Goal: Participate in discussion: Engage in conversation with other users on a specific topic

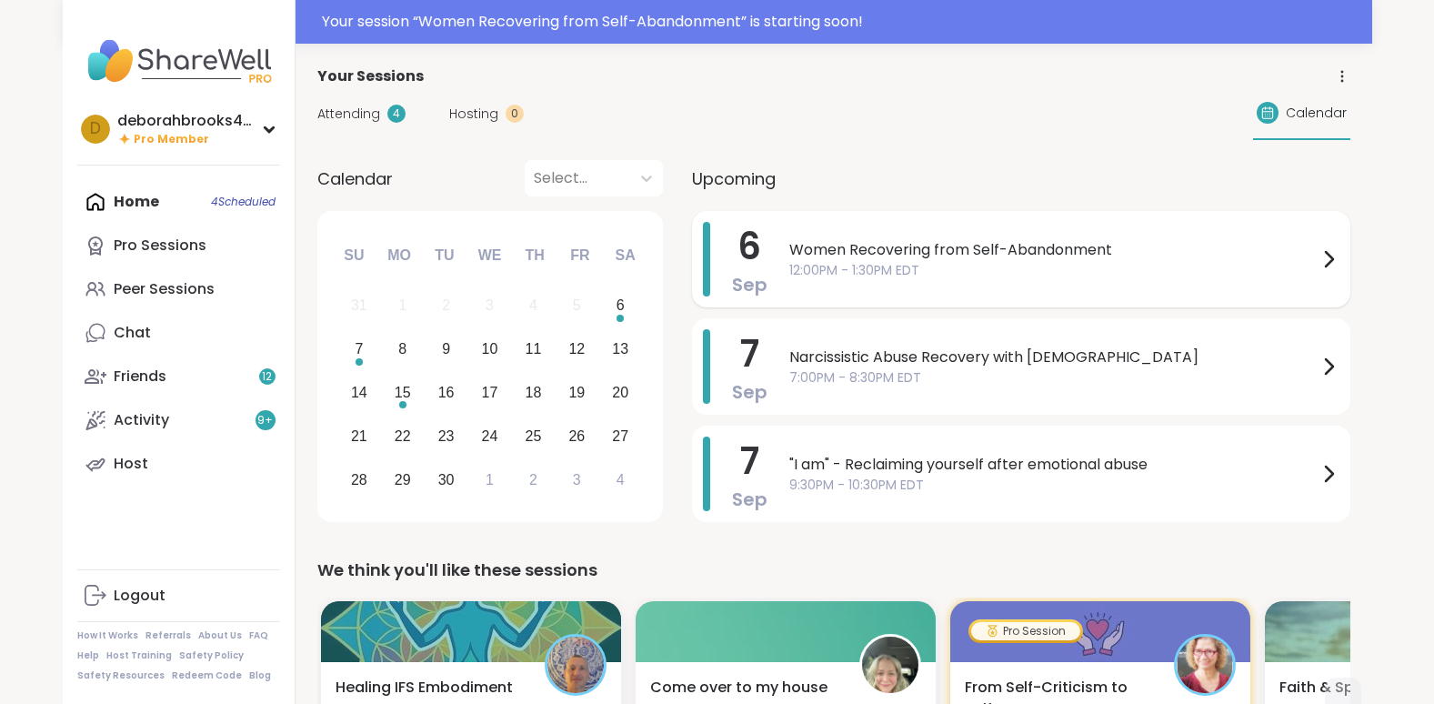
click at [885, 256] on span "Women Recovering from Self-Abandonment" at bounding box center [1053, 250] width 528 height 22
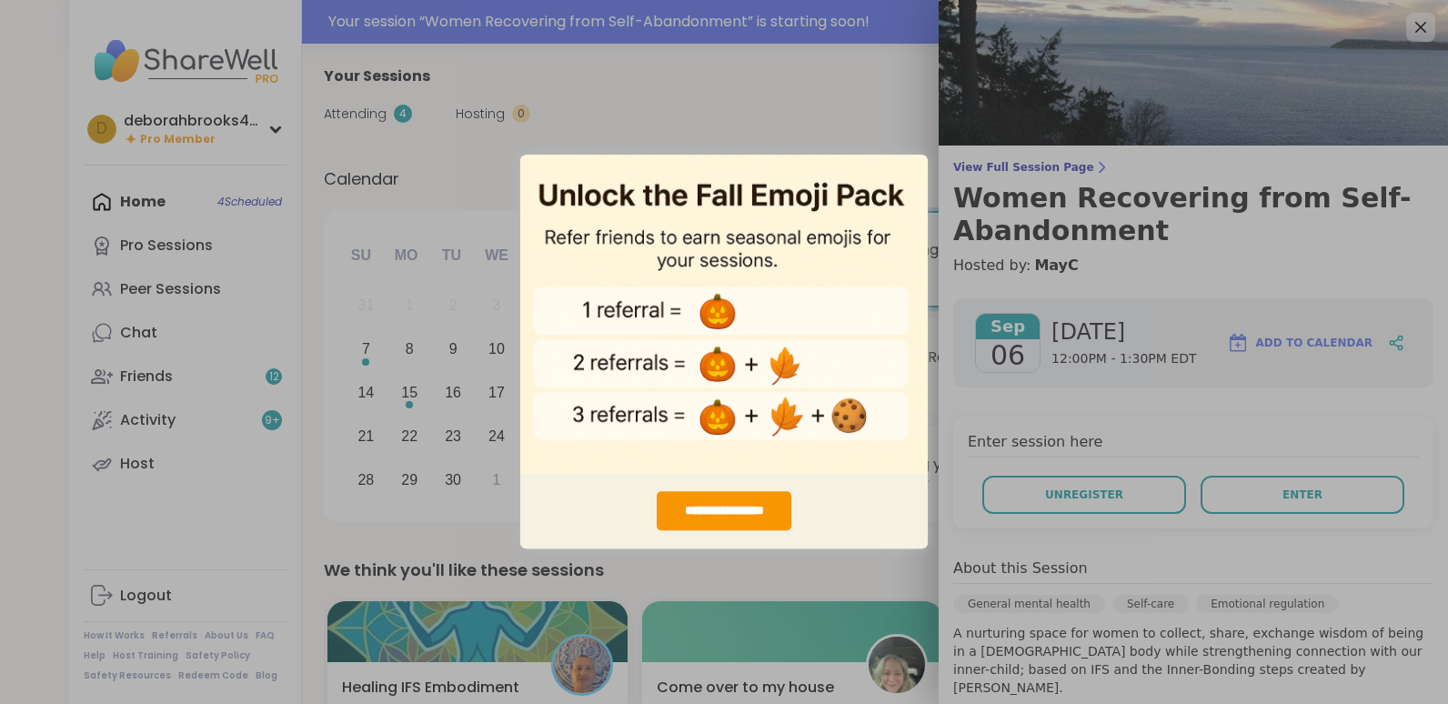
click at [846, 98] on div "**********" at bounding box center [724, 352] width 1448 height 704
click at [1024, 497] on div "**********" at bounding box center [724, 352] width 1448 height 704
click at [1263, 498] on div "**********" at bounding box center [724, 352] width 1448 height 704
click at [1404, 27] on div "**********" at bounding box center [724, 352] width 1448 height 704
click at [686, 518] on div "**********" at bounding box center [725, 511] width 136 height 39
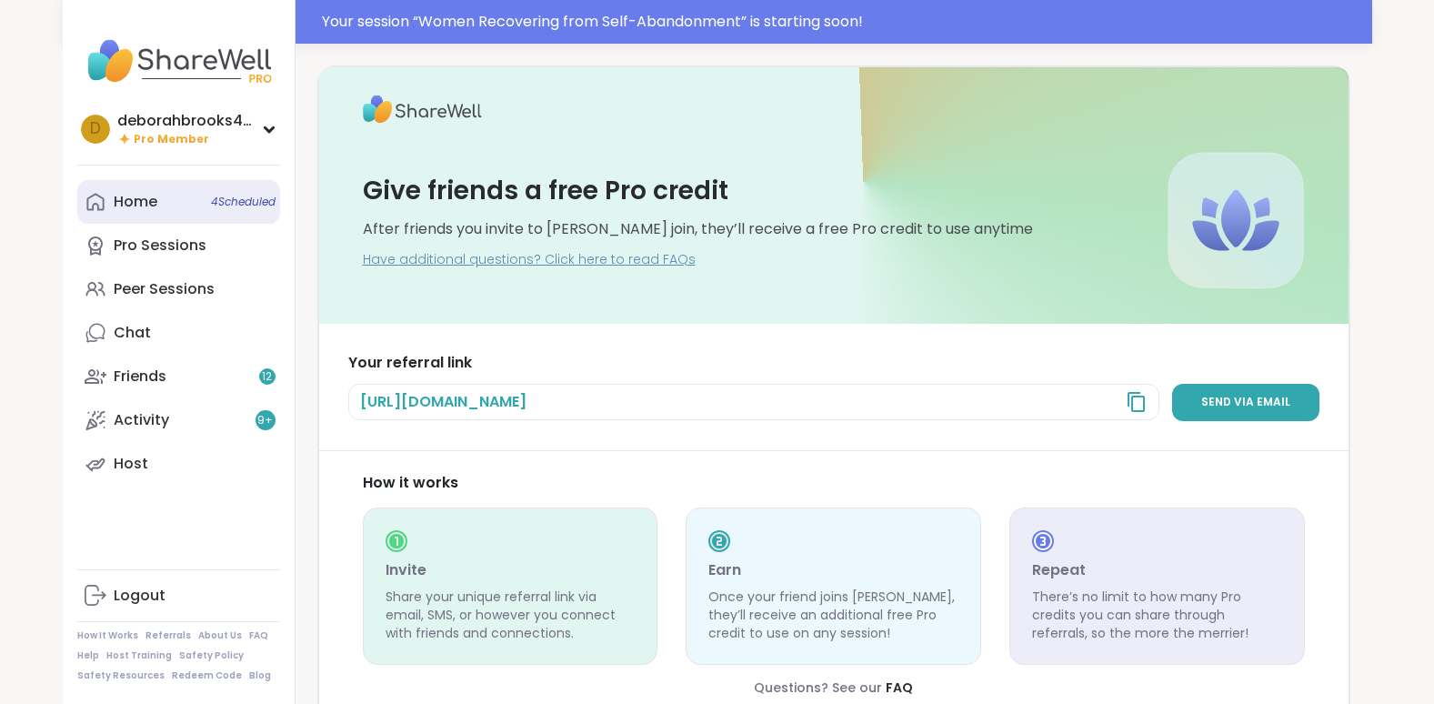
click at [236, 203] on span "4 Scheduled" at bounding box center [243, 202] width 65 height 15
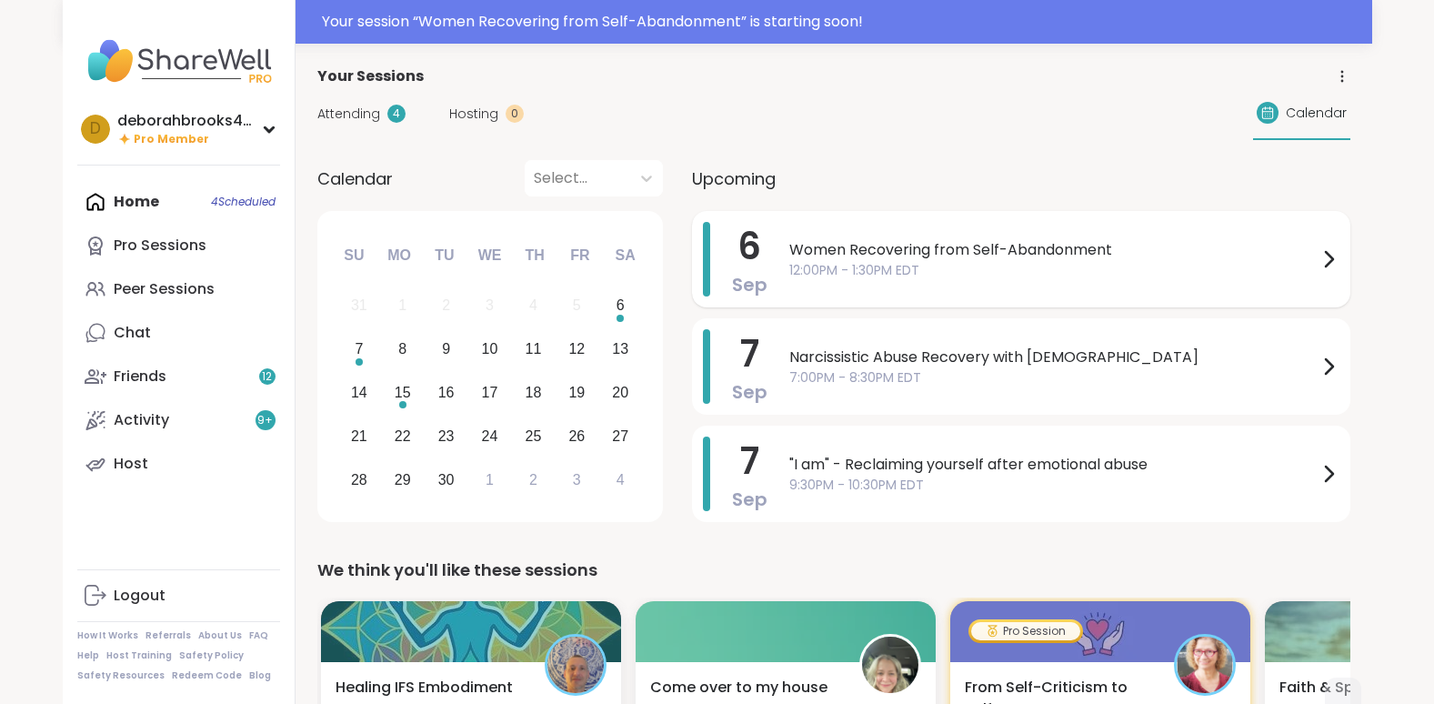
click at [882, 262] on span "12:00PM - 1:30PM EDT" at bounding box center [1053, 270] width 528 height 19
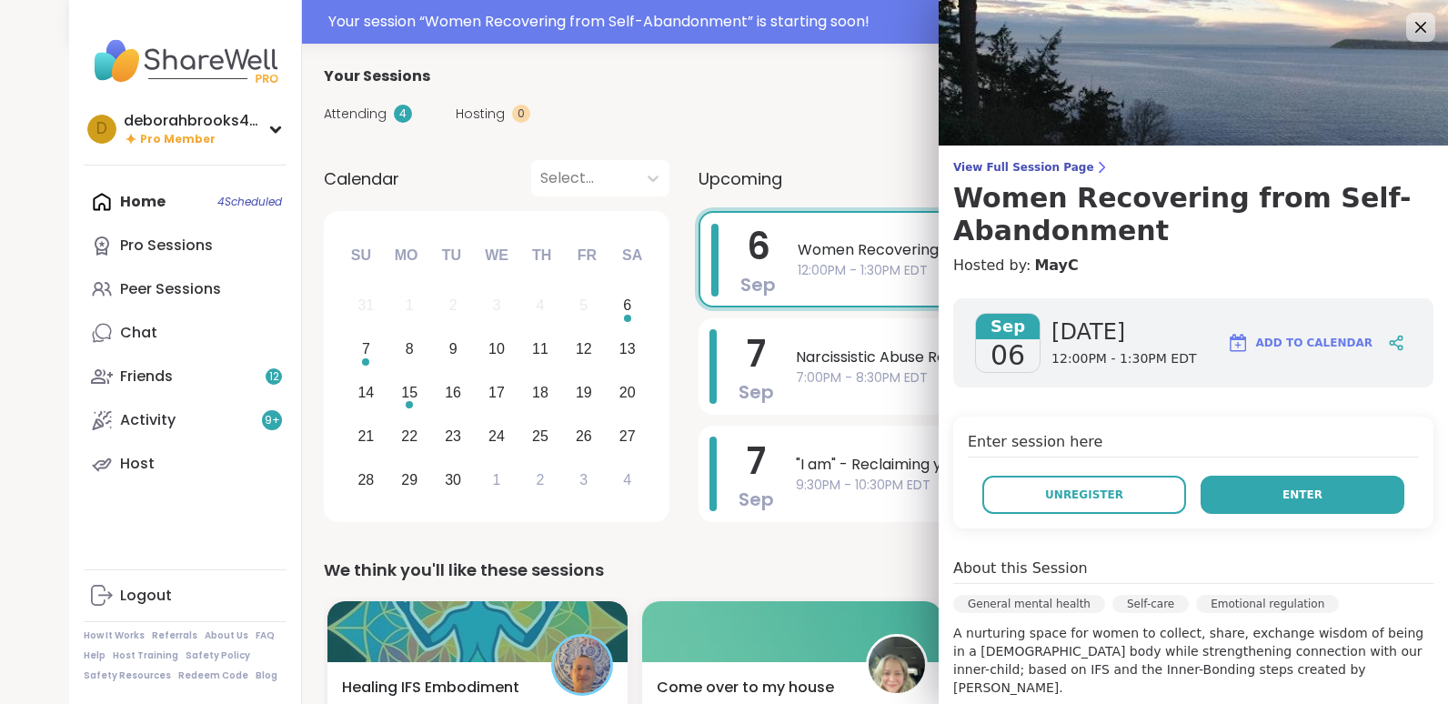
click at [1282, 490] on span "Enter" at bounding box center [1302, 495] width 40 height 16
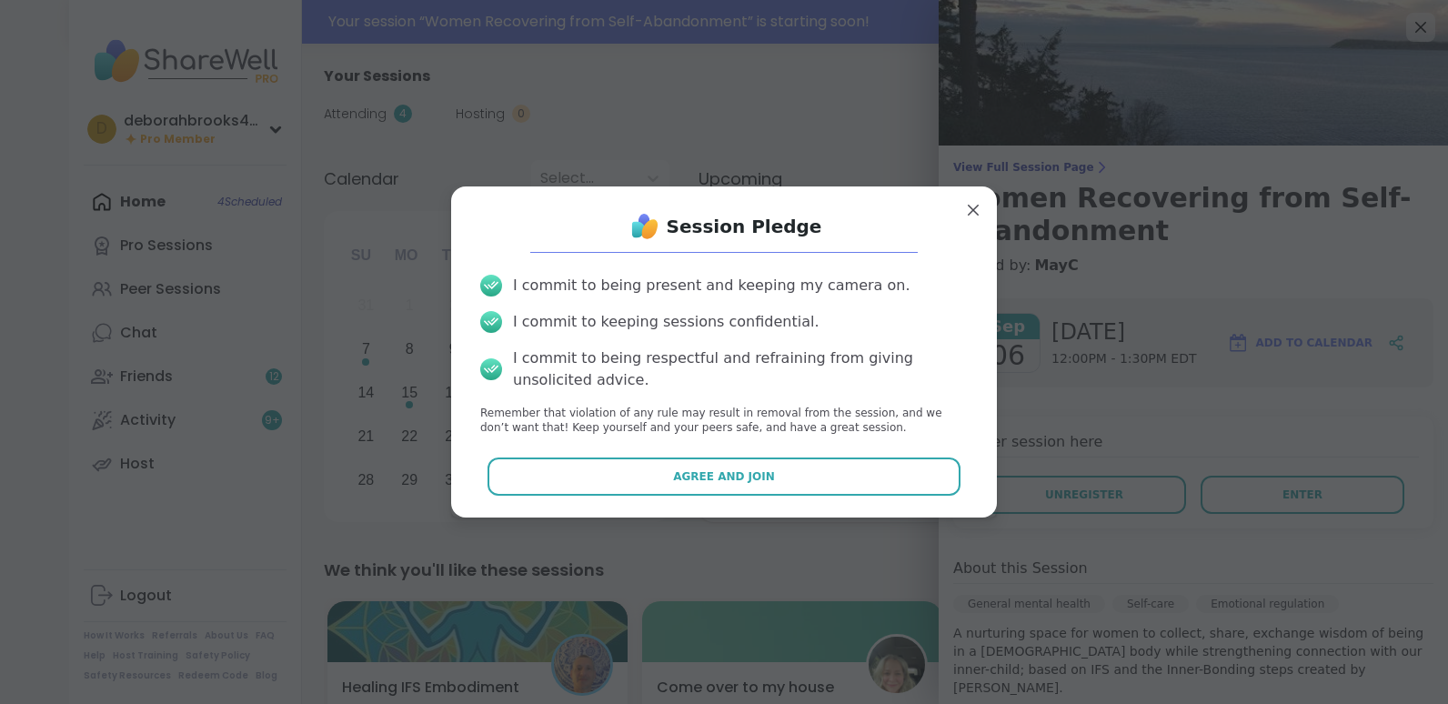
click at [718, 467] on button "Agree and Join" at bounding box center [724, 476] width 474 height 38
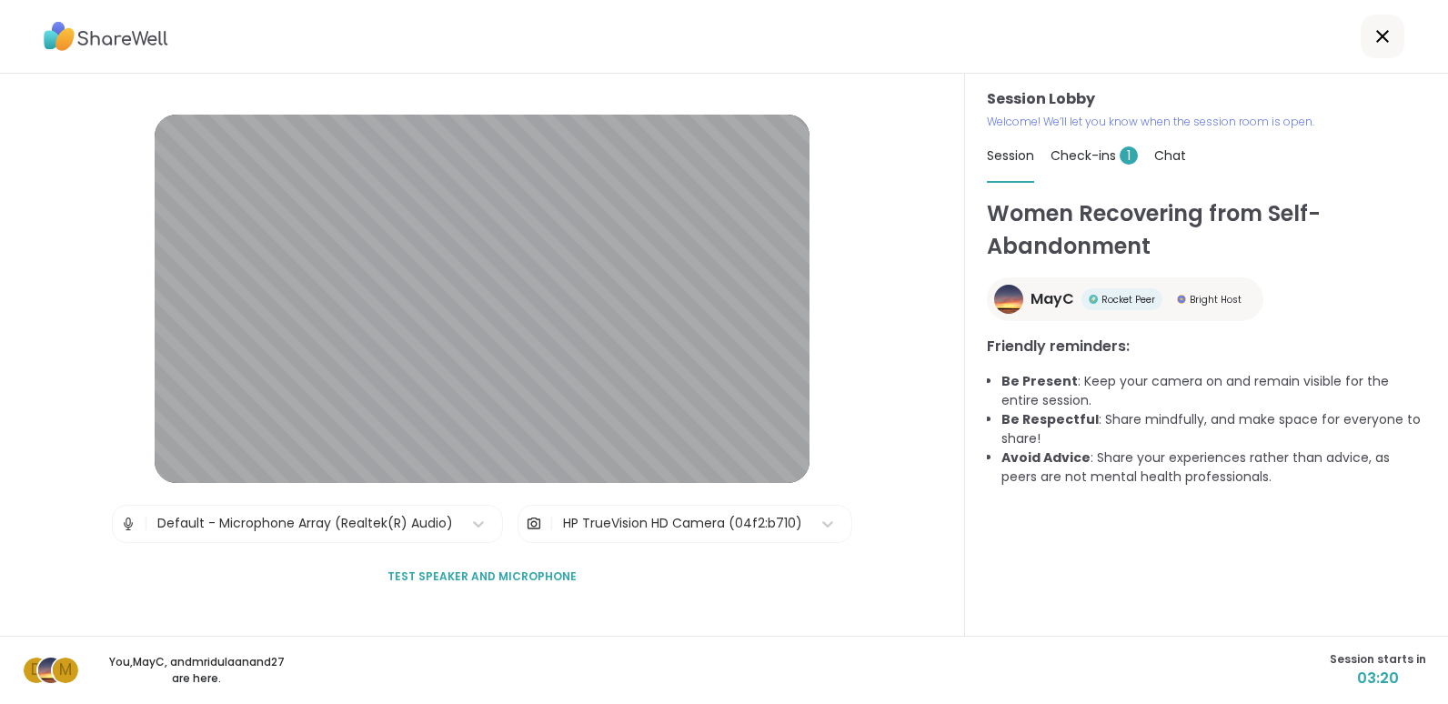
click at [501, 581] on span "Test speaker and microphone" at bounding box center [481, 576] width 189 height 16
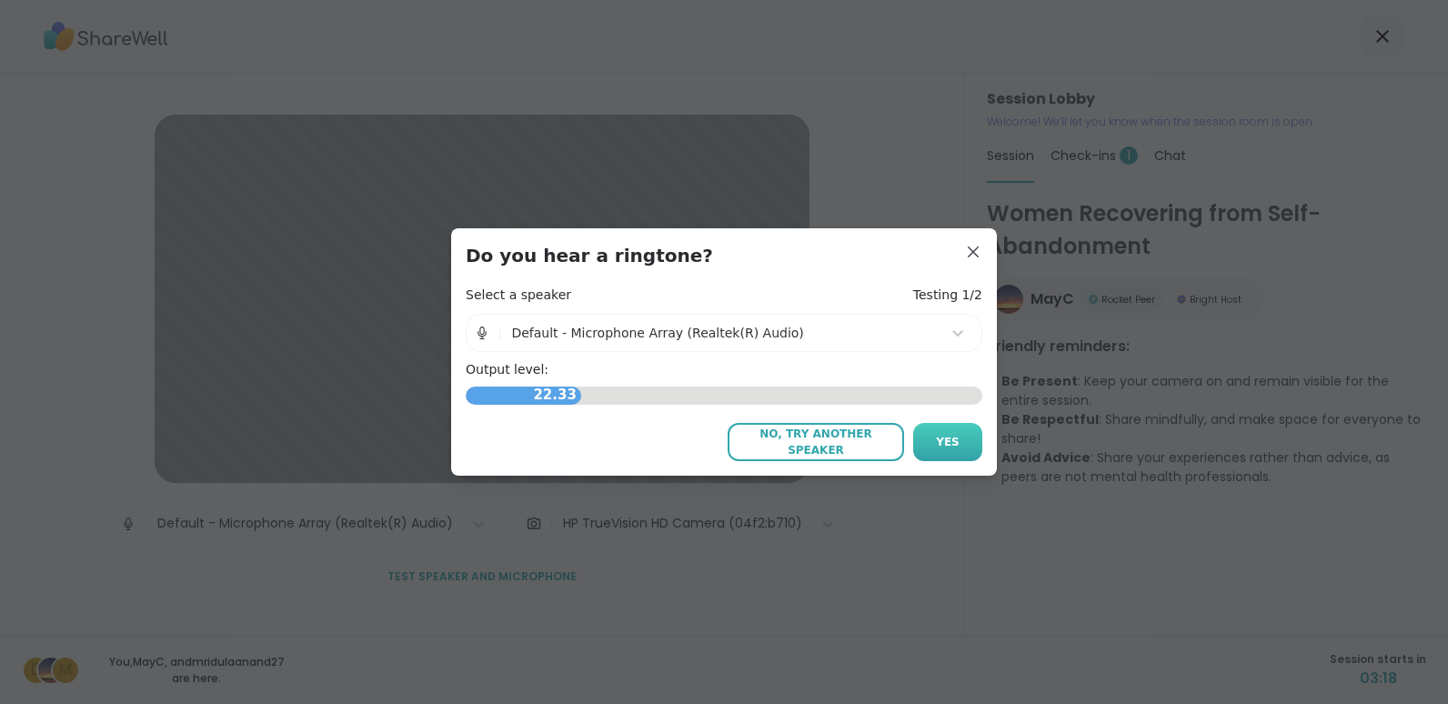
click at [937, 444] on span "Yes" at bounding box center [948, 442] width 24 height 16
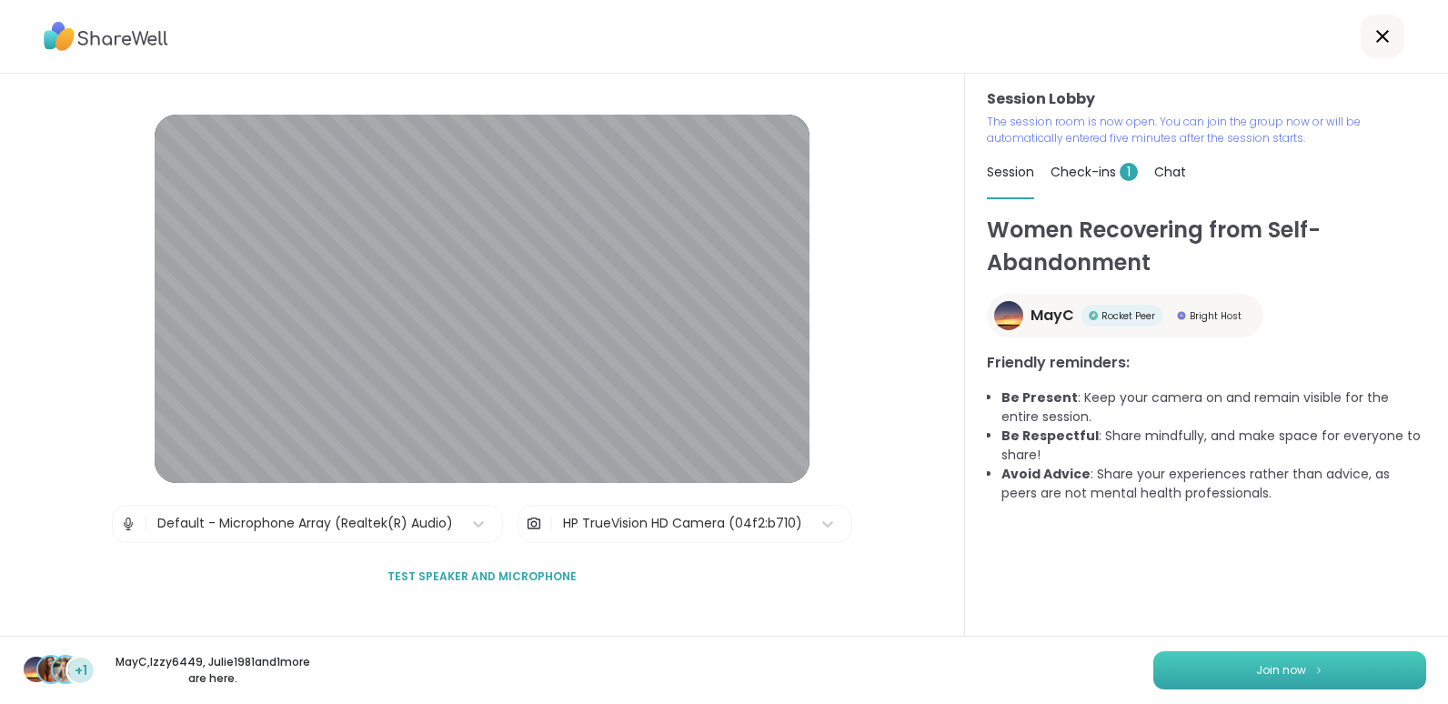
click at [1312, 668] on button "Join now" at bounding box center [1289, 670] width 273 height 38
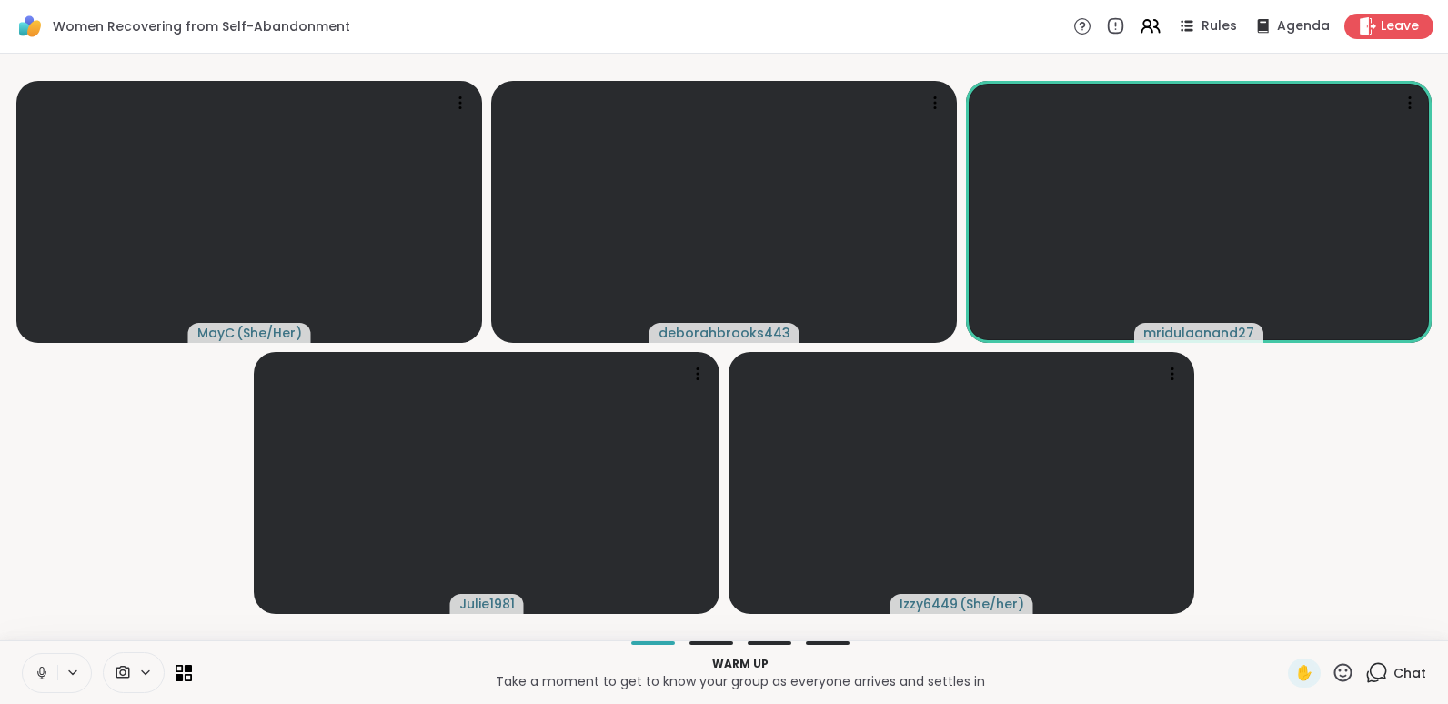
click at [46, 676] on icon at bounding box center [42, 673] width 16 height 16
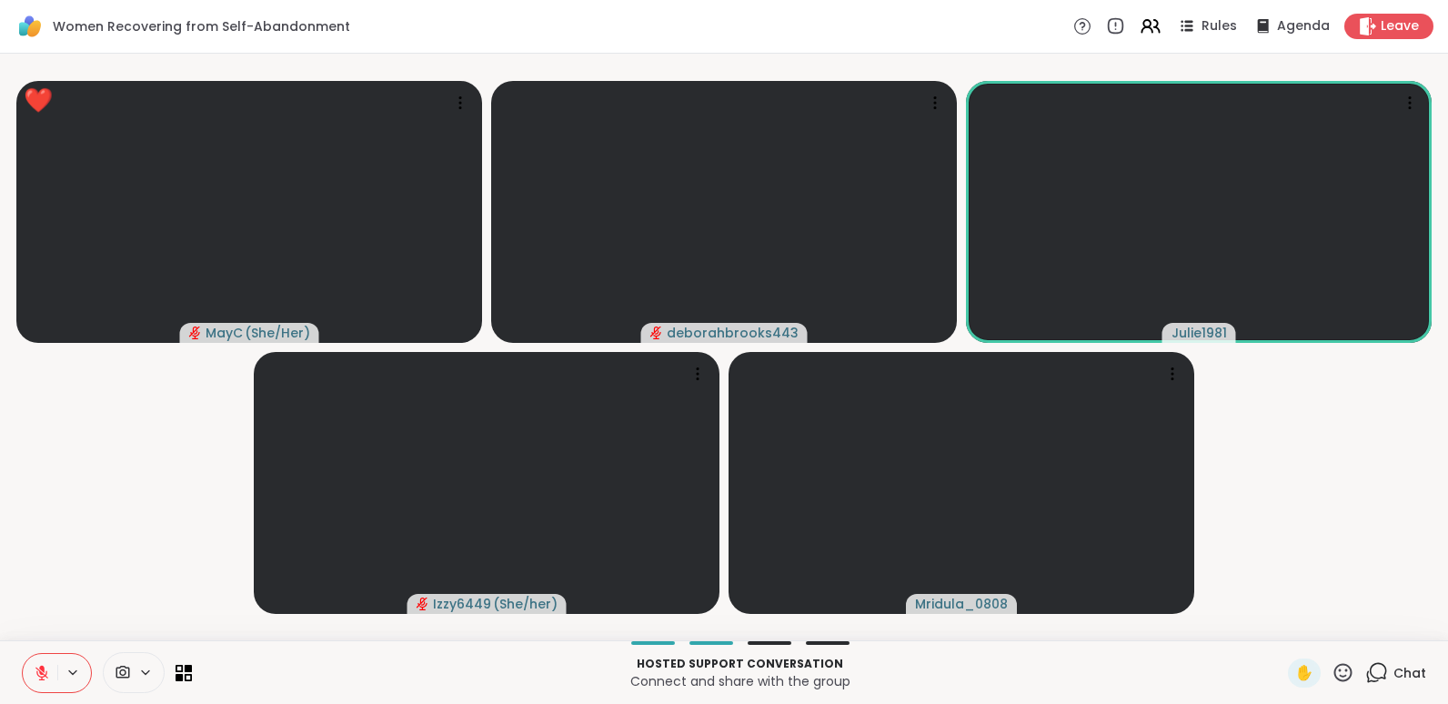
click at [1331, 668] on icon at bounding box center [1342, 672] width 23 height 23
click at [1281, 620] on span "❤️" at bounding box center [1290, 625] width 18 height 22
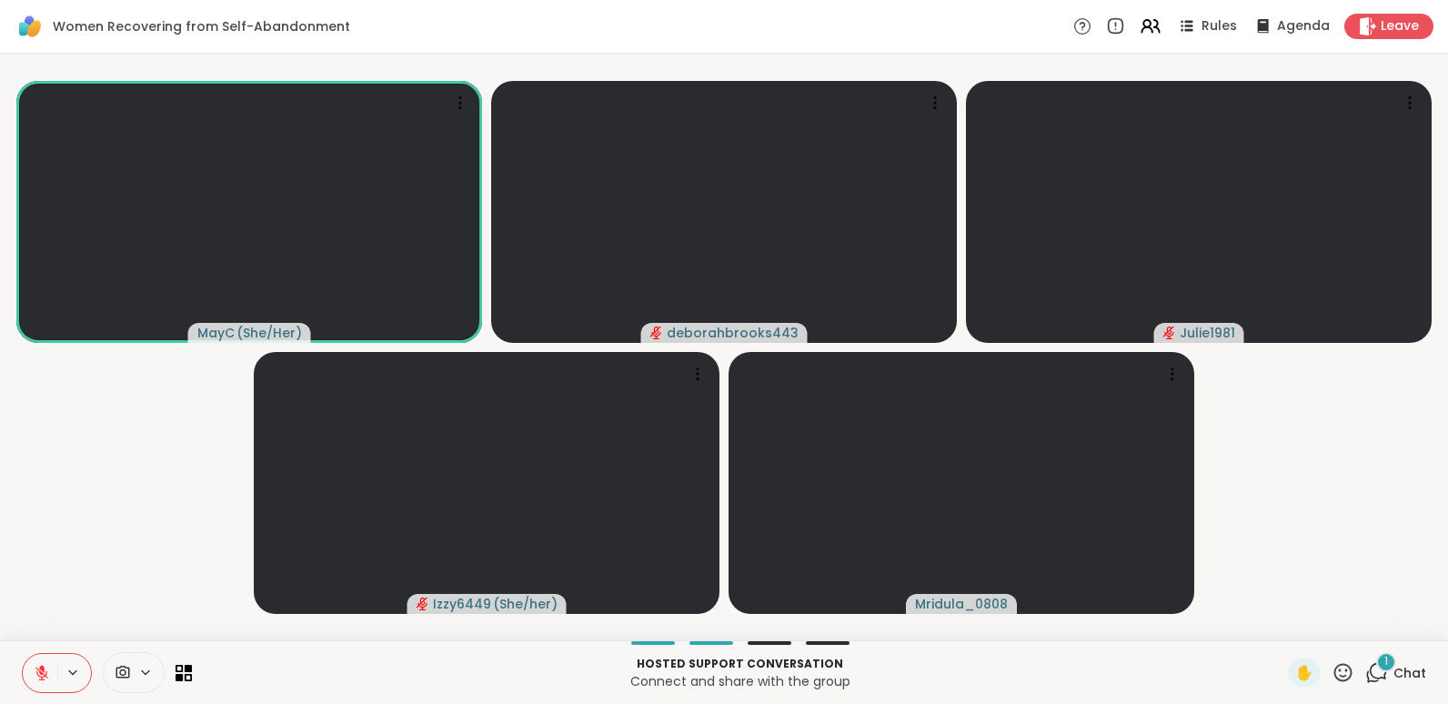
click at [1400, 669] on span "Chat" at bounding box center [1409, 673] width 33 height 18
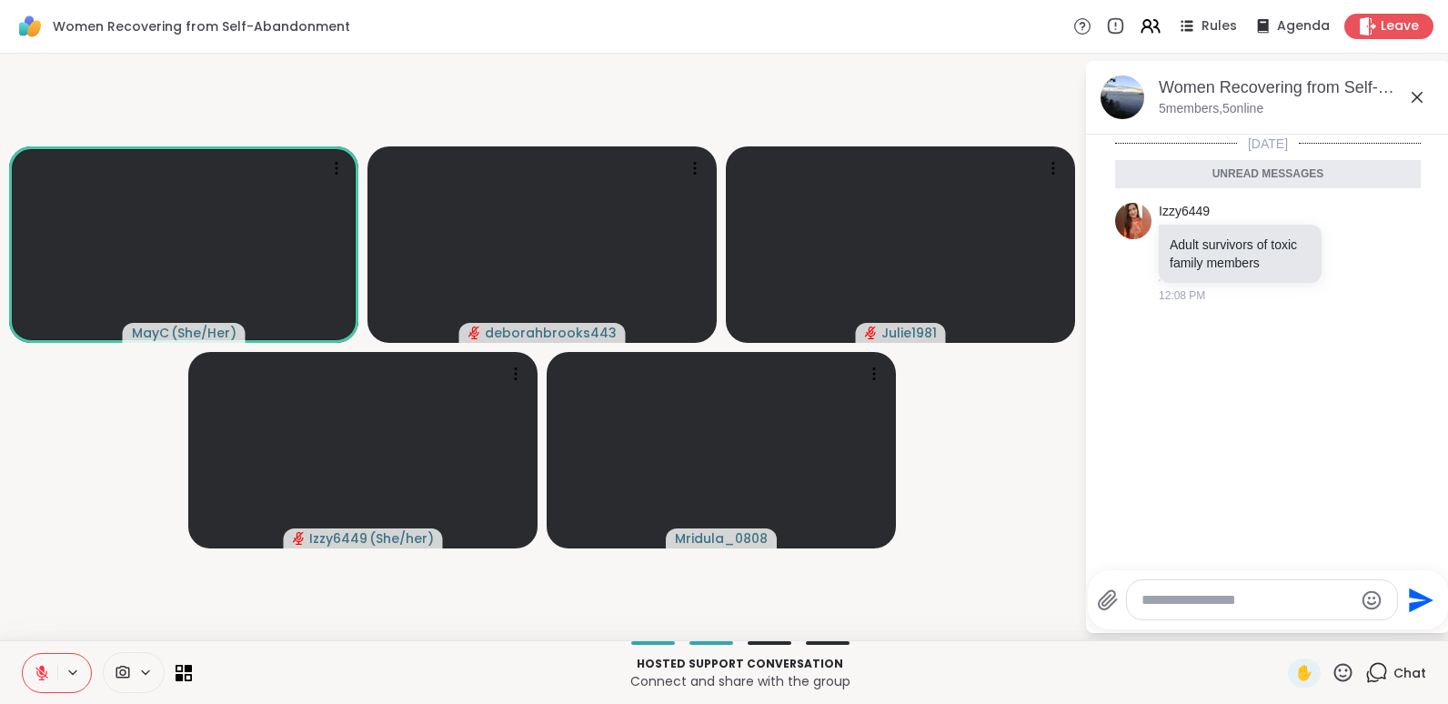
click at [1420, 95] on icon at bounding box center [1417, 97] width 22 height 22
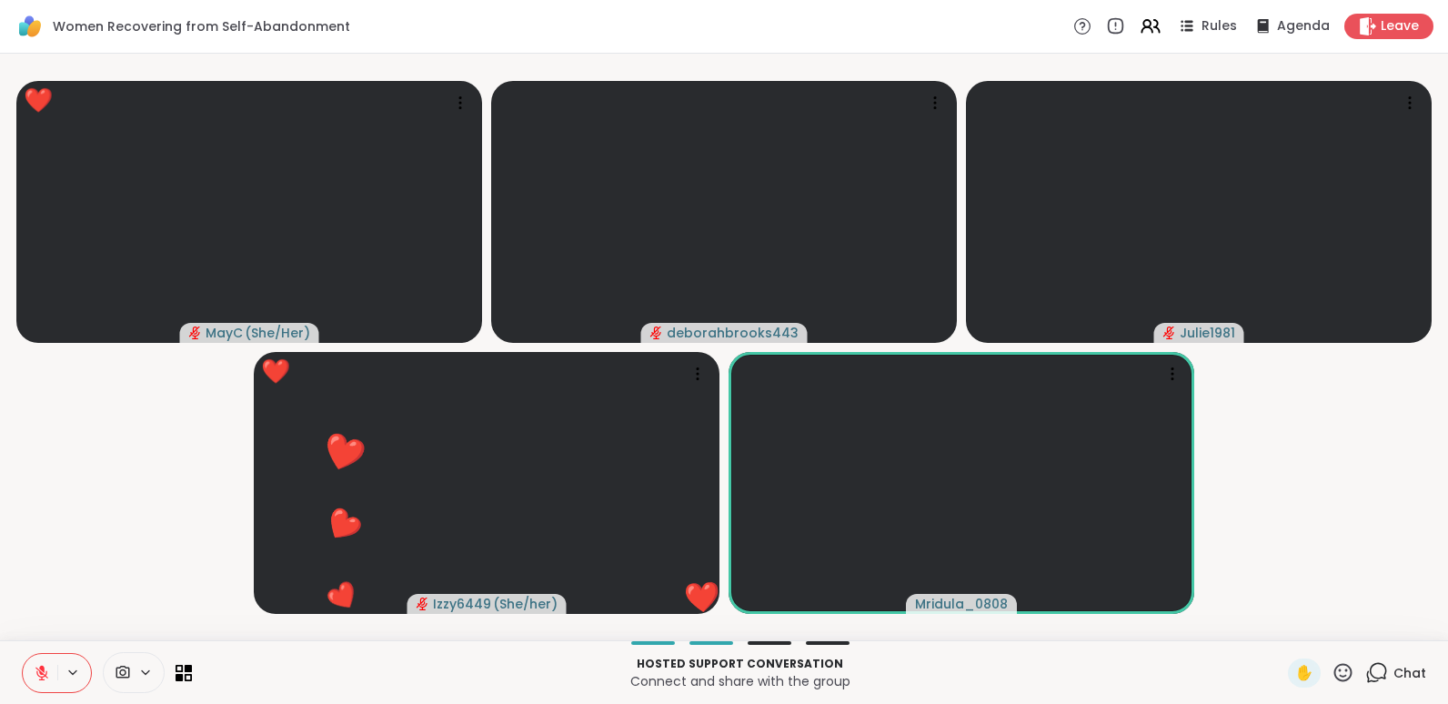
click at [1335, 674] on icon at bounding box center [1342, 672] width 23 height 23
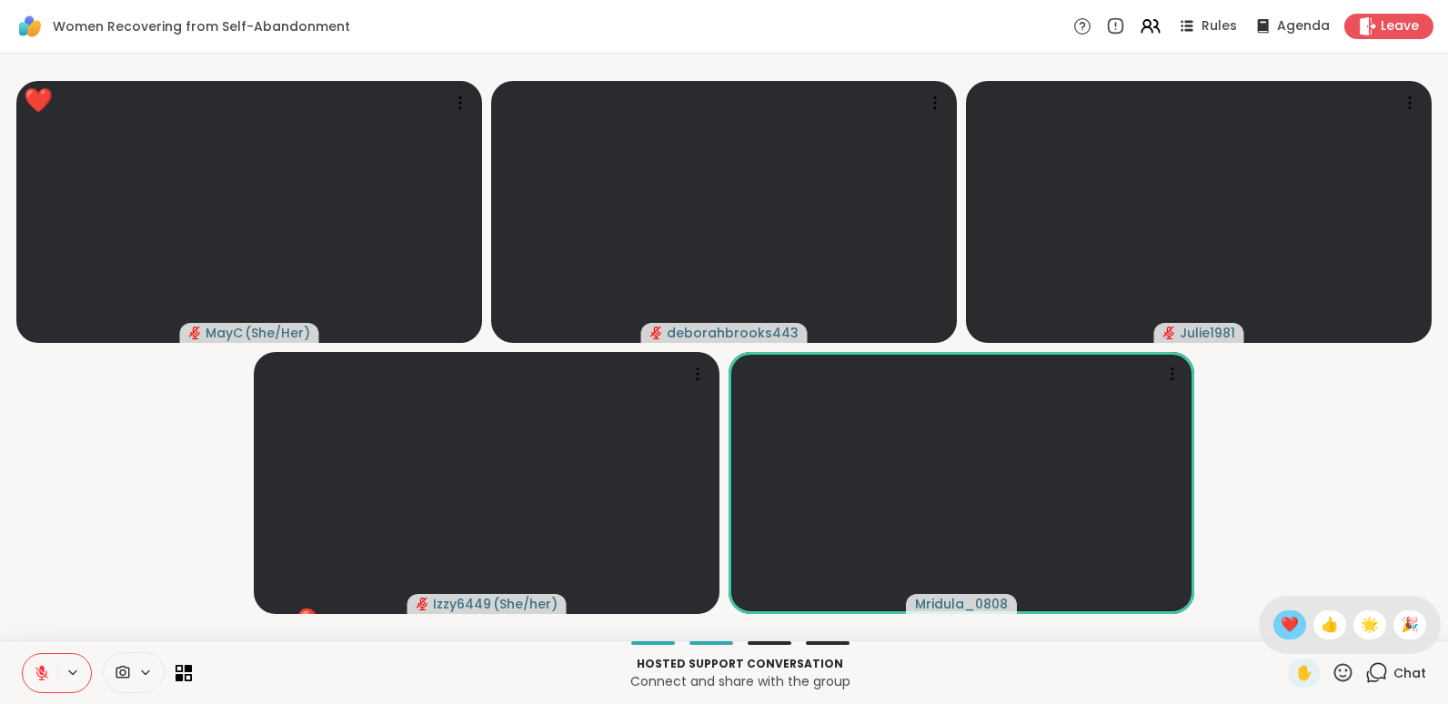
click at [1281, 616] on span "❤️" at bounding box center [1290, 625] width 18 height 22
click at [1334, 671] on icon at bounding box center [1343, 672] width 18 height 18
click at [1281, 616] on span "❤️" at bounding box center [1290, 625] width 18 height 22
click at [1331, 671] on icon at bounding box center [1342, 672] width 23 height 23
click at [1281, 623] on span "❤️" at bounding box center [1290, 625] width 18 height 22
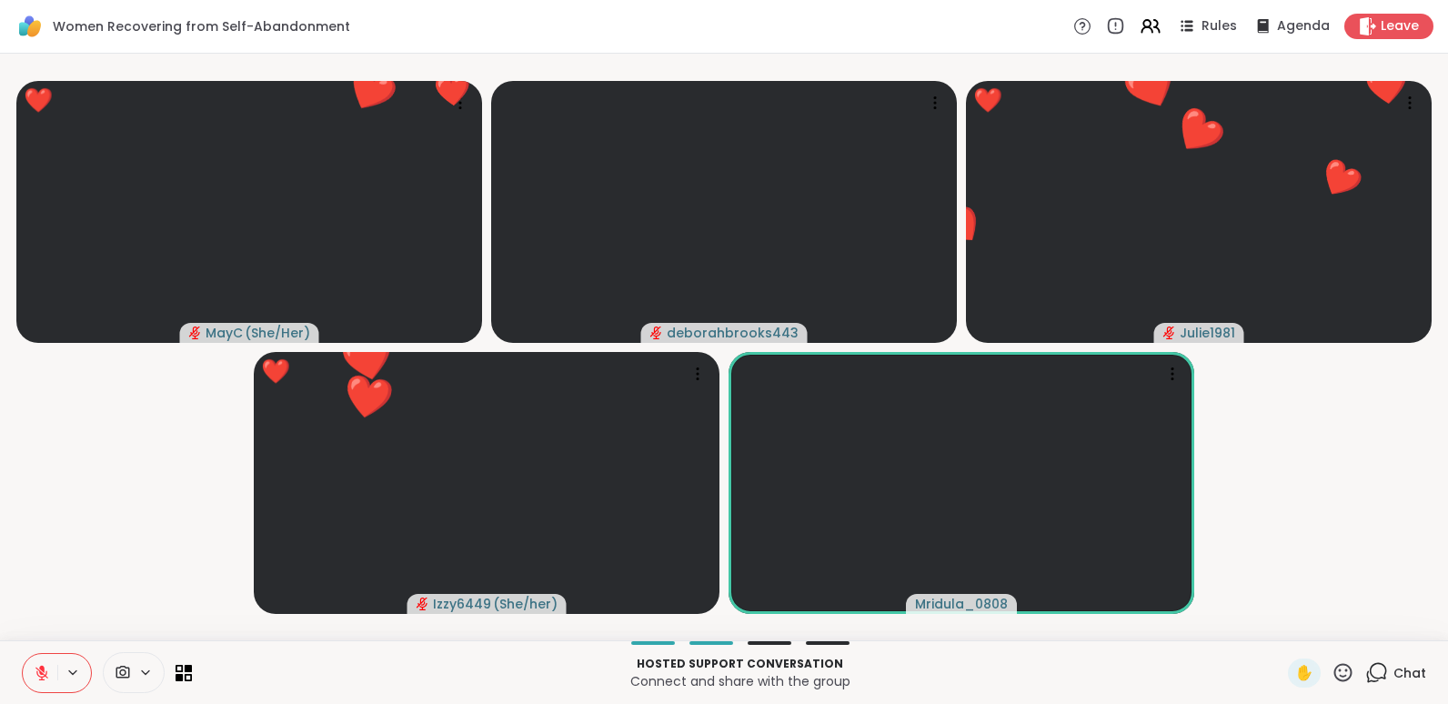
click at [1331, 675] on icon at bounding box center [1342, 672] width 23 height 23
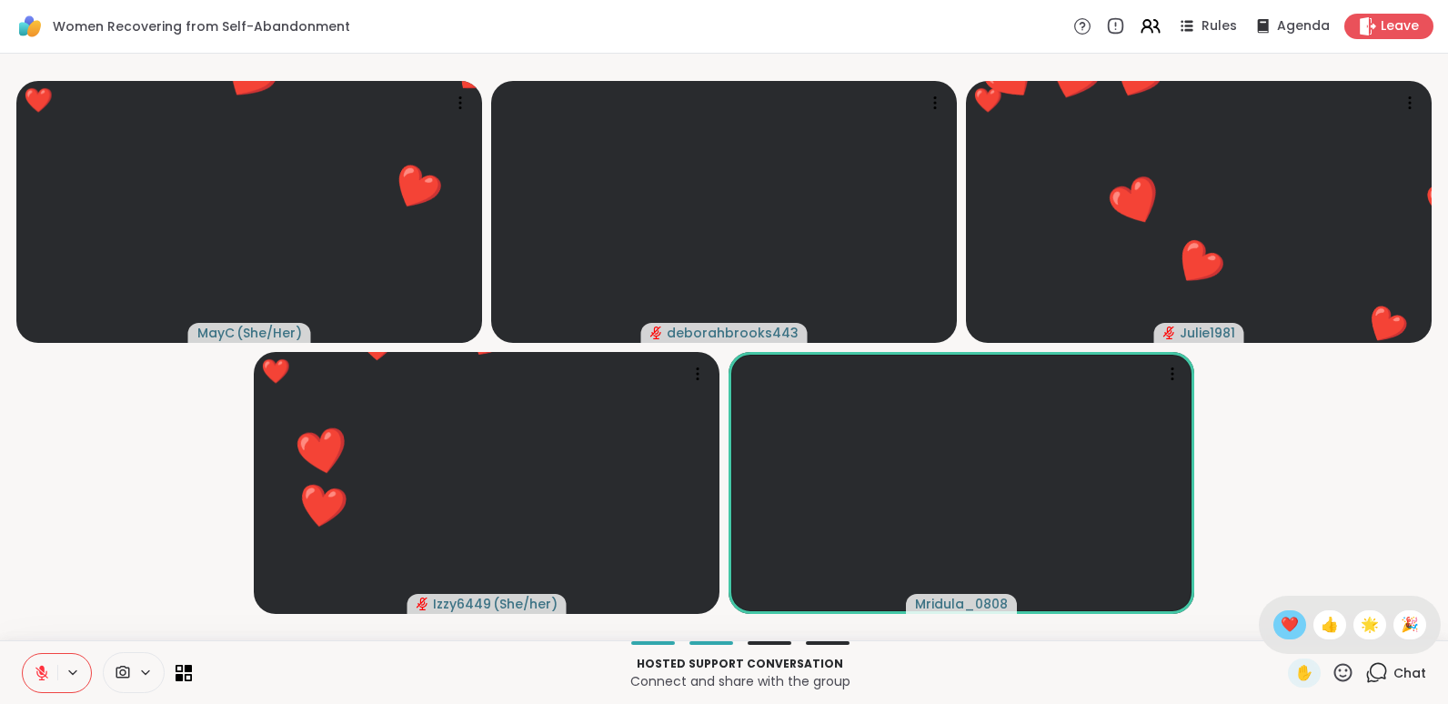
click at [1281, 622] on span "❤️" at bounding box center [1290, 625] width 18 height 22
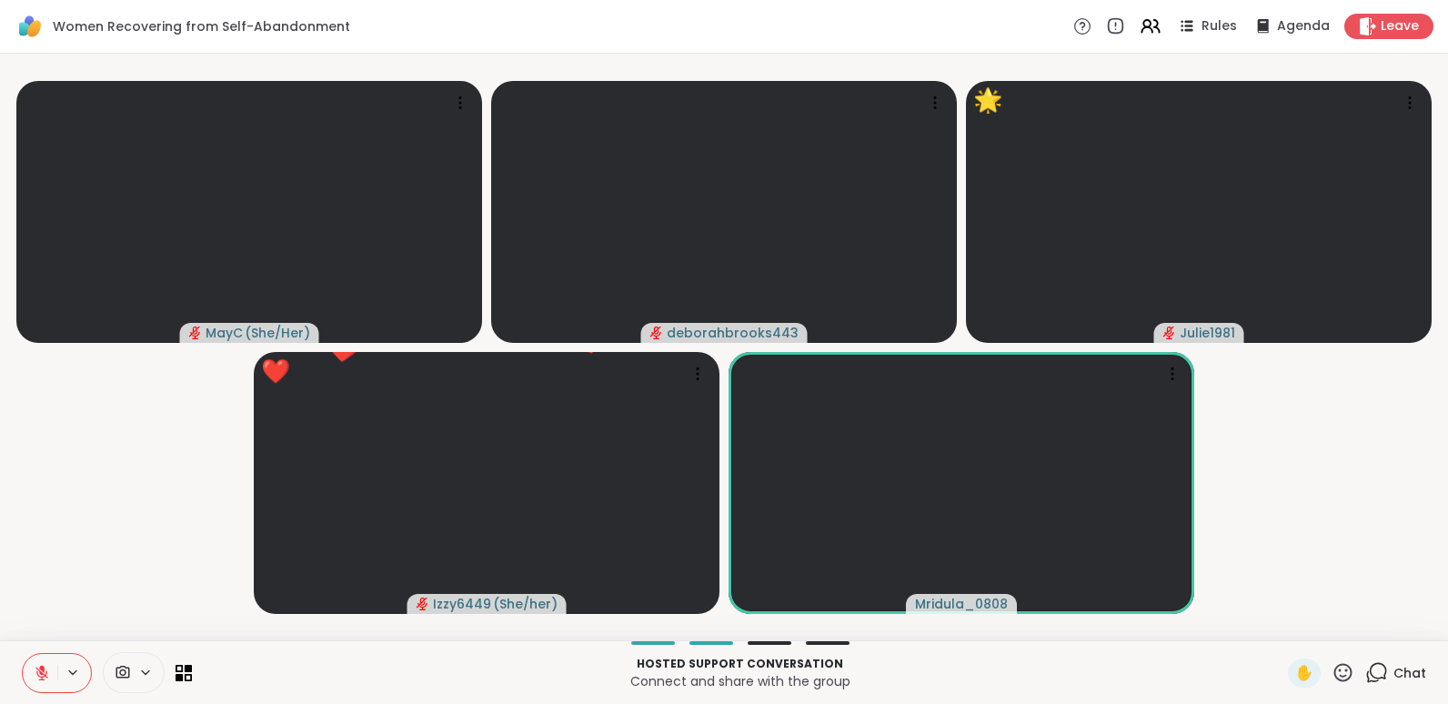
click at [1331, 669] on icon at bounding box center [1342, 672] width 23 height 23
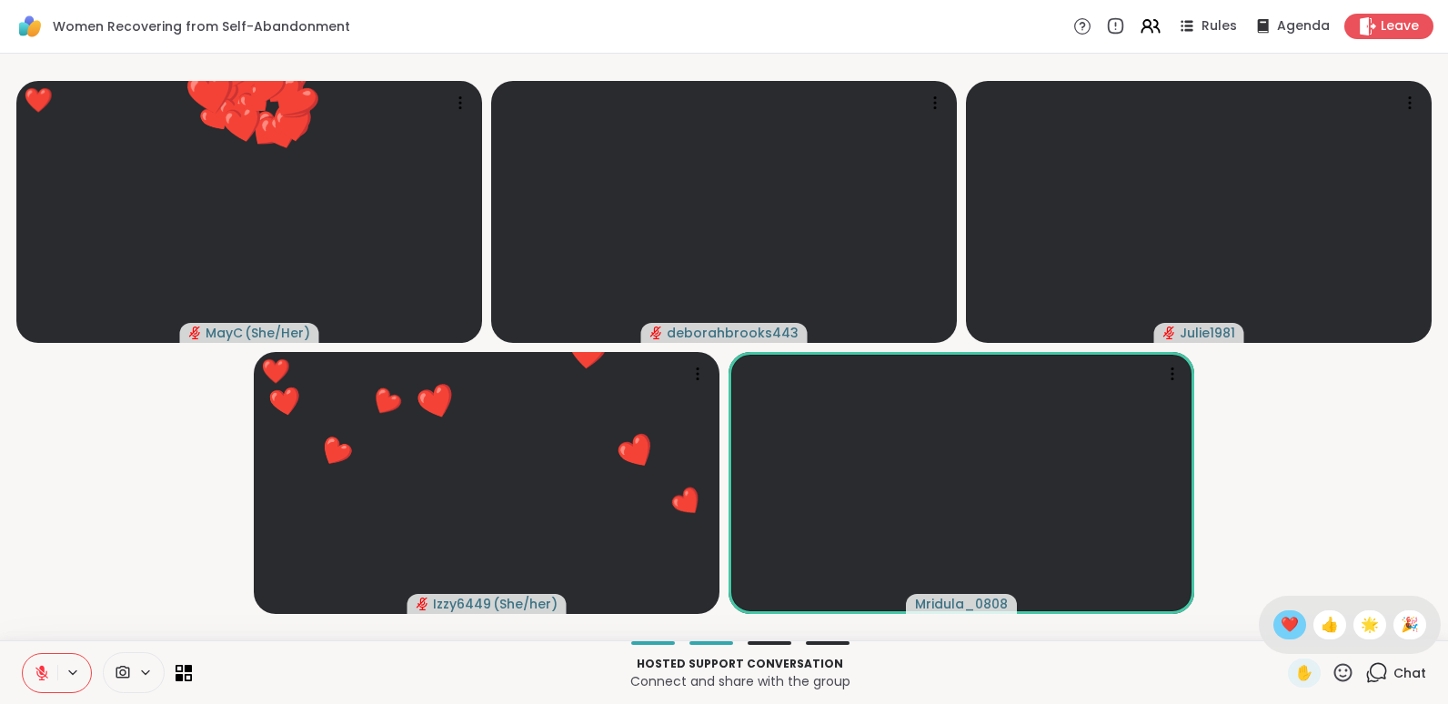
click at [1281, 628] on span "❤️" at bounding box center [1290, 625] width 18 height 22
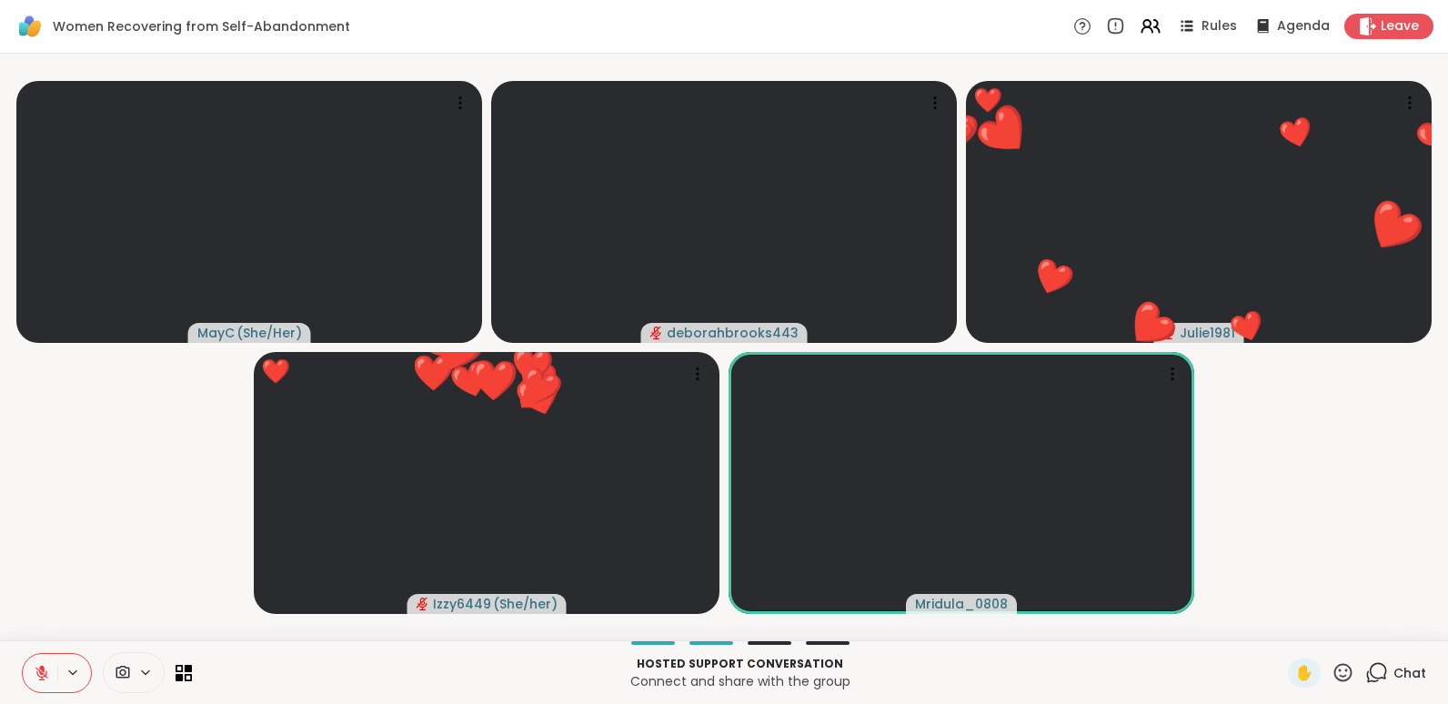
click at [1331, 668] on icon at bounding box center [1342, 672] width 23 height 23
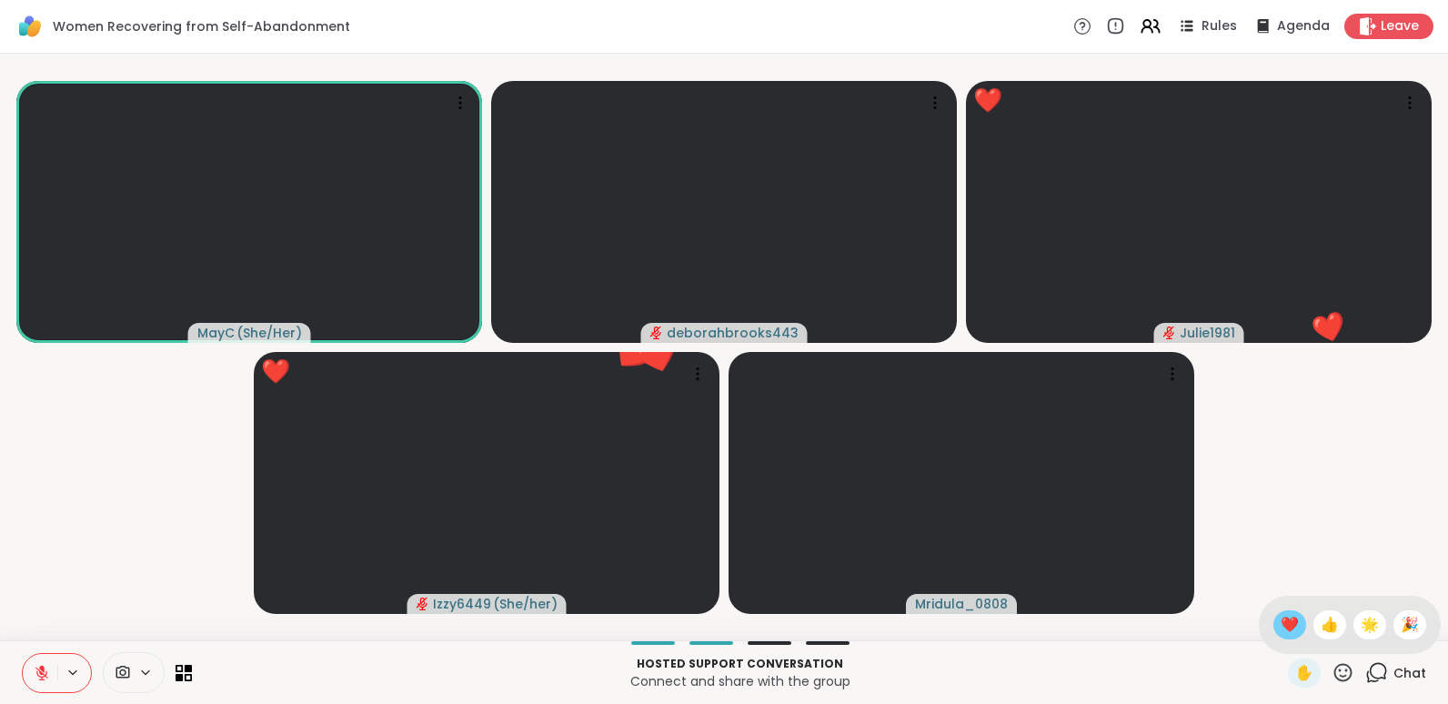
click at [1281, 623] on span "❤️" at bounding box center [1290, 625] width 18 height 22
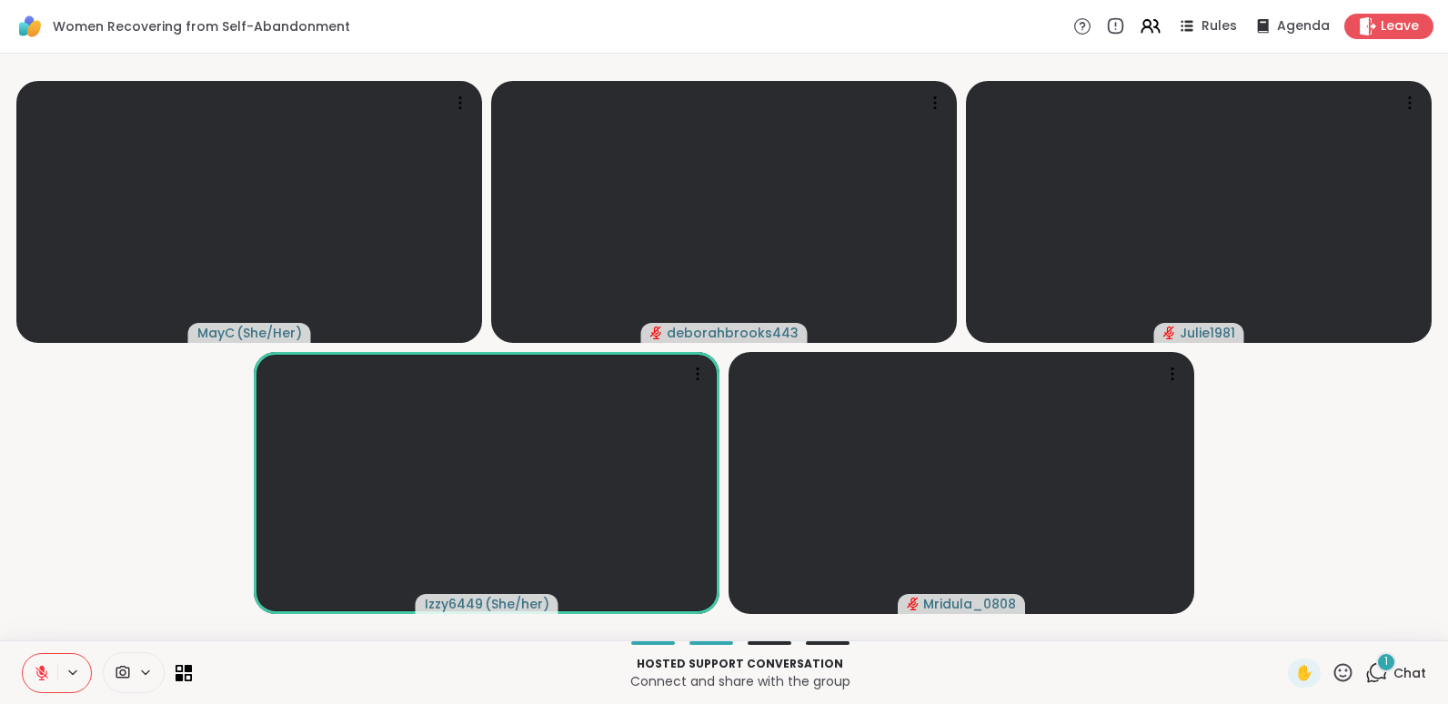
click at [35, 678] on icon at bounding box center [42, 673] width 16 height 16
click at [37, 671] on icon at bounding box center [42, 673] width 16 height 16
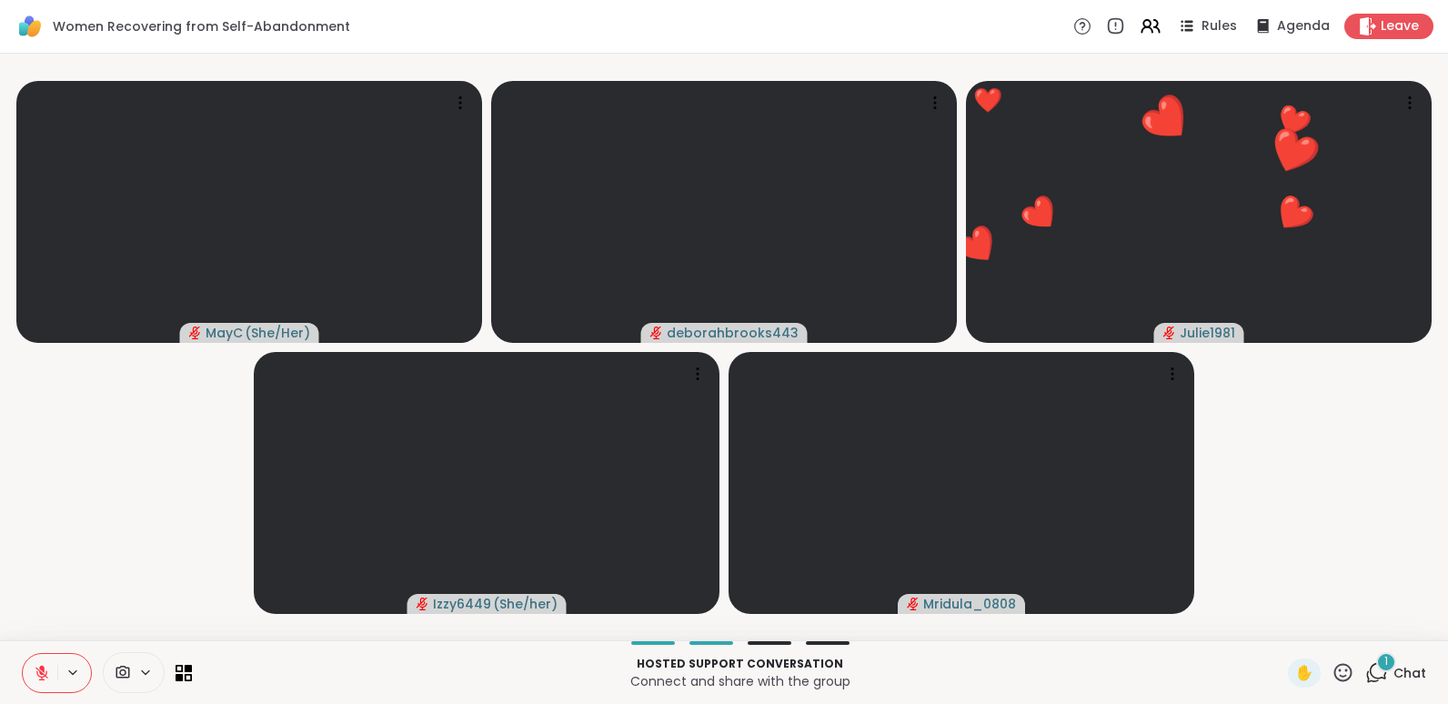
click at [38, 674] on icon at bounding box center [41, 673] width 13 height 13
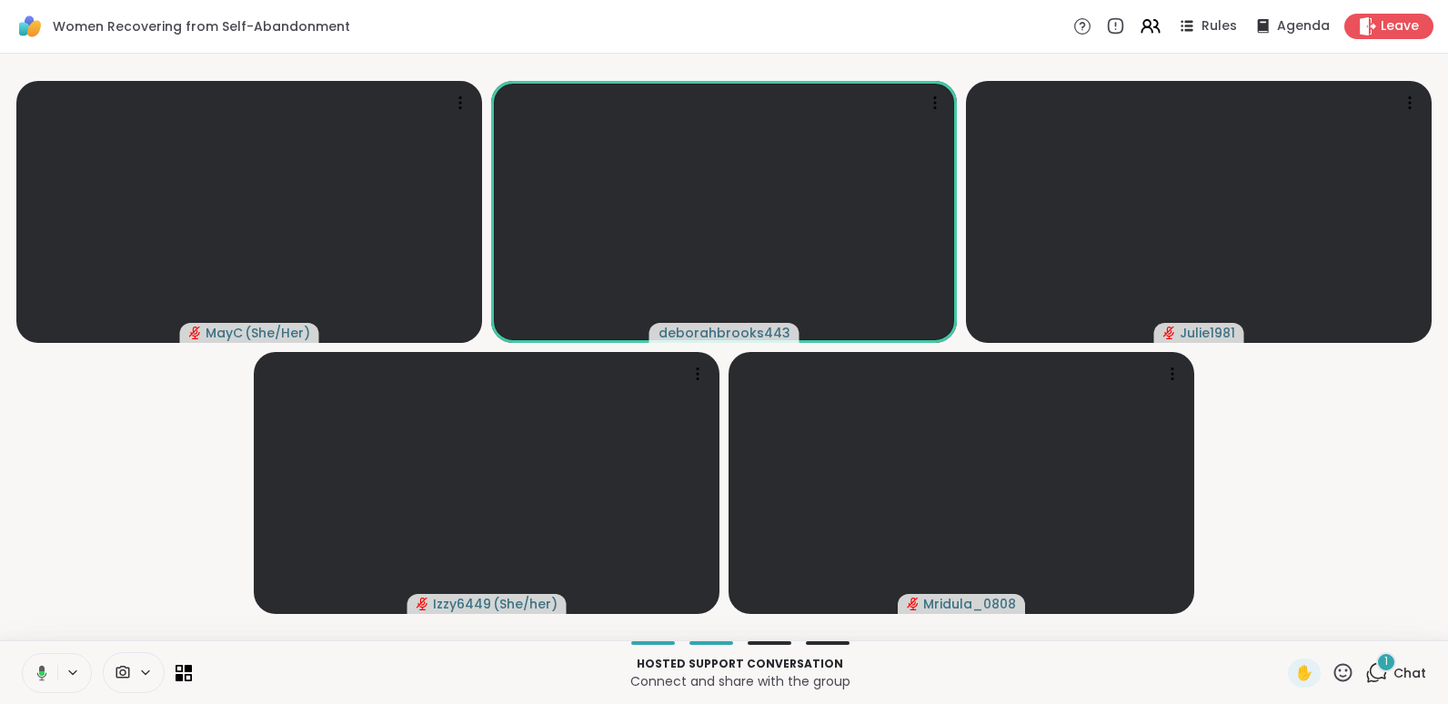
click at [40, 677] on icon at bounding box center [42, 672] width 10 height 15
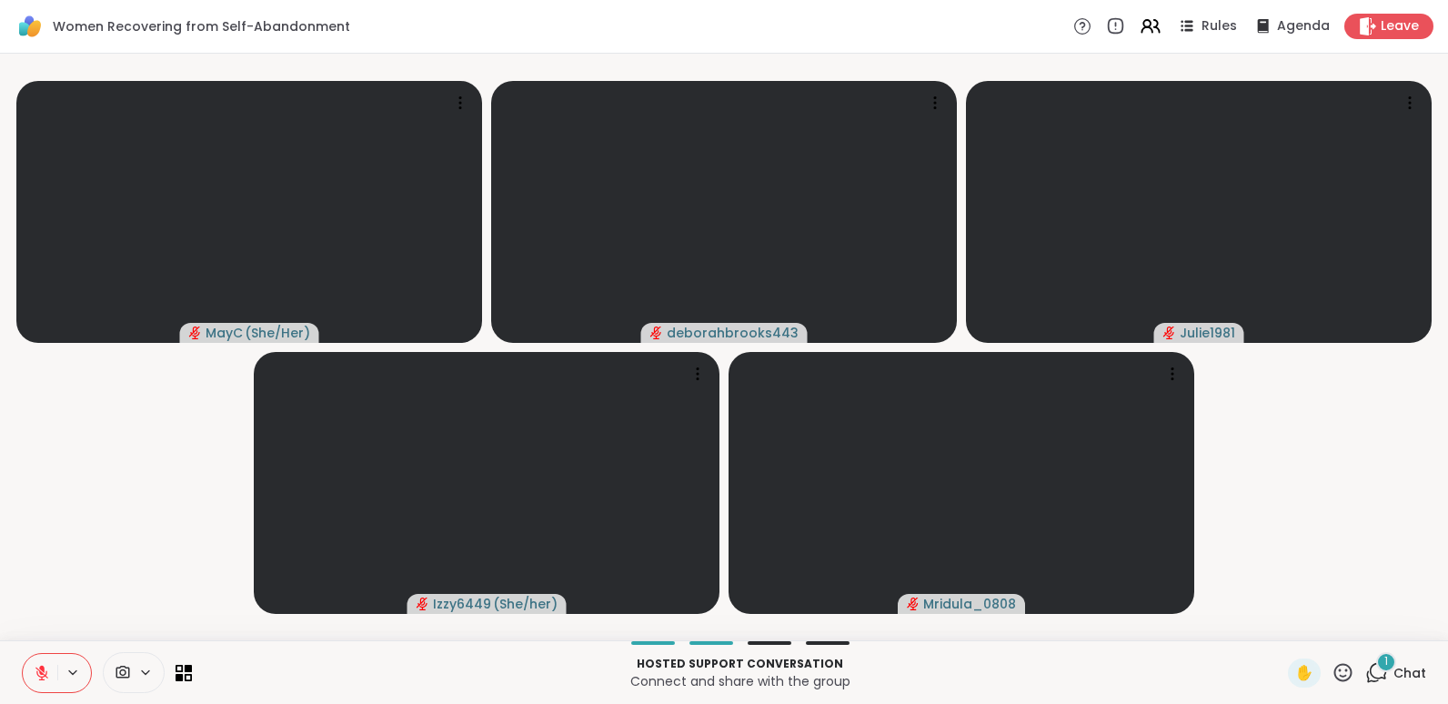
click at [40, 677] on icon at bounding box center [41, 673] width 13 height 13
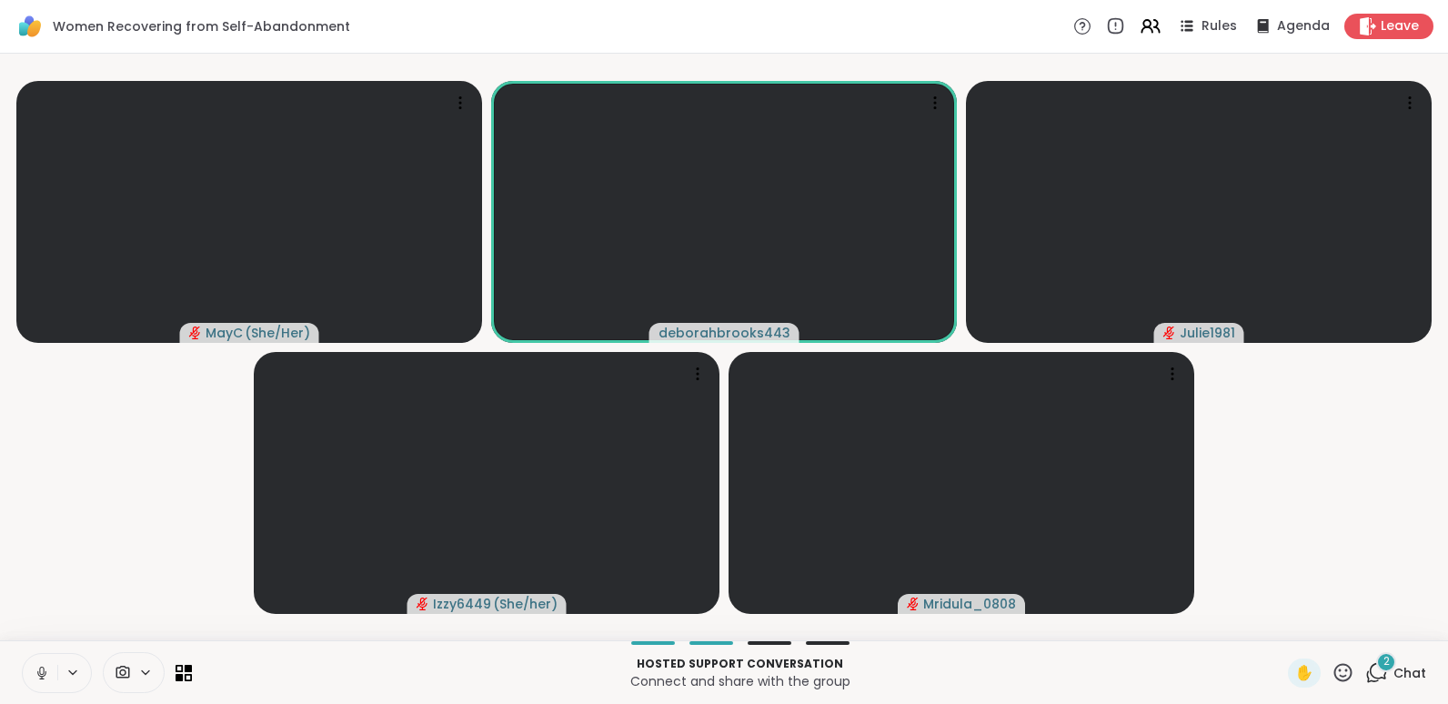
click at [42, 681] on button at bounding box center [40, 673] width 35 height 38
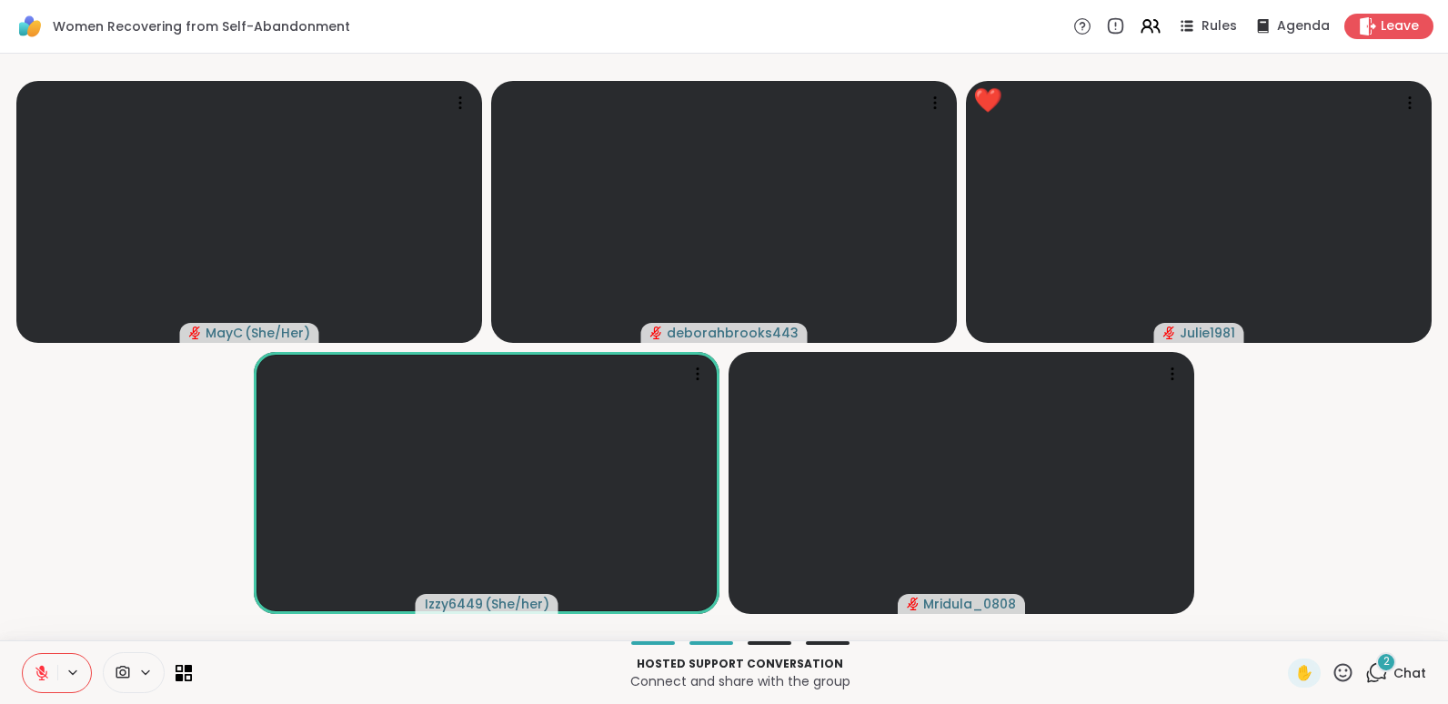
click at [1331, 668] on icon at bounding box center [1342, 672] width 23 height 23
click at [1281, 618] on span "❤️" at bounding box center [1290, 625] width 18 height 22
click at [1331, 668] on icon at bounding box center [1342, 672] width 23 height 23
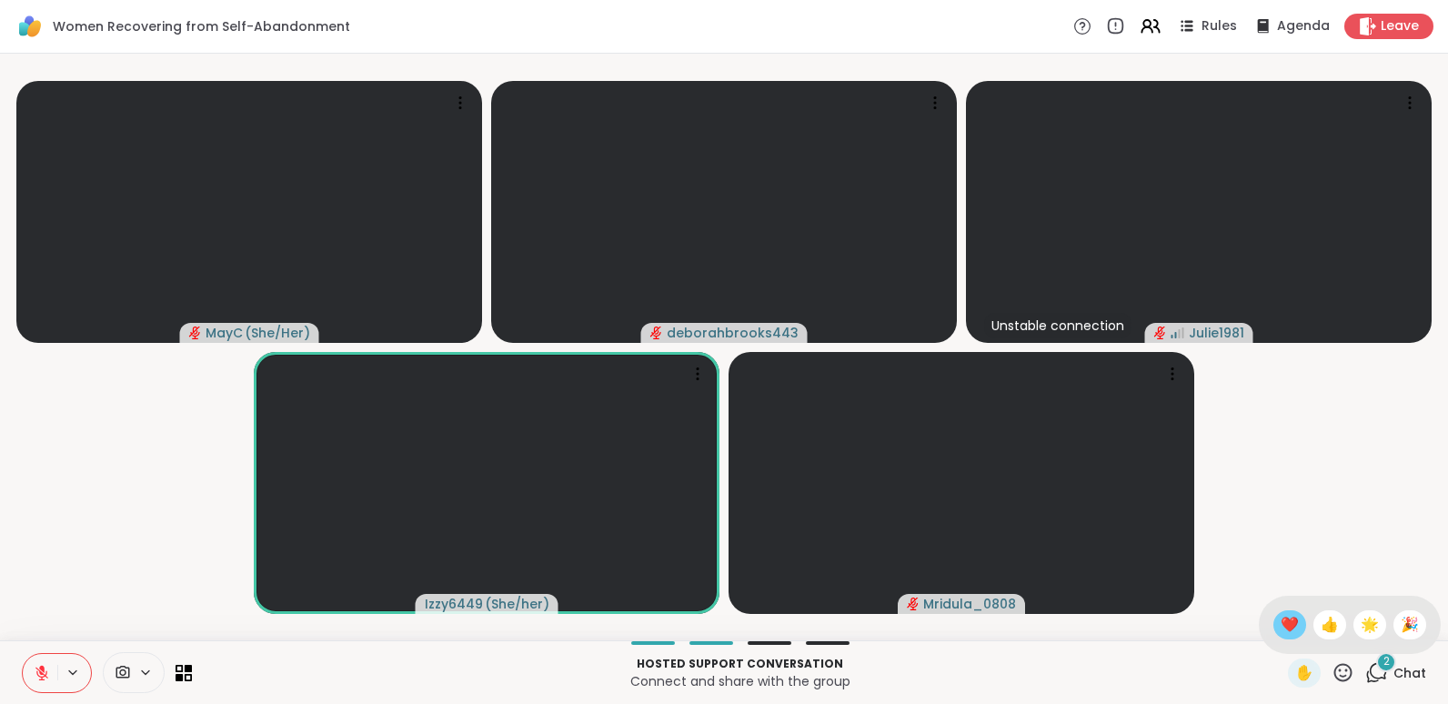
click at [1281, 614] on span "❤️" at bounding box center [1290, 625] width 18 height 22
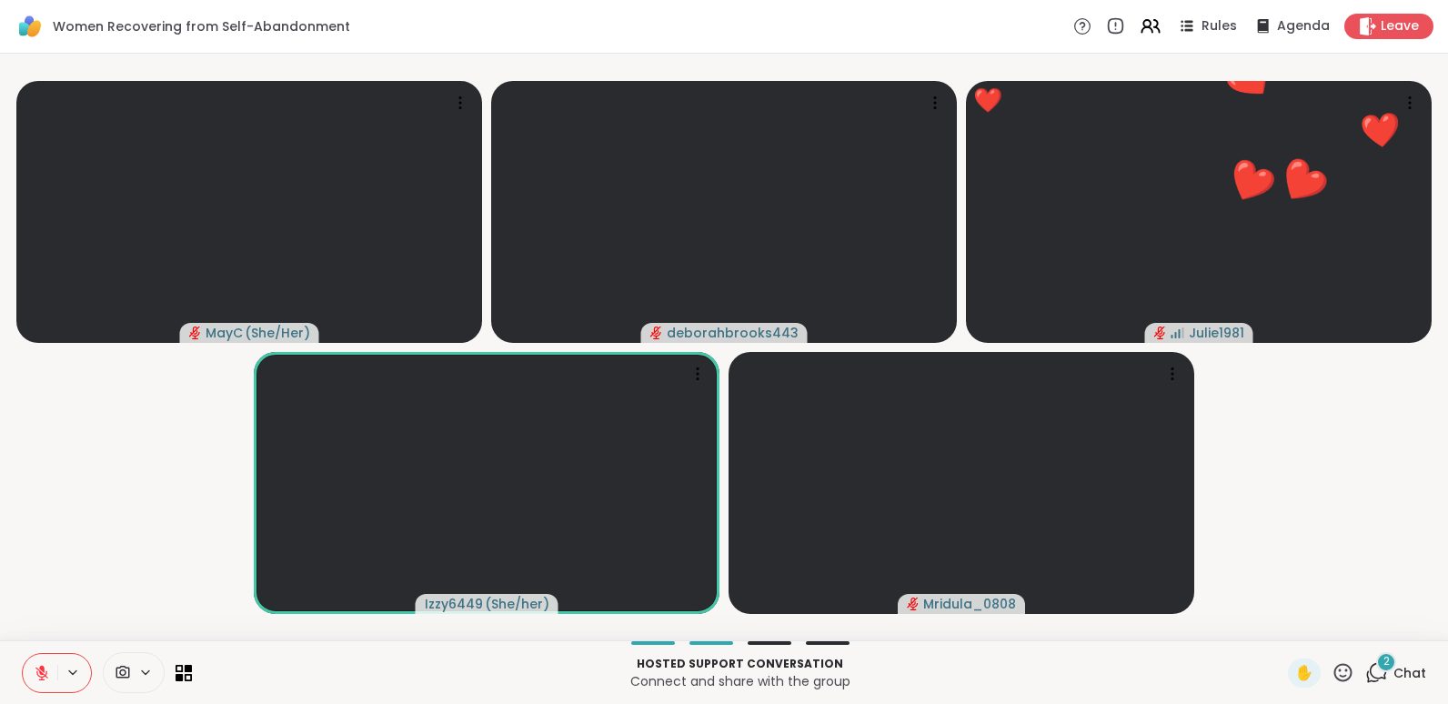
click at [1331, 666] on icon at bounding box center [1342, 672] width 23 height 23
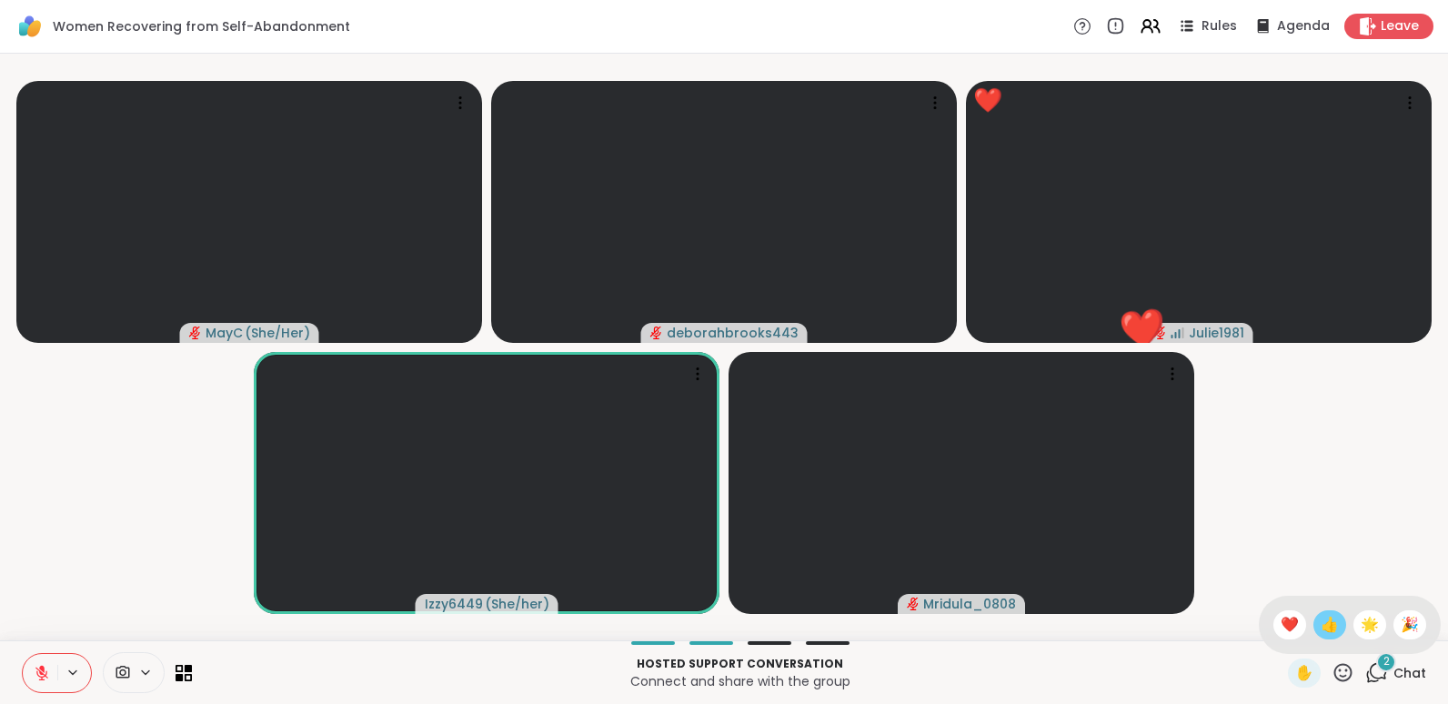
click at [1321, 622] on span "👍" at bounding box center [1330, 625] width 18 height 22
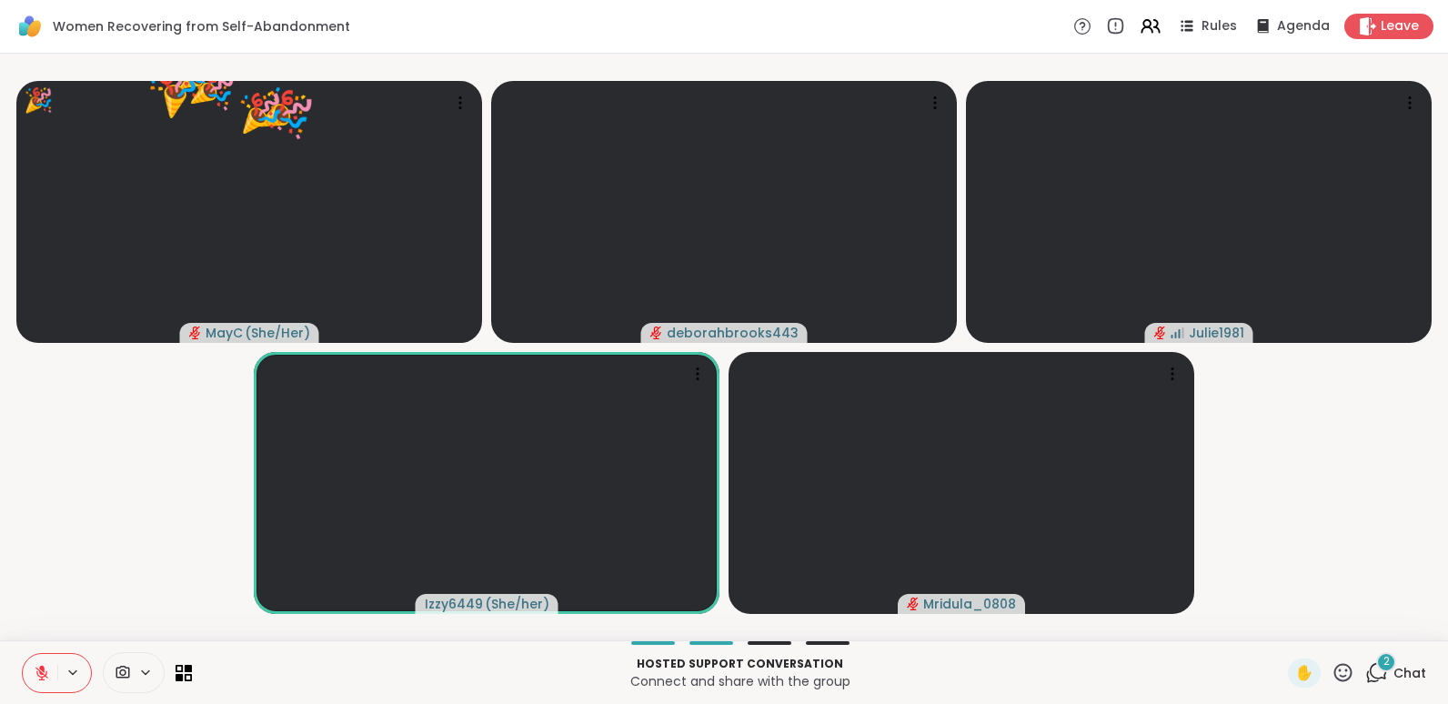
click at [1331, 672] on icon at bounding box center [1342, 672] width 23 height 23
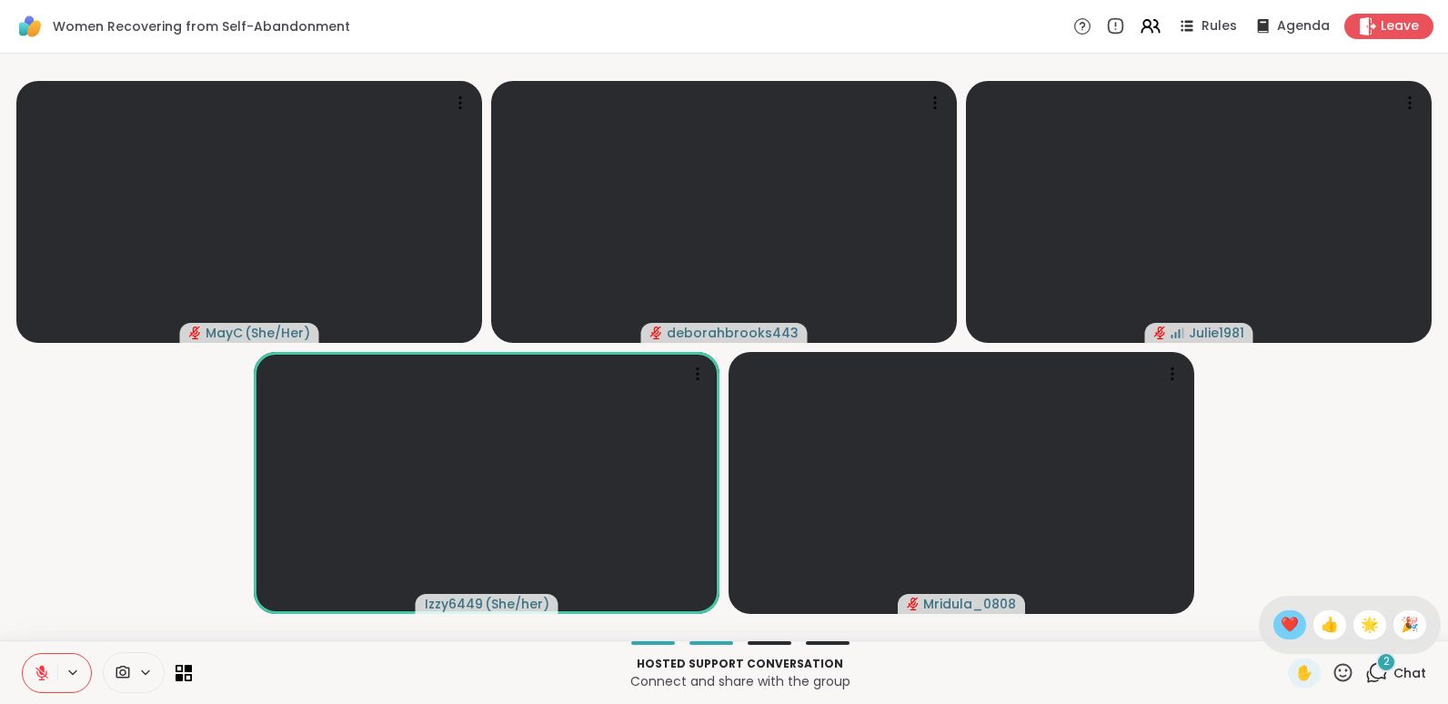
click at [1281, 619] on span "❤️" at bounding box center [1290, 625] width 18 height 22
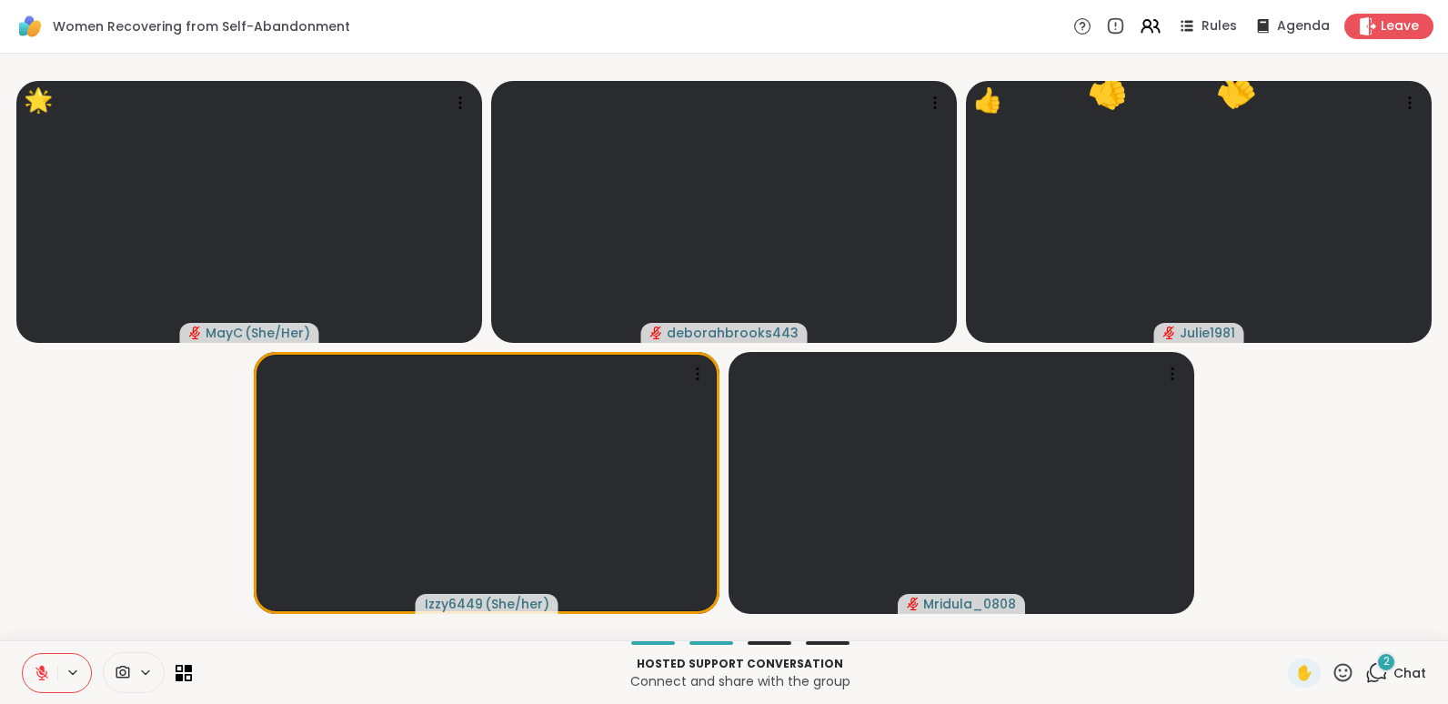
click at [1331, 670] on icon at bounding box center [1342, 672] width 23 height 23
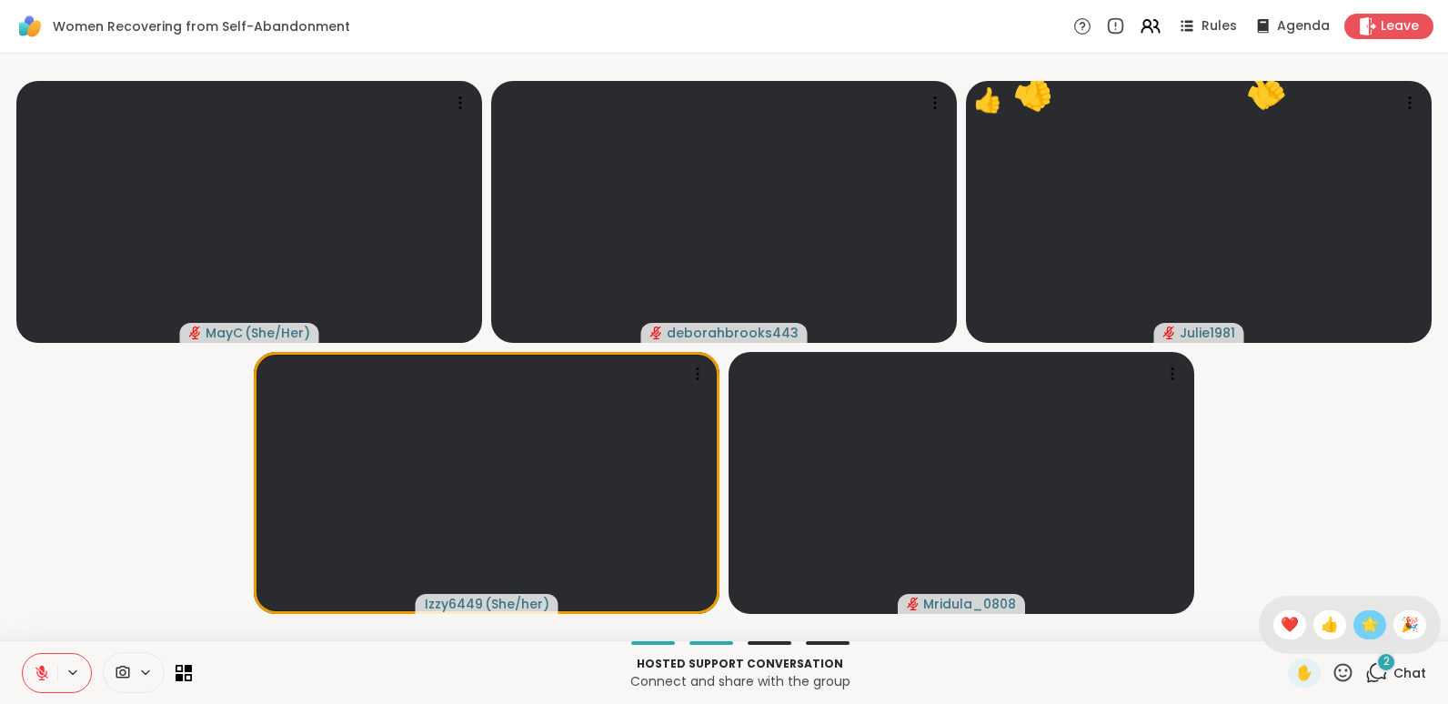
click at [1361, 626] on span "🌟" at bounding box center [1370, 625] width 18 height 22
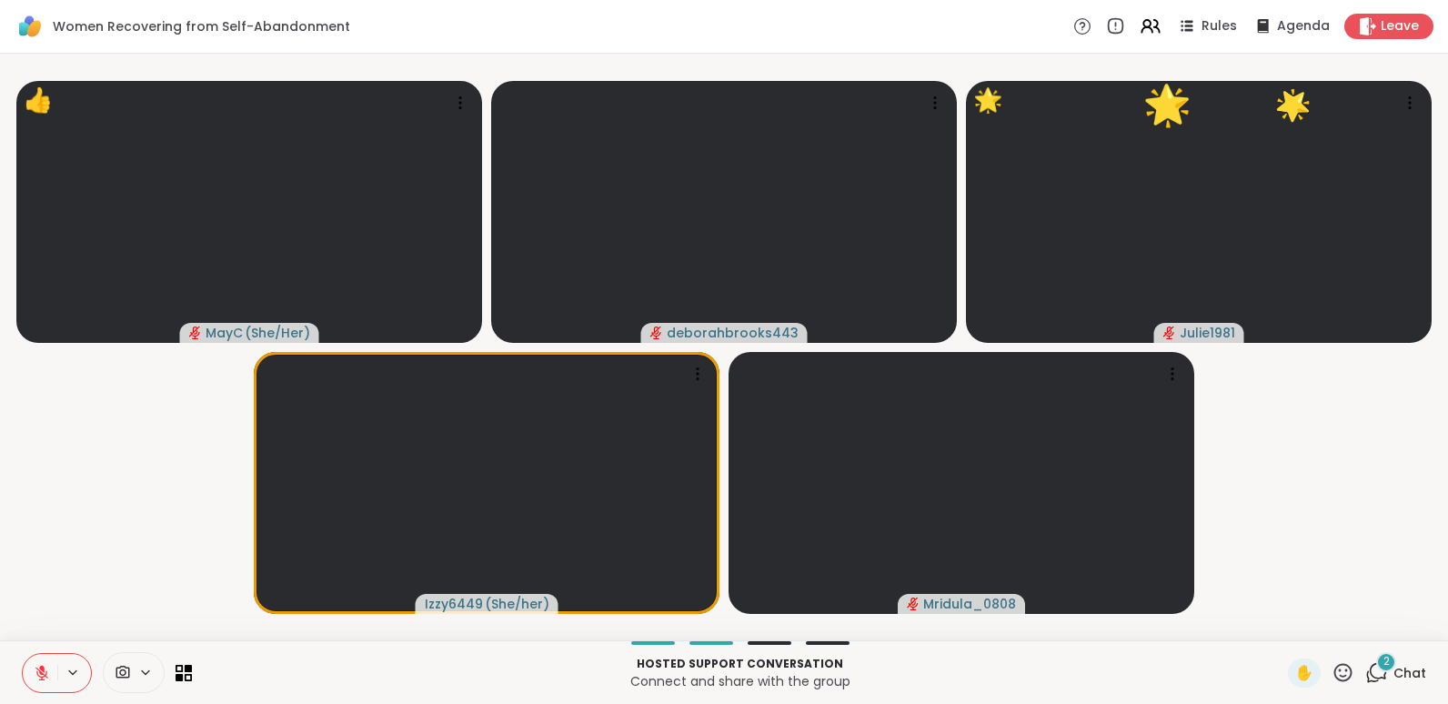
click at [1334, 670] on icon at bounding box center [1343, 672] width 18 height 18
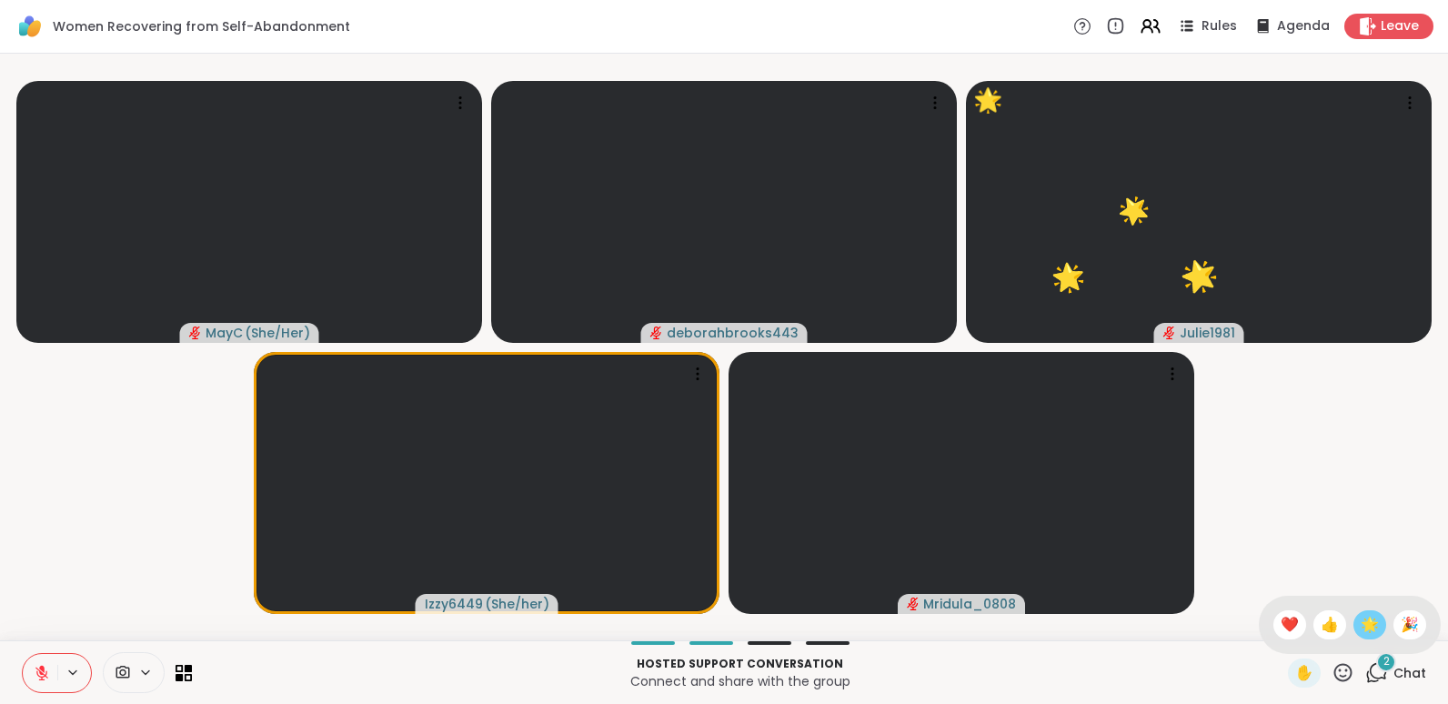
click at [1361, 623] on span "🌟" at bounding box center [1370, 625] width 18 height 22
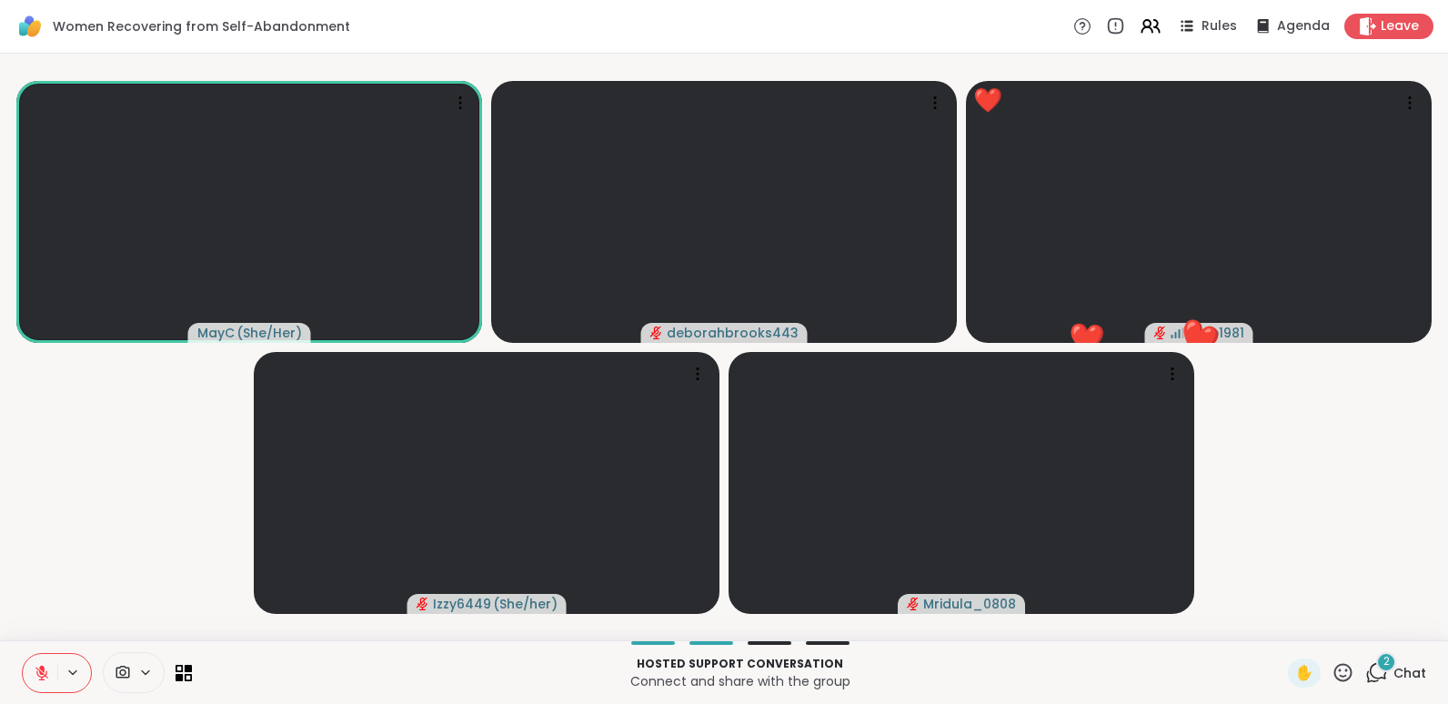
click at [1331, 672] on icon at bounding box center [1342, 672] width 23 height 23
click at [1281, 616] on span "❤️" at bounding box center [1290, 625] width 18 height 22
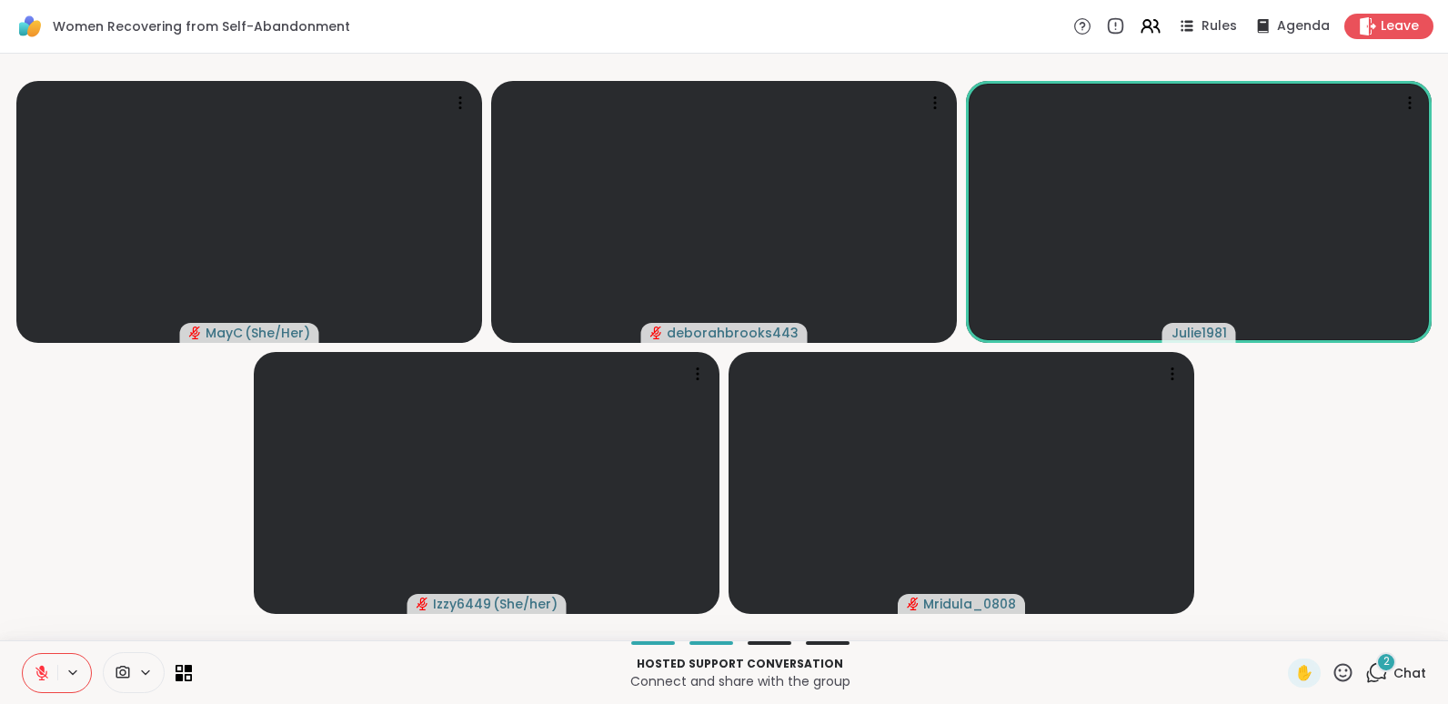
click at [1332, 672] on icon at bounding box center [1342, 672] width 23 height 23
click at [1321, 625] on span "👍" at bounding box center [1330, 625] width 18 height 22
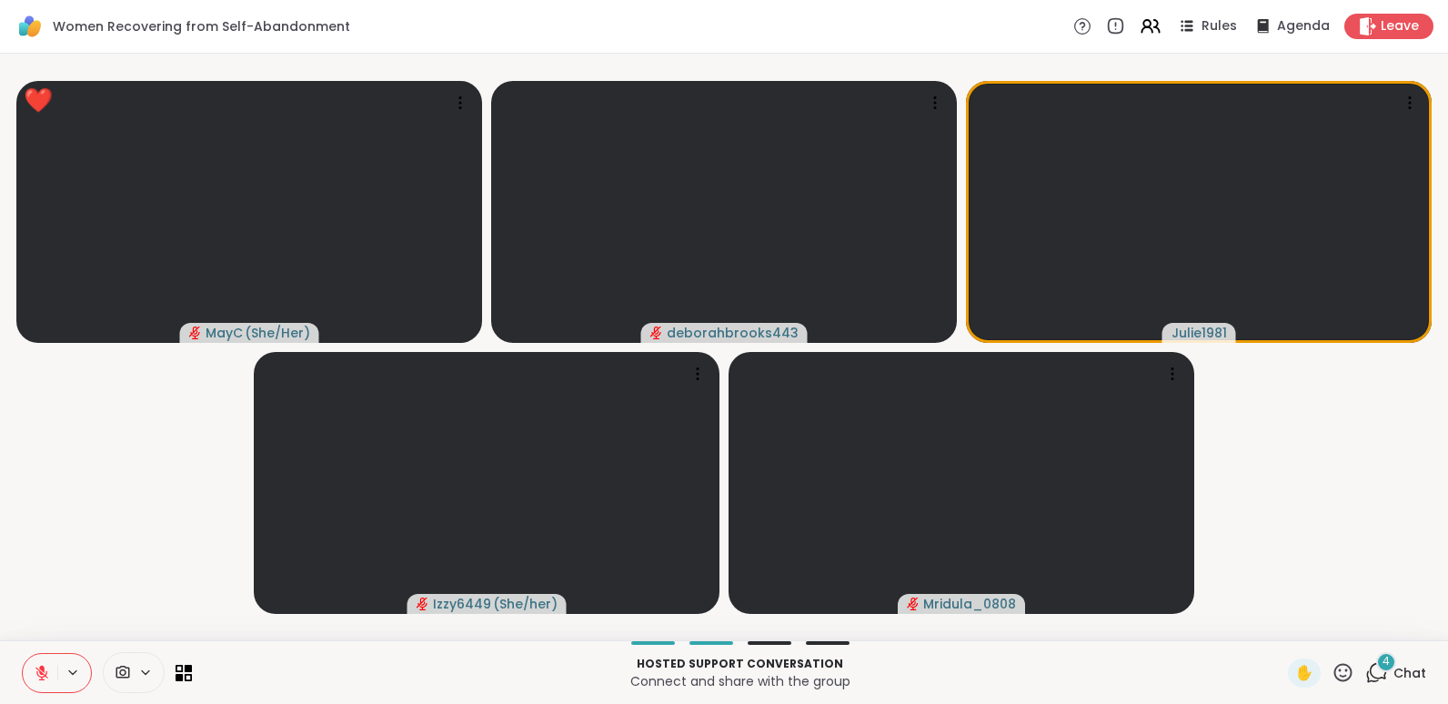
click at [1334, 671] on icon at bounding box center [1343, 672] width 18 height 18
click at [1401, 624] on span "🎉" at bounding box center [1410, 625] width 18 height 22
click at [1331, 675] on icon at bounding box center [1342, 672] width 23 height 23
click at [1321, 615] on span "👍" at bounding box center [1330, 625] width 18 height 22
click at [1331, 668] on icon at bounding box center [1342, 672] width 23 height 23
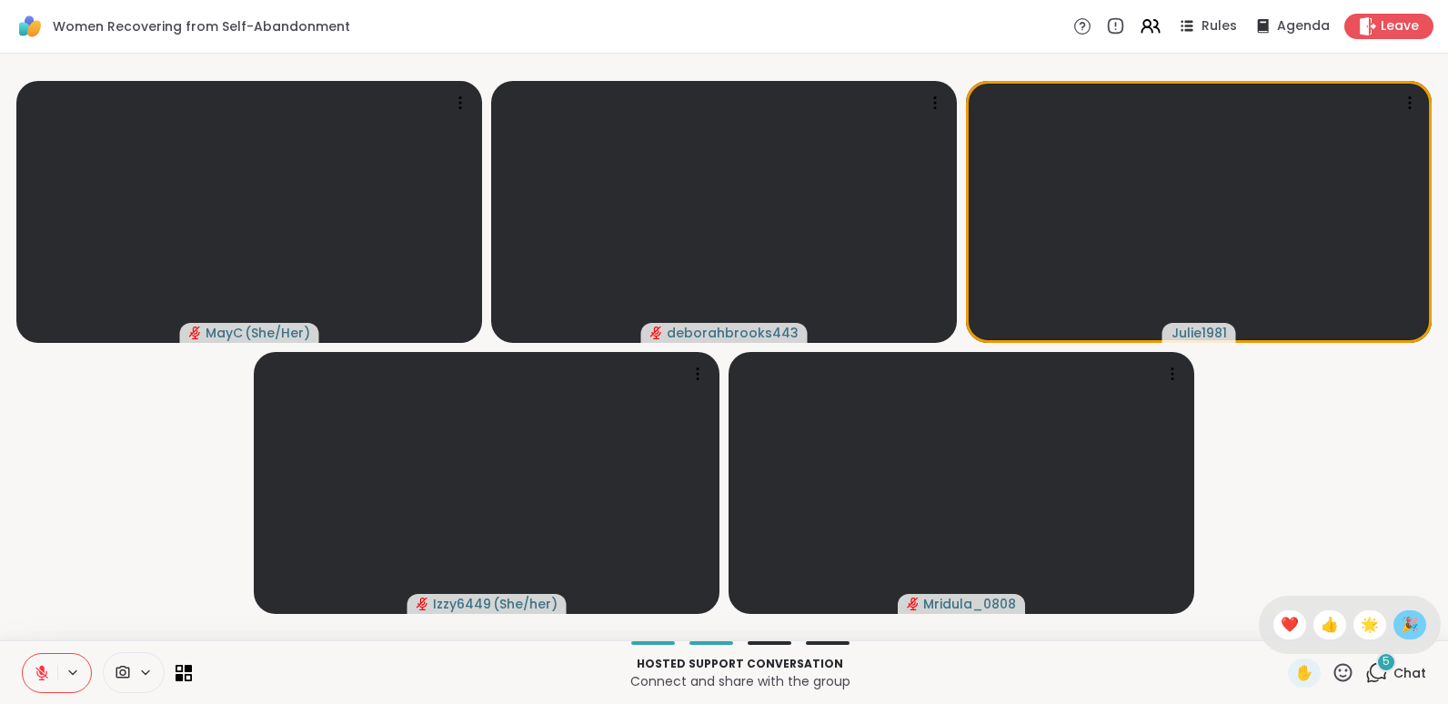
click at [1404, 619] on span "🎉" at bounding box center [1410, 625] width 18 height 22
click at [1334, 666] on icon at bounding box center [1343, 672] width 18 height 18
click at [1281, 626] on span "❤️" at bounding box center [1290, 625] width 18 height 22
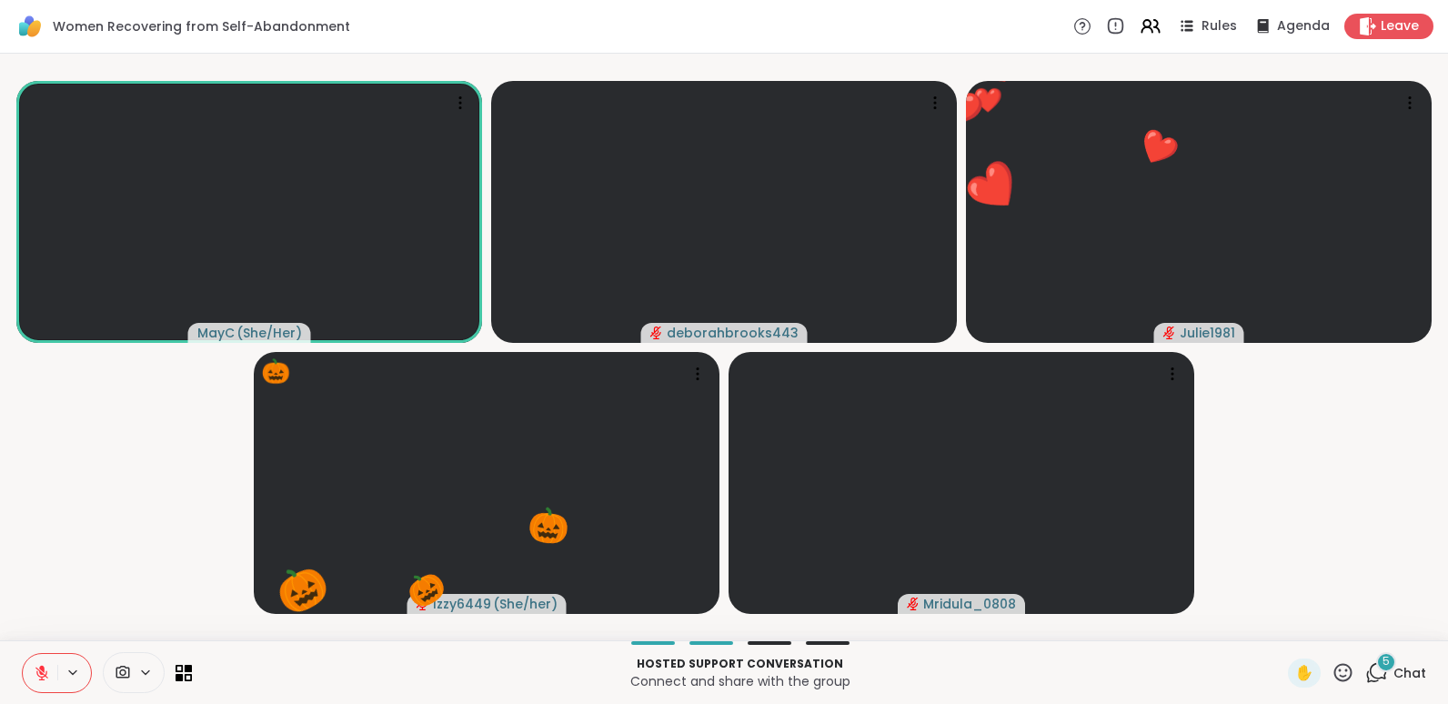
click at [1334, 676] on icon at bounding box center [1343, 672] width 18 height 18
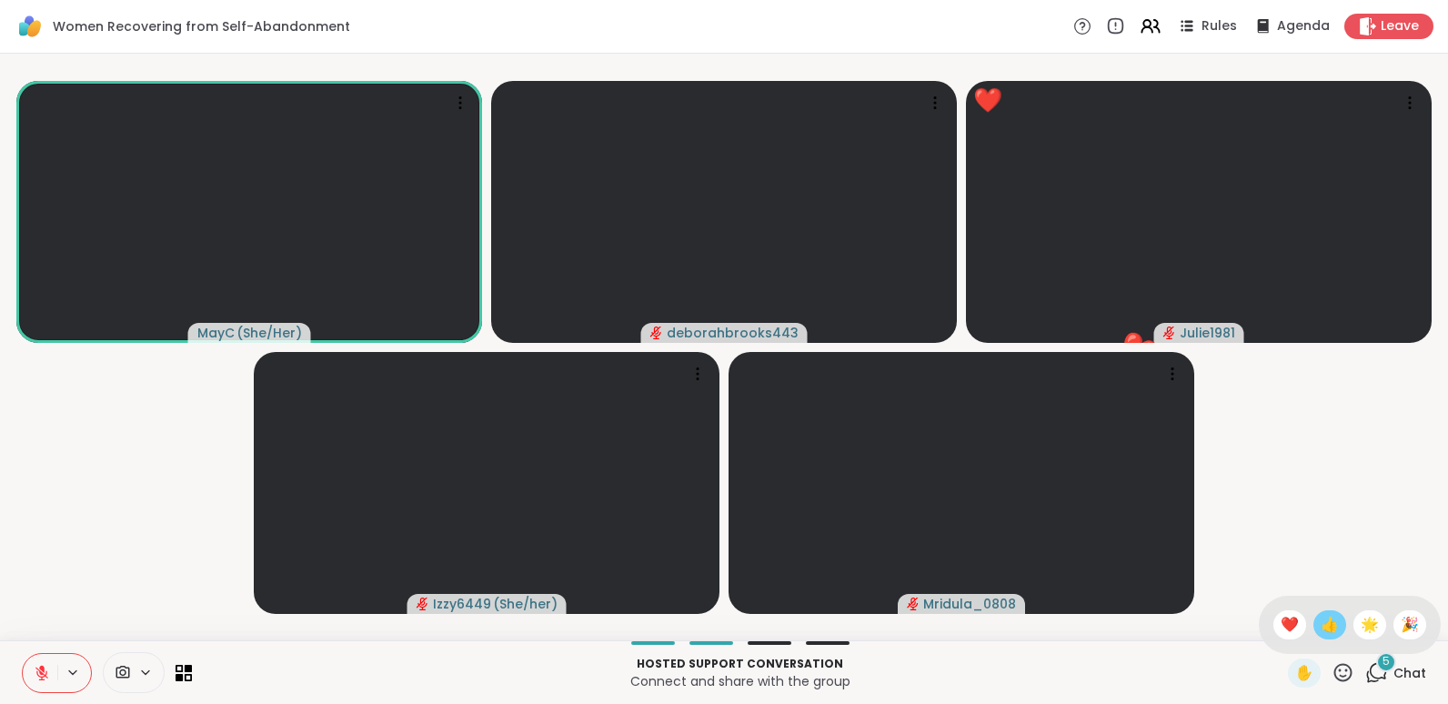
click at [1321, 623] on span "👍" at bounding box center [1330, 625] width 18 height 22
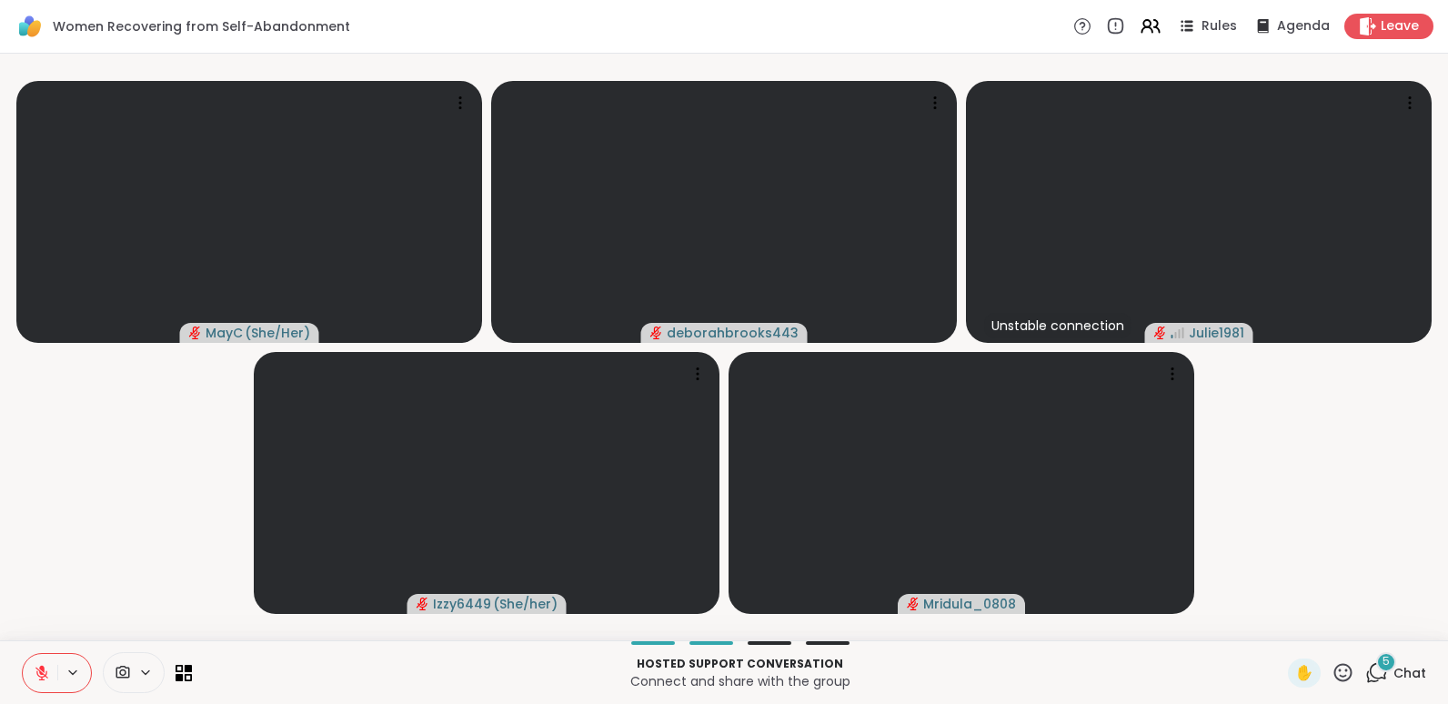
click at [49, 671] on icon at bounding box center [42, 673] width 16 height 16
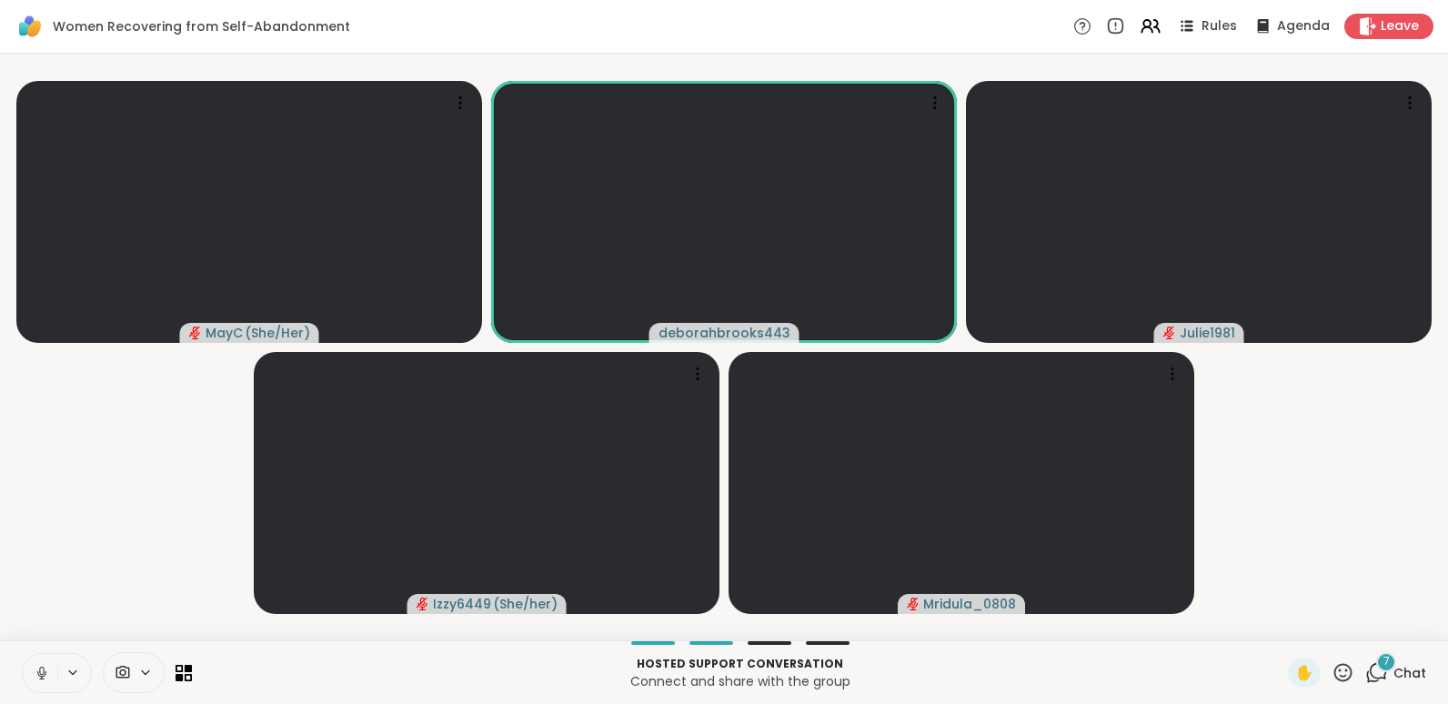
click at [49, 671] on icon at bounding box center [42, 673] width 16 height 16
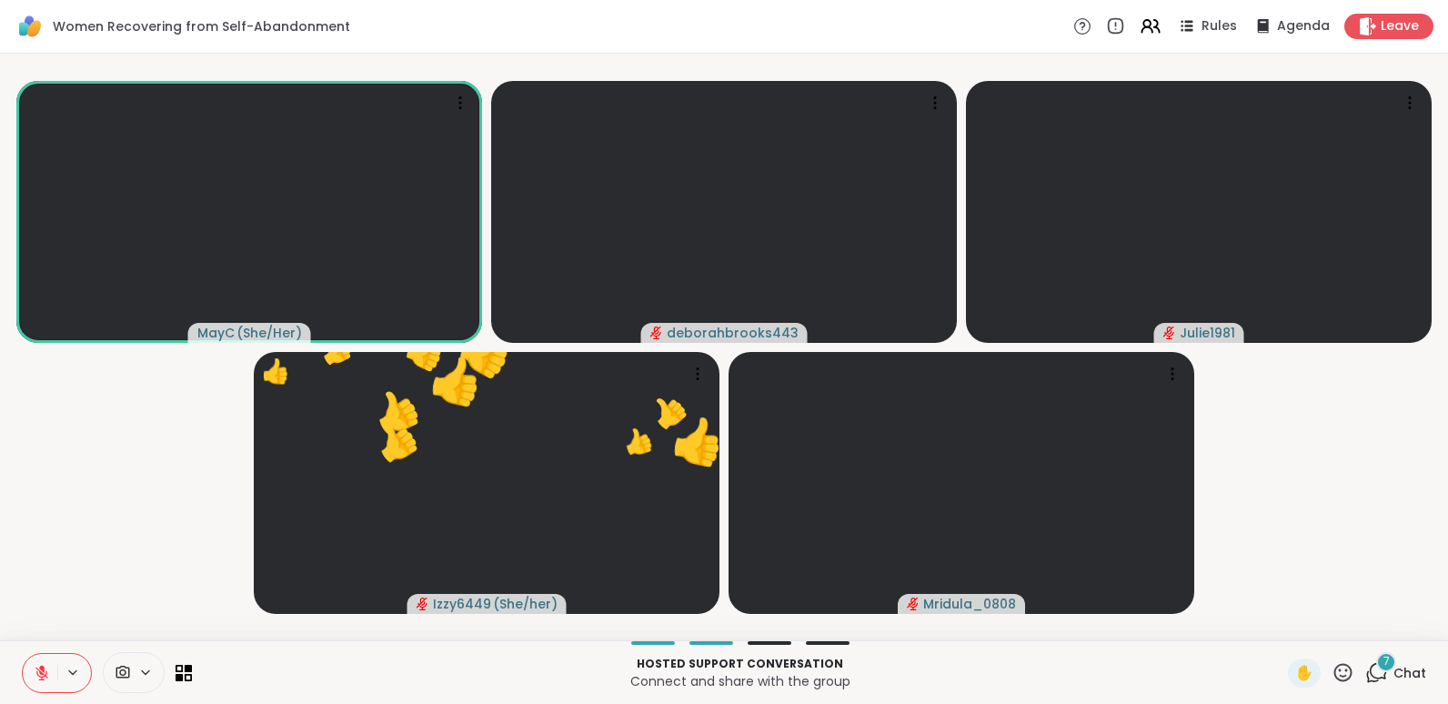
click at [1332, 663] on icon at bounding box center [1342, 672] width 23 height 23
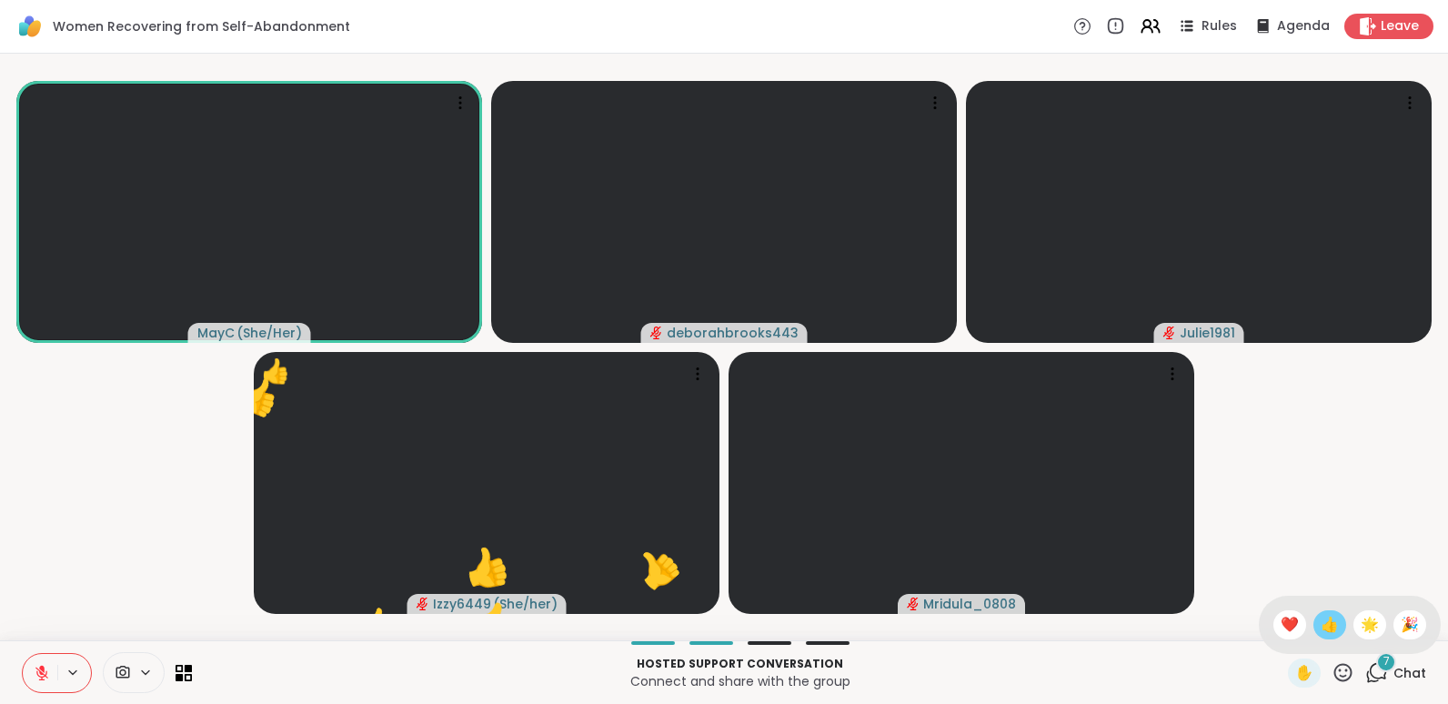
click at [1321, 619] on span "👍" at bounding box center [1330, 625] width 18 height 22
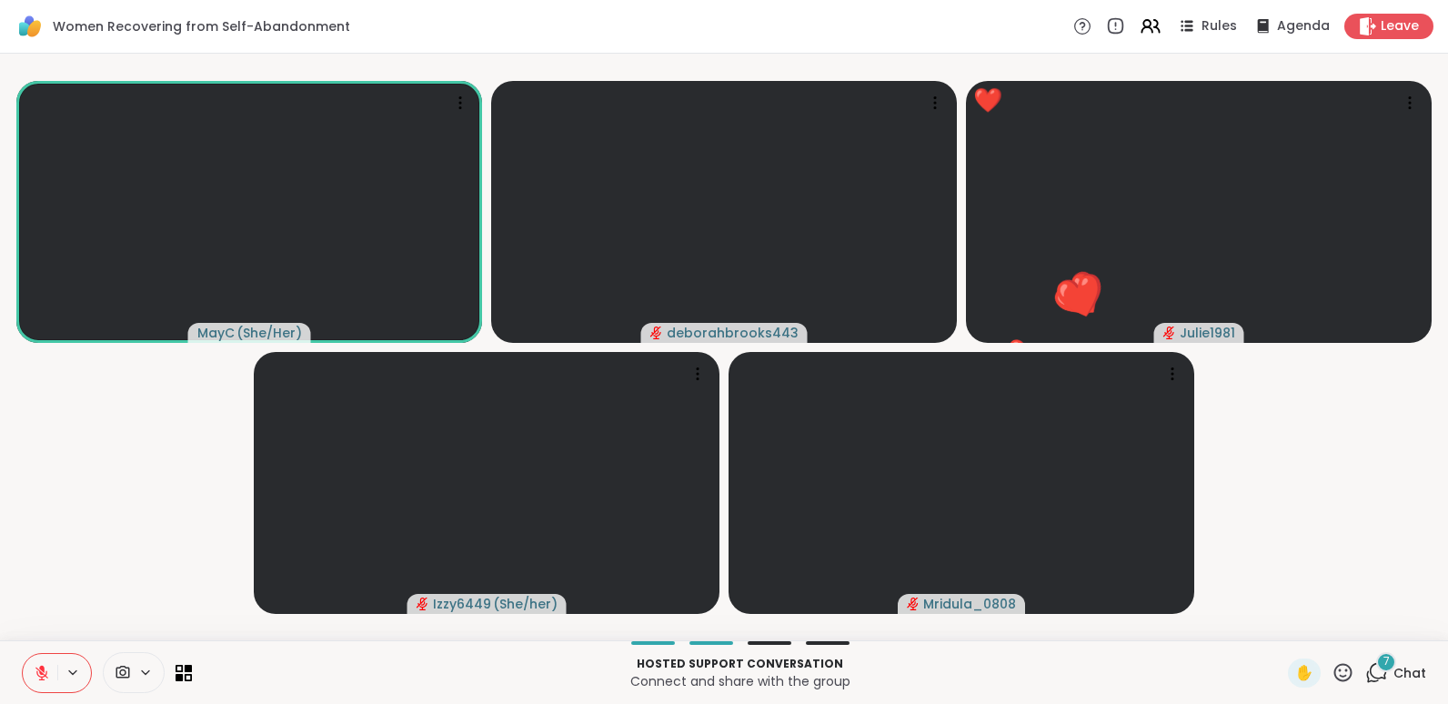
click at [1335, 668] on icon at bounding box center [1342, 672] width 23 height 23
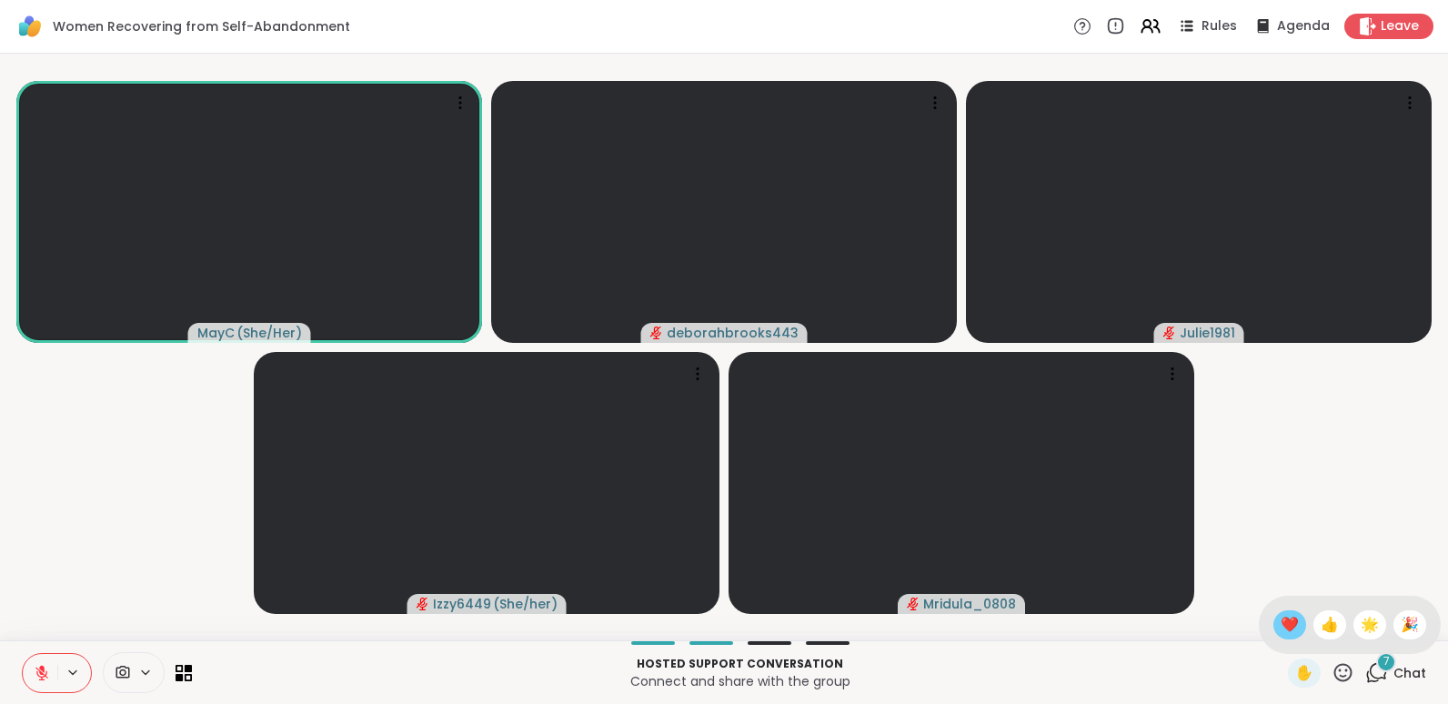
click at [1281, 630] on span "❤️" at bounding box center [1290, 625] width 18 height 22
click at [1331, 668] on icon at bounding box center [1342, 672] width 23 height 23
click at [1321, 623] on span "👍" at bounding box center [1330, 625] width 18 height 22
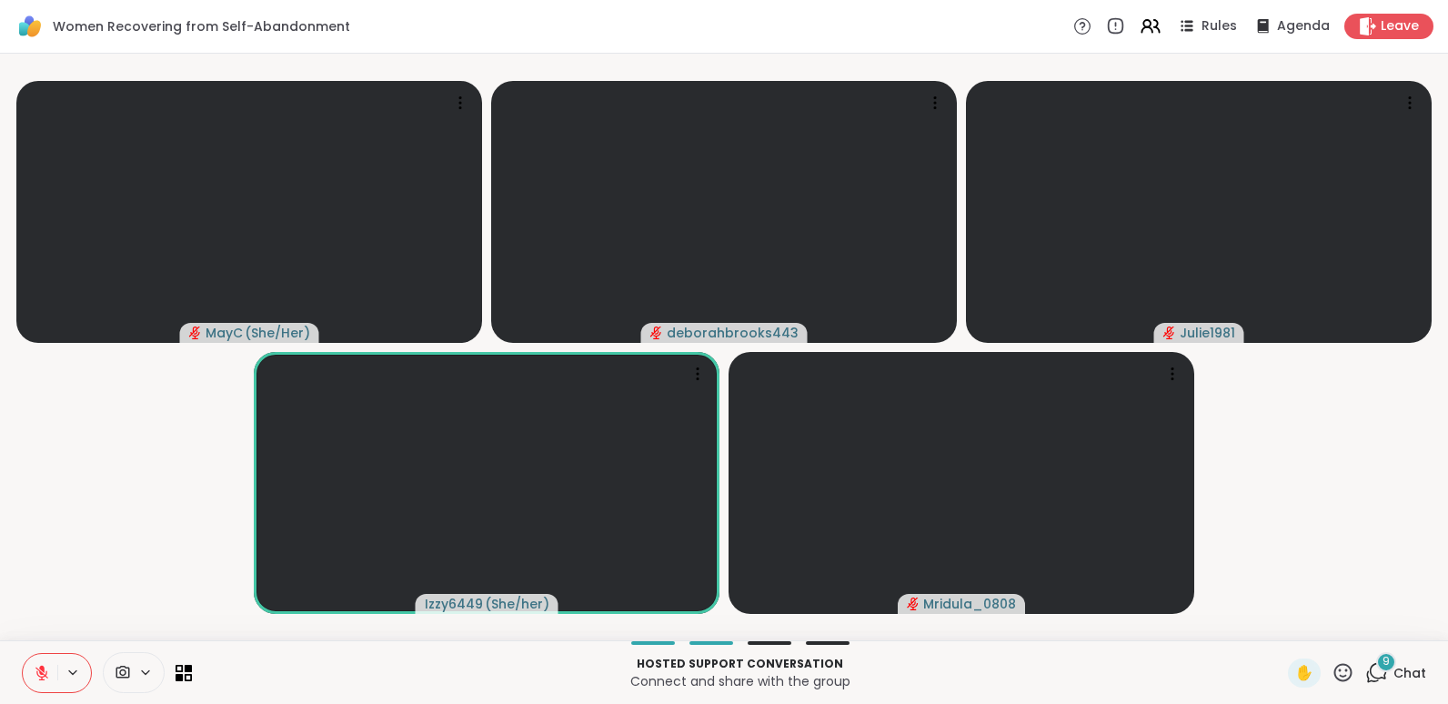
click at [1332, 667] on icon at bounding box center [1342, 672] width 23 height 23
click at [1321, 628] on span "👍" at bounding box center [1330, 625] width 18 height 22
click at [1334, 665] on icon at bounding box center [1343, 672] width 18 height 18
click at [1321, 626] on span "👍" at bounding box center [1330, 625] width 18 height 22
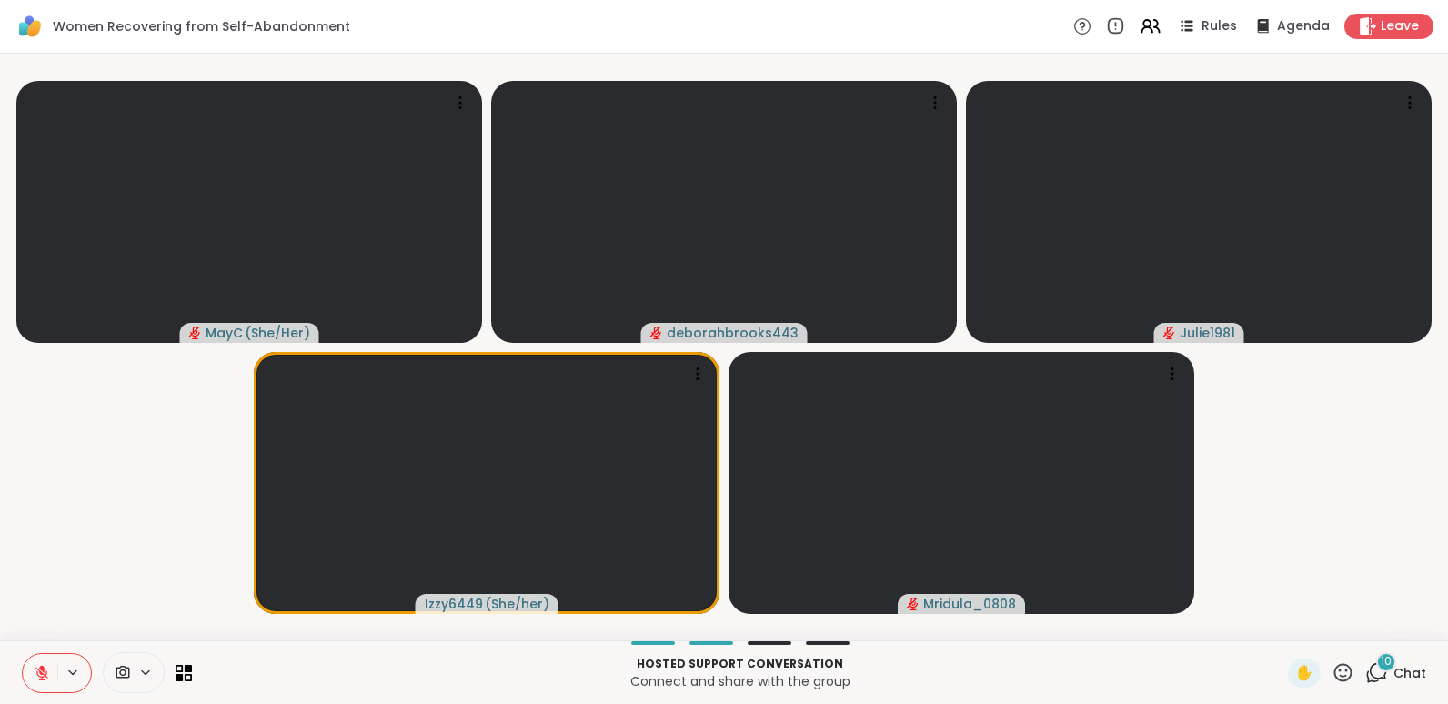
click at [1334, 670] on icon at bounding box center [1343, 672] width 18 height 18
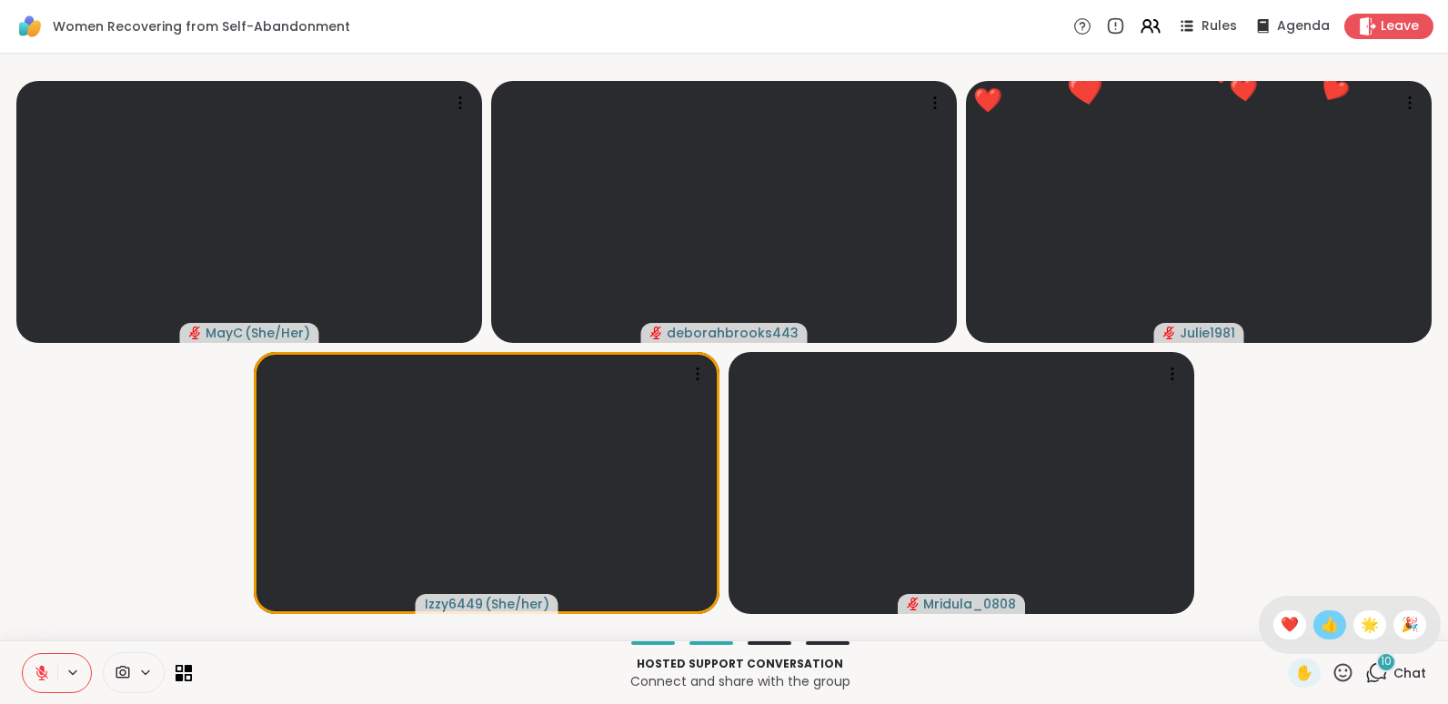
click at [1321, 623] on span "👍" at bounding box center [1330, 625] width 18 height 22
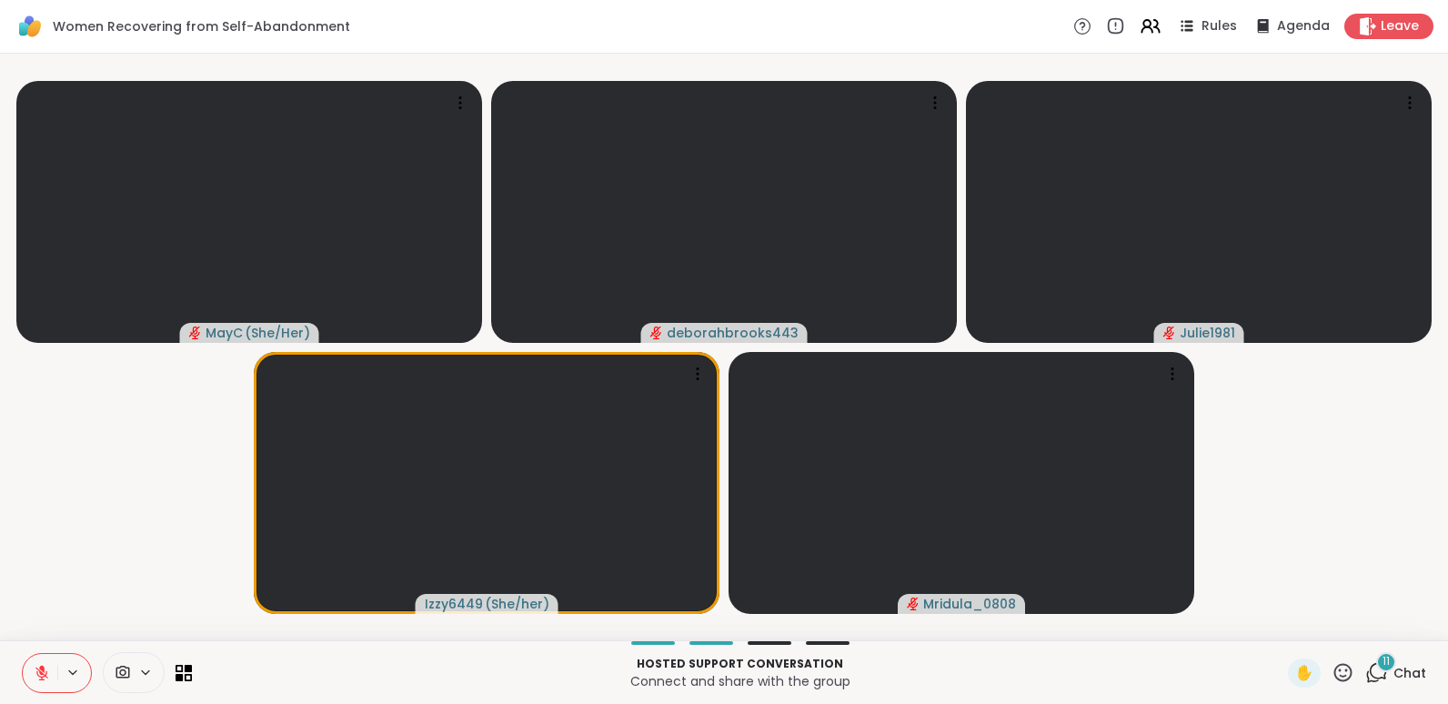
click at [1331, 668] on icon at bounding box center [1342, 672] width 23 height 23
click at [1281, 618] on span "❤️" at bounding box center [1290, 625] width 18 height 22
click at [1334, 665] on icon at bounding box center [1343, 672] width 18 height 18
click at [1321, 626] on span "👍" at bounding box center [1330, 625] width 18 height 22
click at [1334, 665] on icon at bounding box center [1343, 672] width 18 height 18
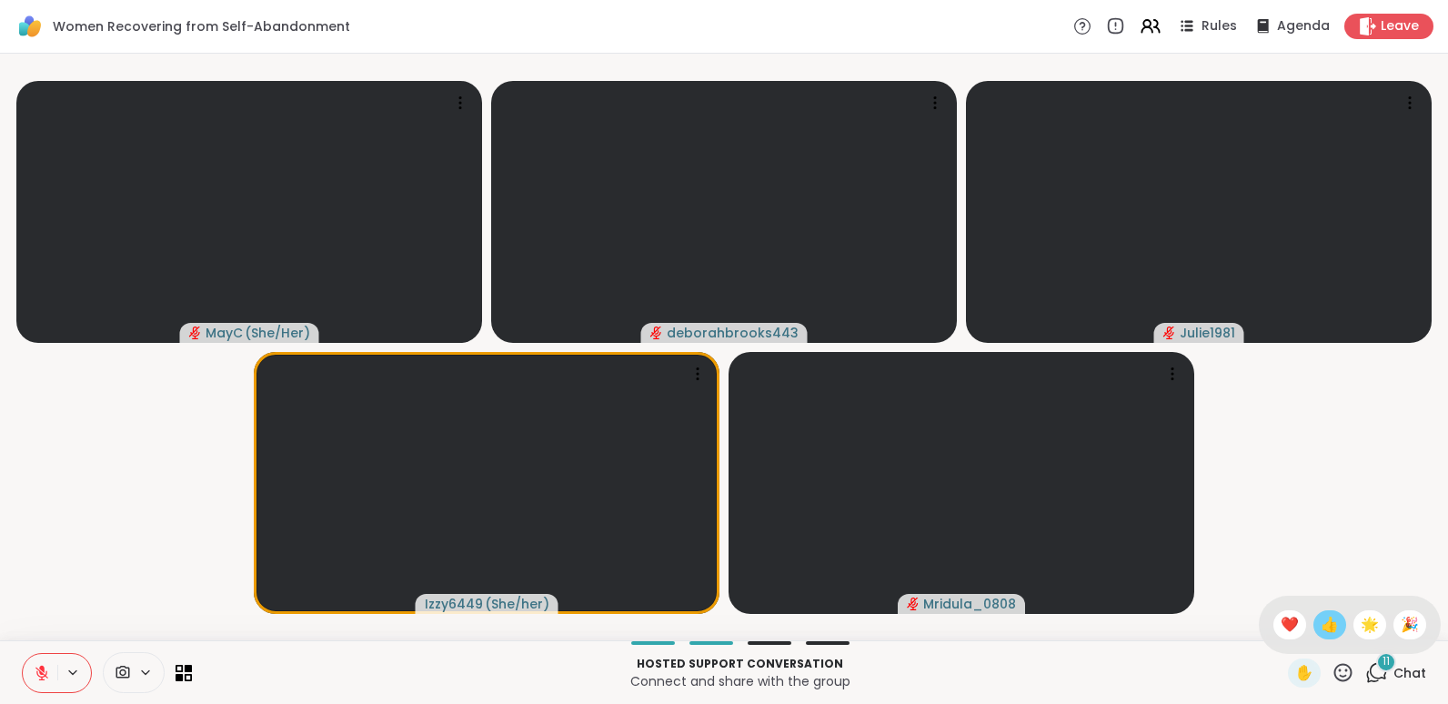
click at [1321, 619] on span "👍" at bounding box center [1330, 625] width 18 height 22
click at [1338, 675] on icon at bounding box center [1343, 672] width 18 height 18
click at [1321, 619] on span "👍" at bounding box center [1330, 625] width 18 height 22
click at [1331, 671] on icon at bounding box center [1342, 672] width 23 height 23
click at [1361, 618] on span "🌟" at bounding box center [1370, 625] width 18 height 22
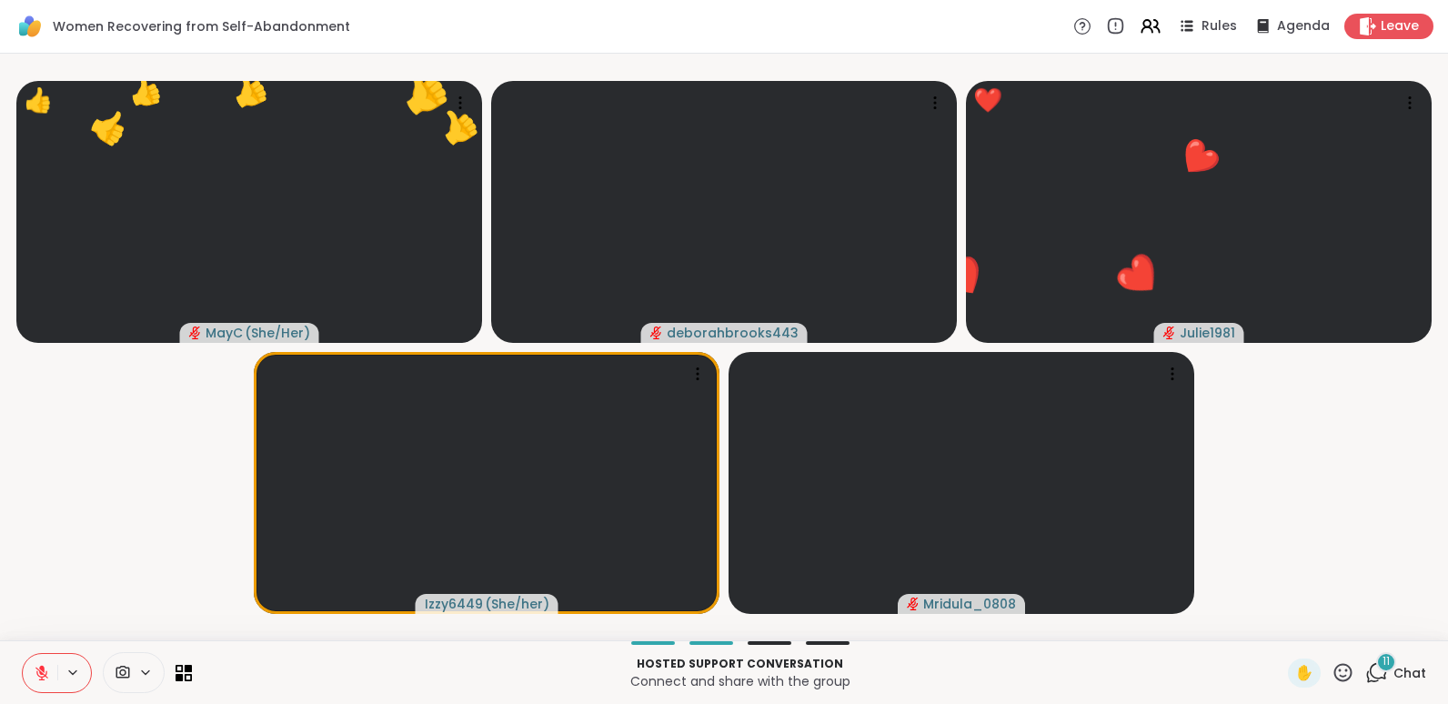
click at [1334, 671] on icon at bounding box center [1343, 672] width 18 height 18
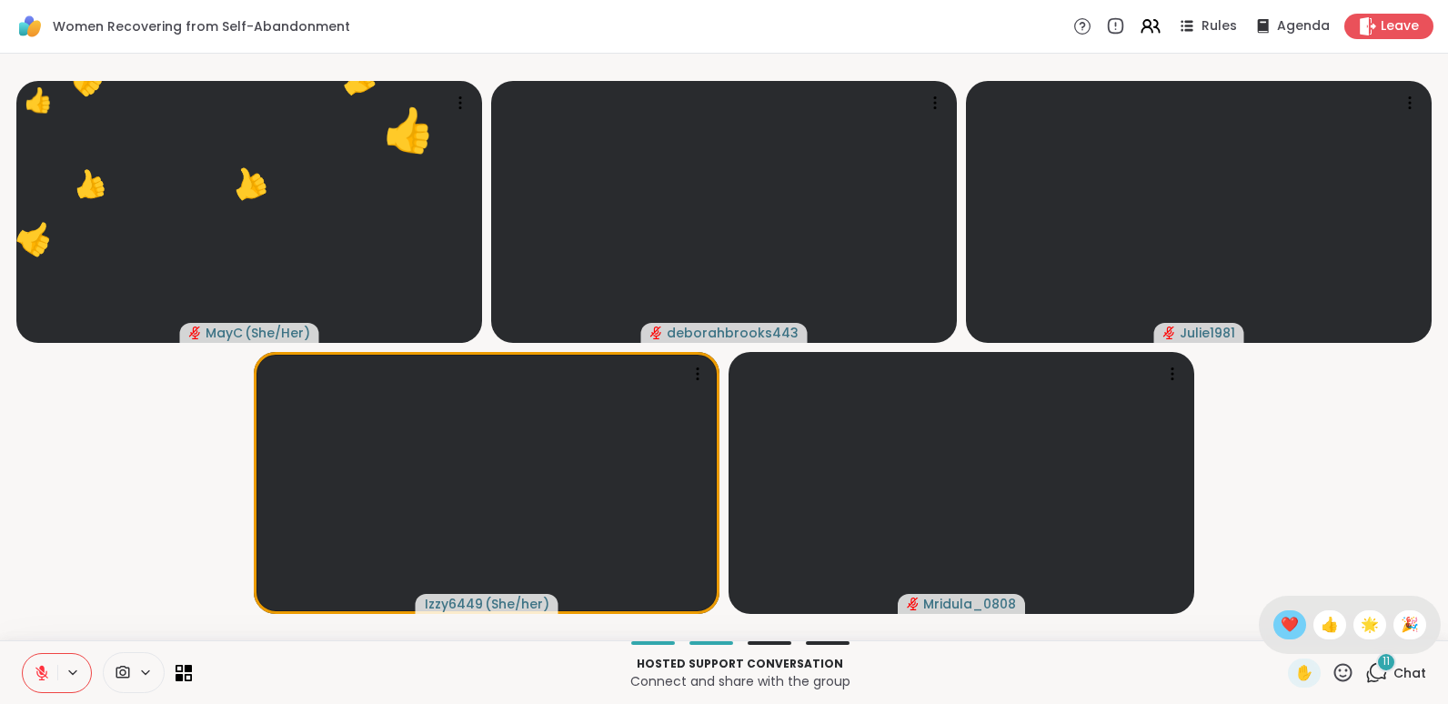
click at [1281, 620] on span "❤️" at bounding box center [1290, 625] width 18 height 22
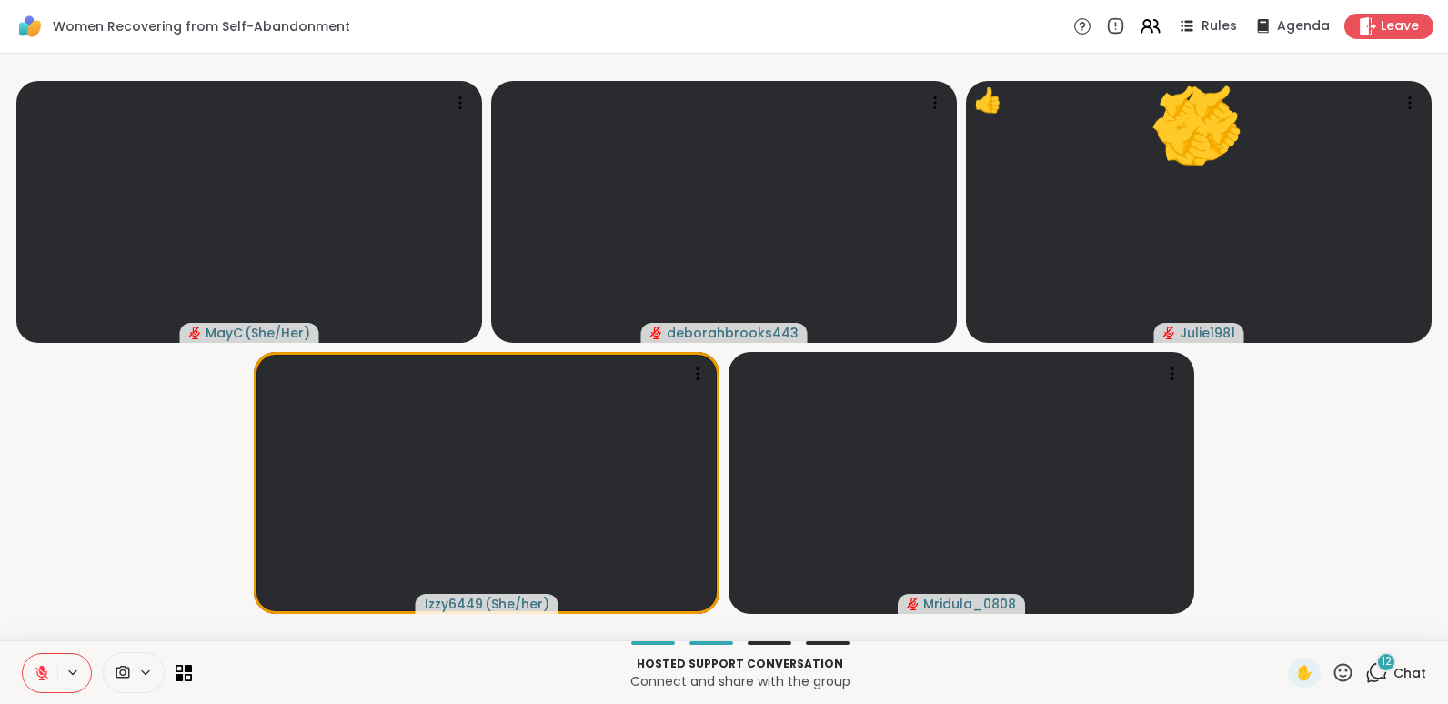
click at [1331, 668] on icon at bounding box center [1342, 672] width 23 height 23
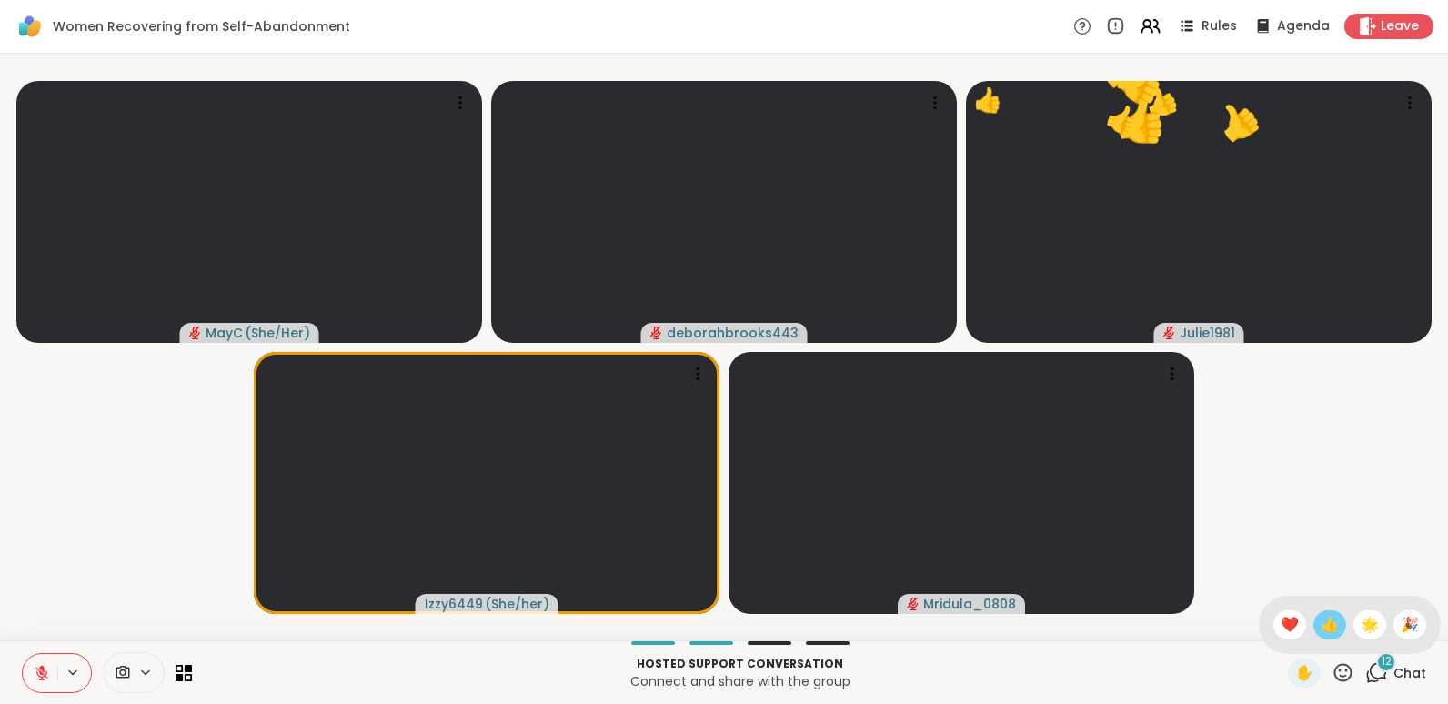
click at [1321, 620] on span "👍" at bounding box center [1330, 625] width 18 height 22
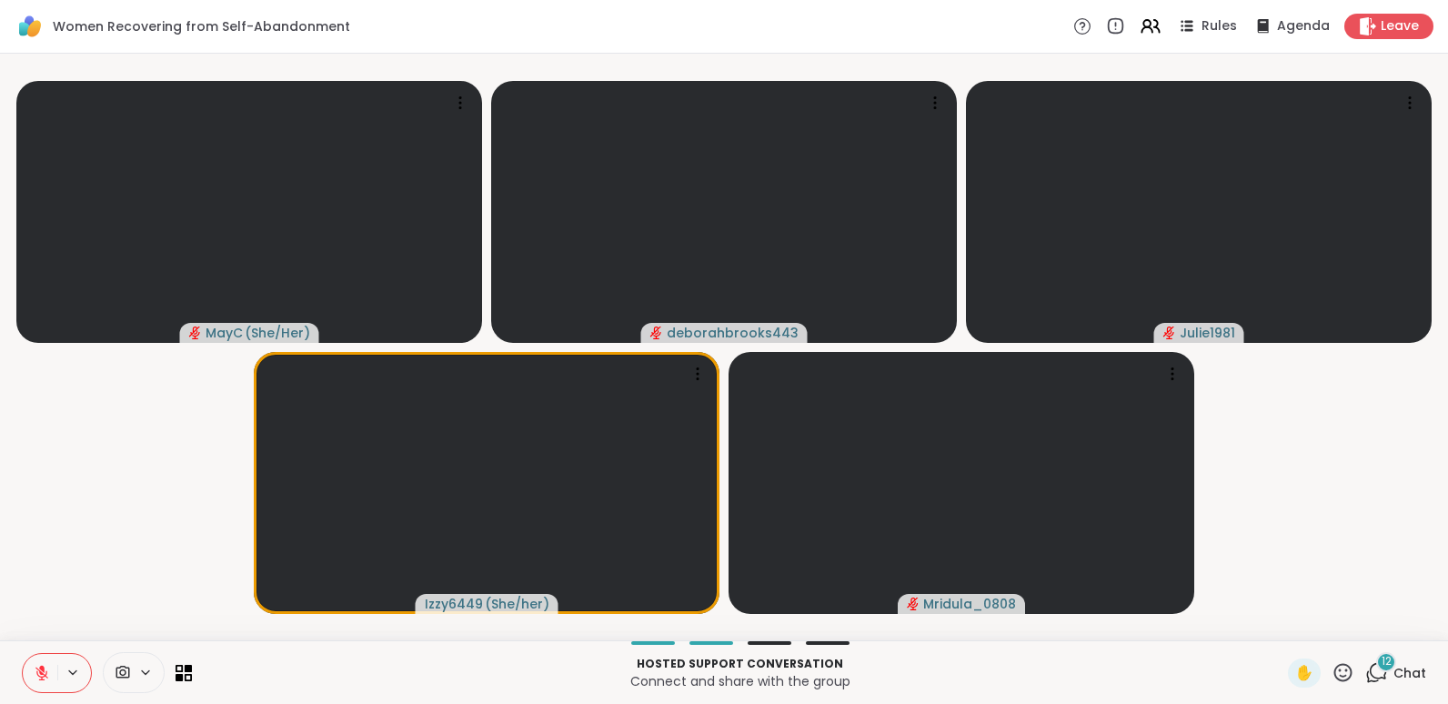
click at [1336, 674] on icon at bounding box center [1342, 672] width 23 height 23
click at [1321, 615] on span "👍" at bounding box center [1330, 625] width 18 height 22
click at [1331, 664] on icon at bounding box center [1342, 672] width 23 height 23
click at [1321, 622] on span "👍" at bounding box center [1330, 625] width 18 height 22
click at [1331, 668] on icon at bounding box center [1342, 672] width 23 height 23
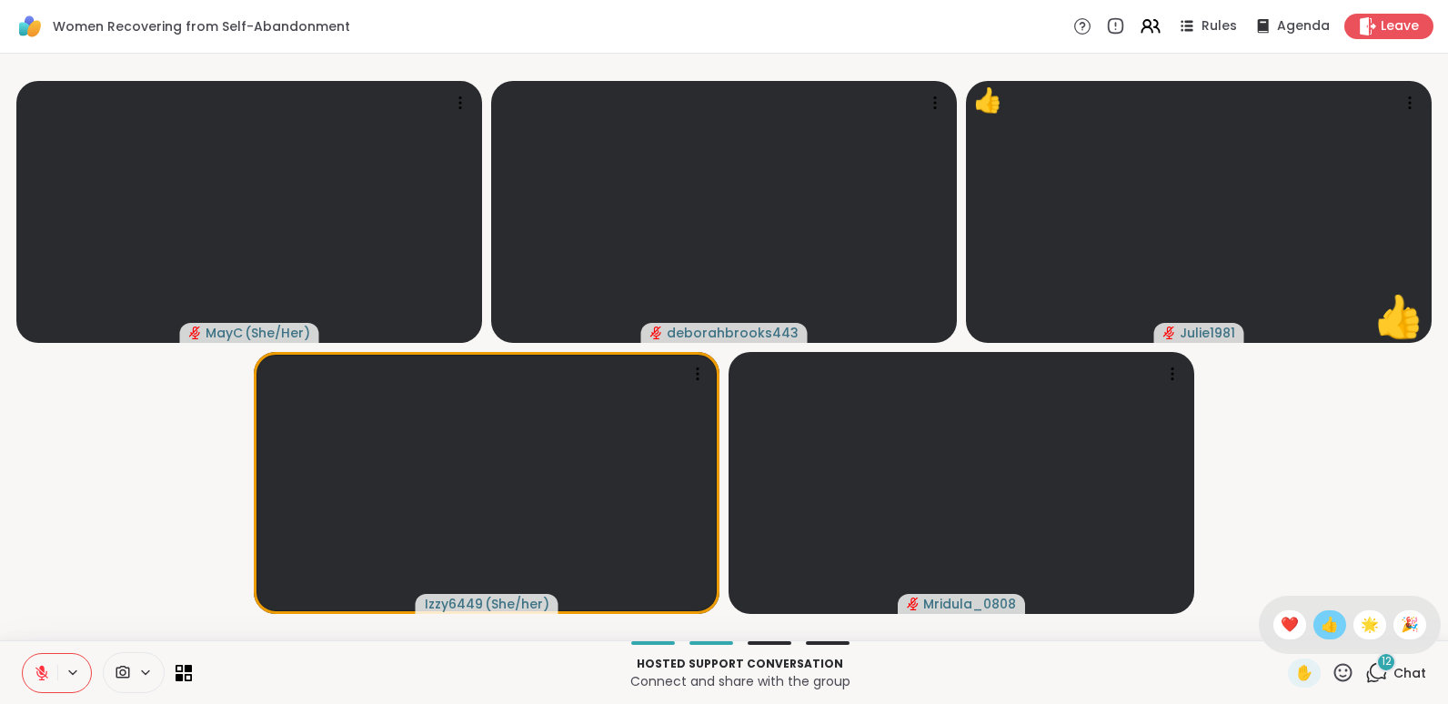
click at [1321, 622] on span "👍" at bounding box center [1330, 625] width 18 height 22
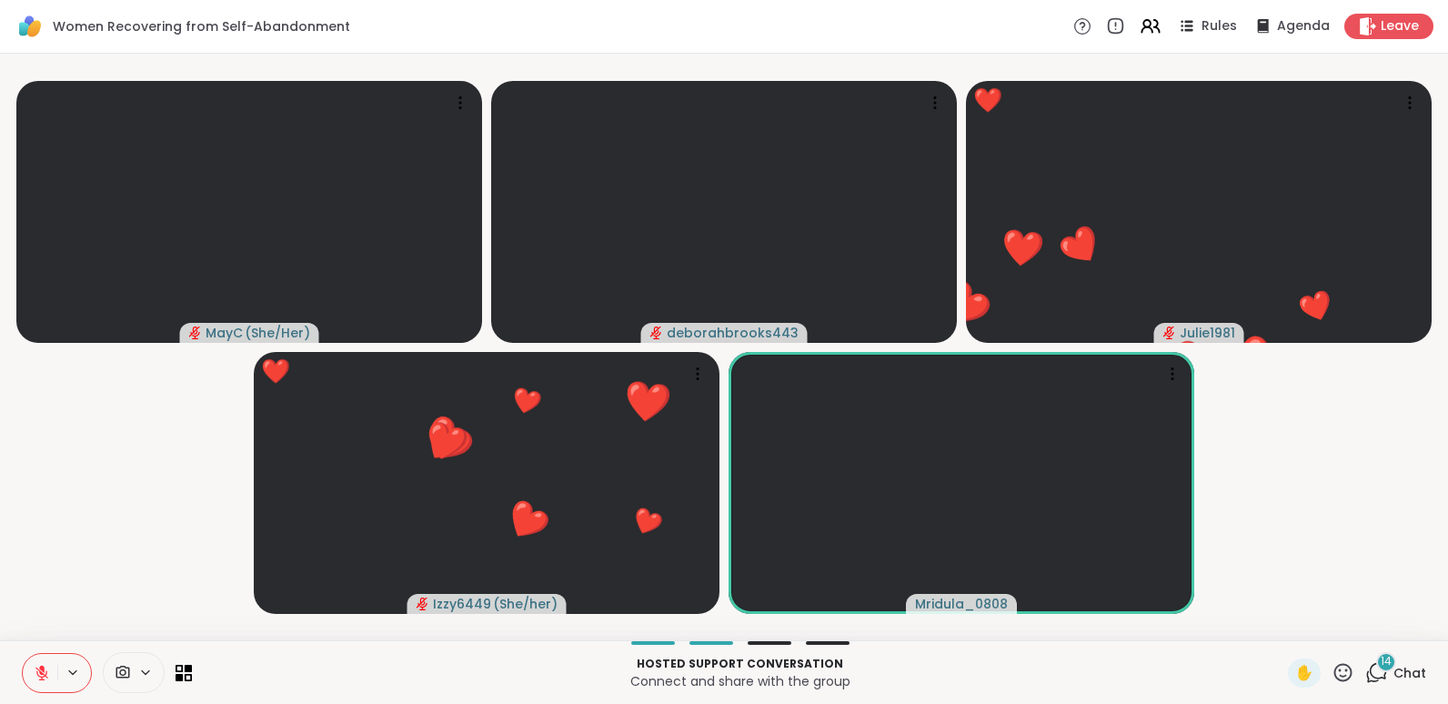
click at [1334, 671] on icon at bounding box center [1343, 672] width 18 height 18
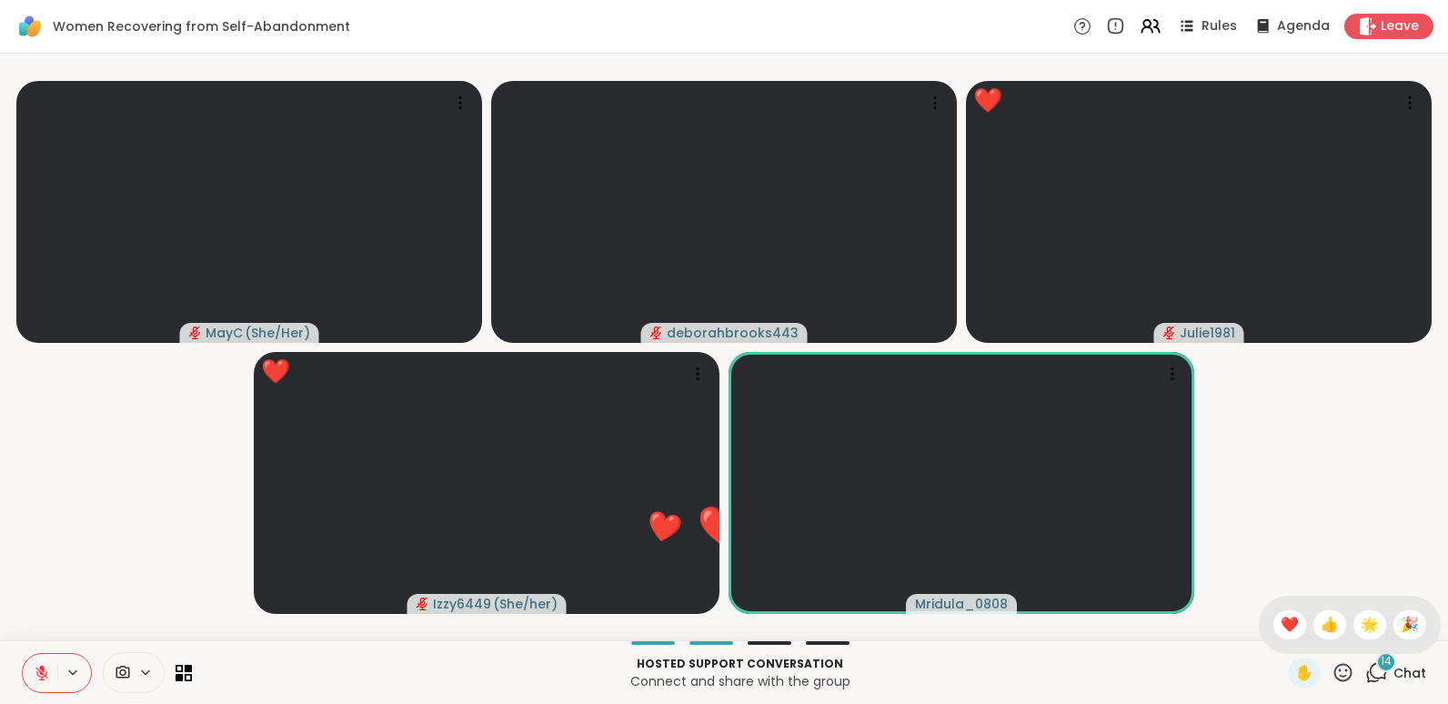
click at [1264, 599] on div "✋ ❤️ 👍 🌟 🎉" at bounding box center [1350, 625] width 182 height 58
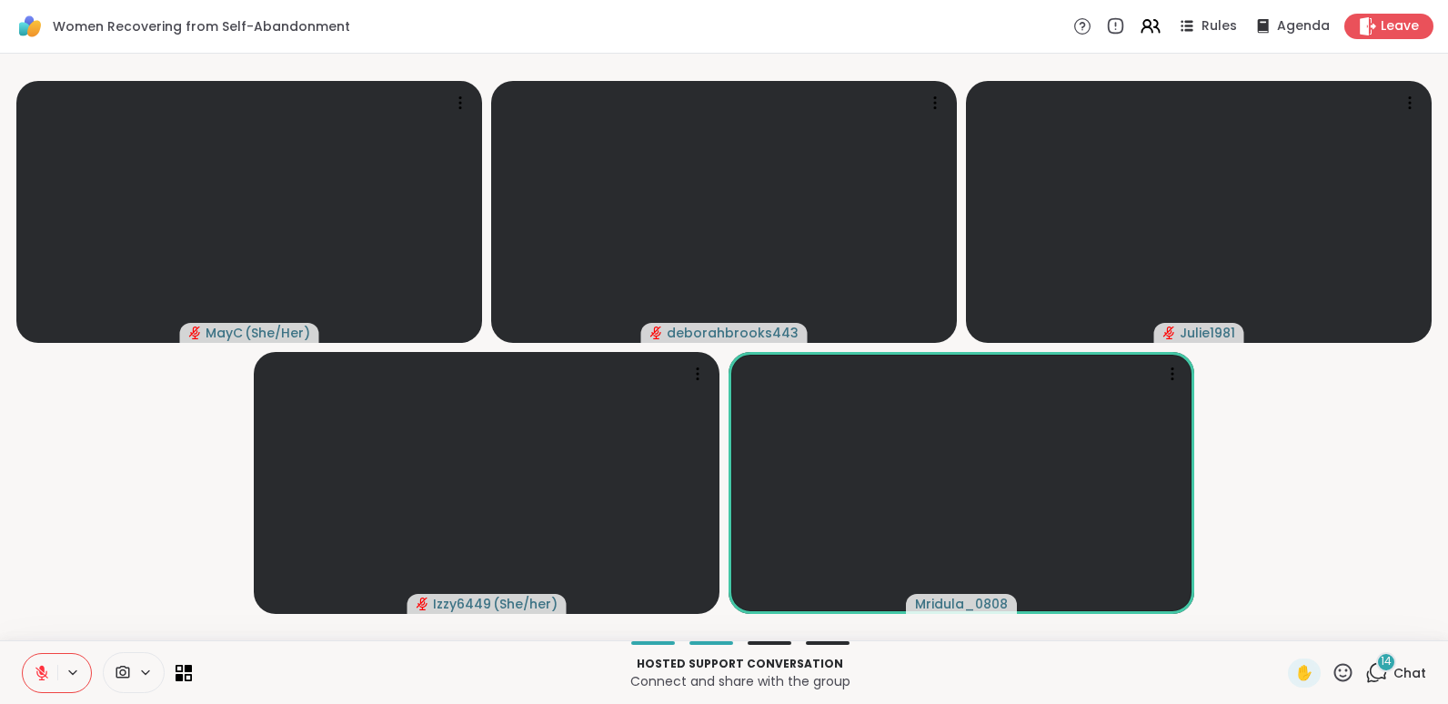
click at [1331, 666] on icon at bounding box center [1342, 672] width 23 height 23
click at [1270, 603] on div "✋ ❤️ 👍 🌟 🎉" at bounding box center [1350, 625] width 182 height 58
click at [1331, 668] on icon at bounding box center [1342, 672] width 23 height 23
click at [1281, 614] on span "❤️" at bounding box center [1290, 625] width 18 height 22
click at [1331, 668] on icon at bounding box center [1342, 672] width 23 height 23
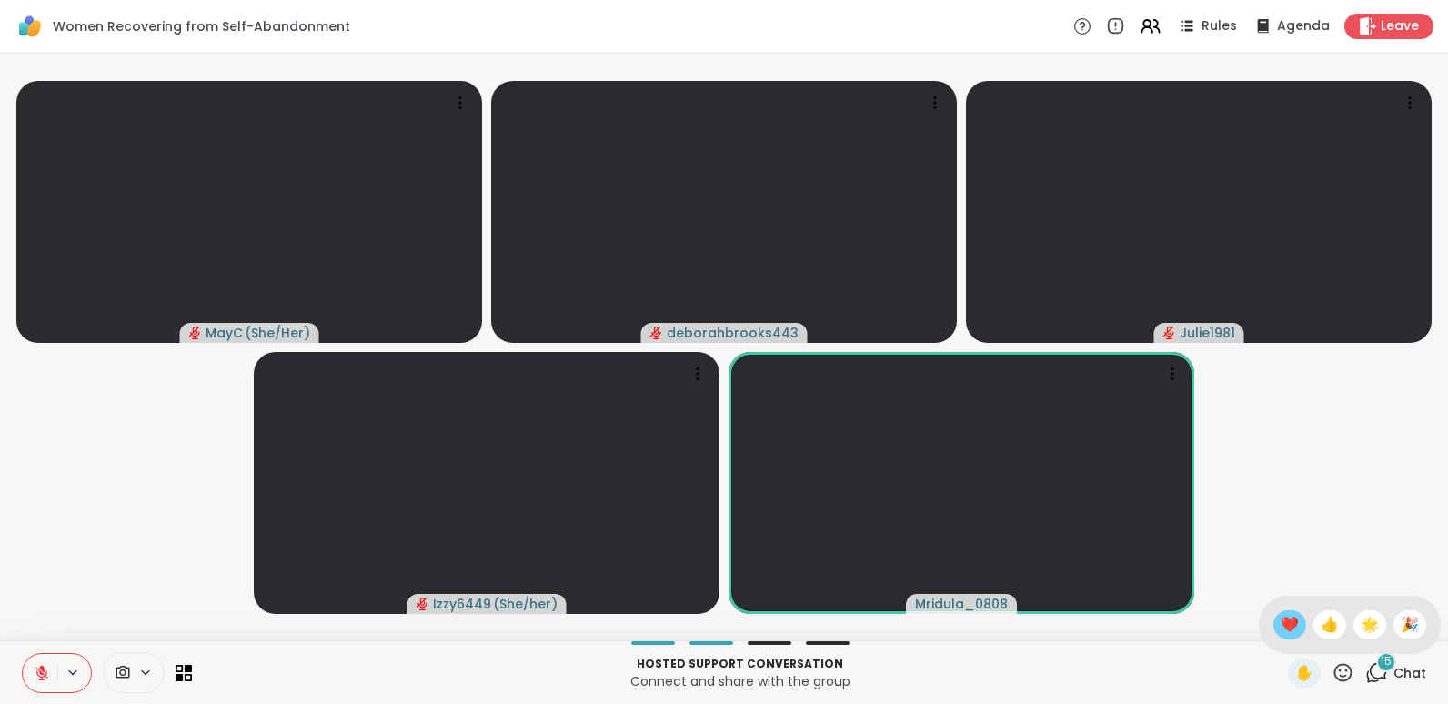
click at [1281, 618] on span "❤️" at bounding box center [1290, 625] width 18 height 22
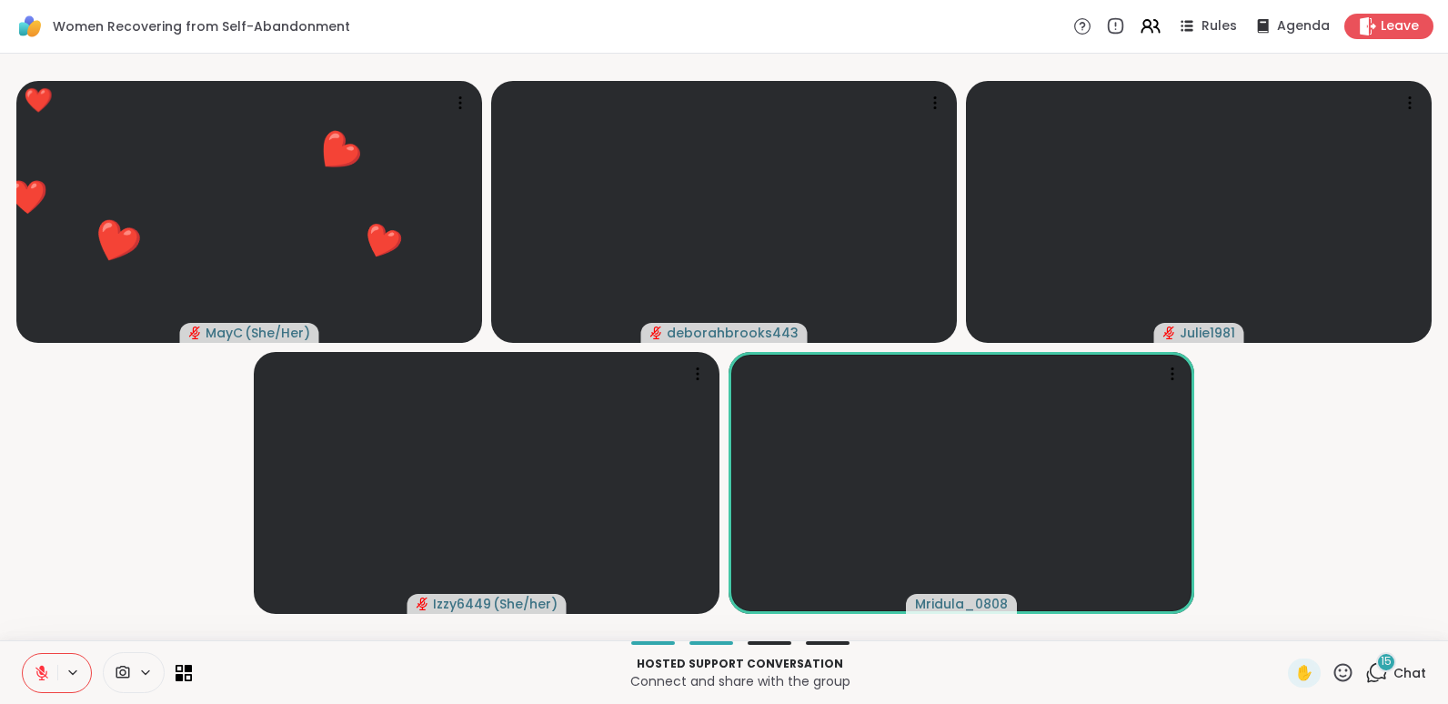
click at [1334, 669] on icon at bounding box center [1343, 672] width 18 height 18
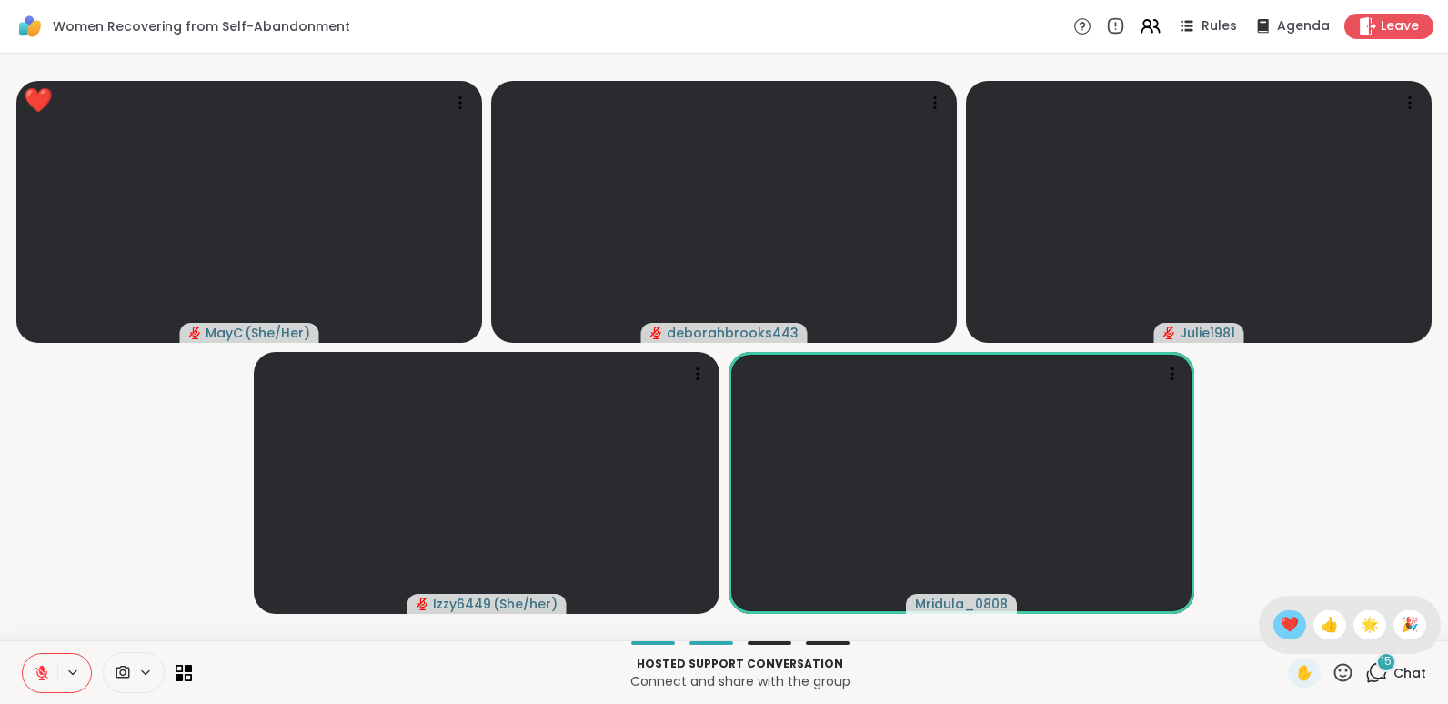
click at [1281, 620] on span "❤️" at bounding box center [1290, 625] width 18 height 22
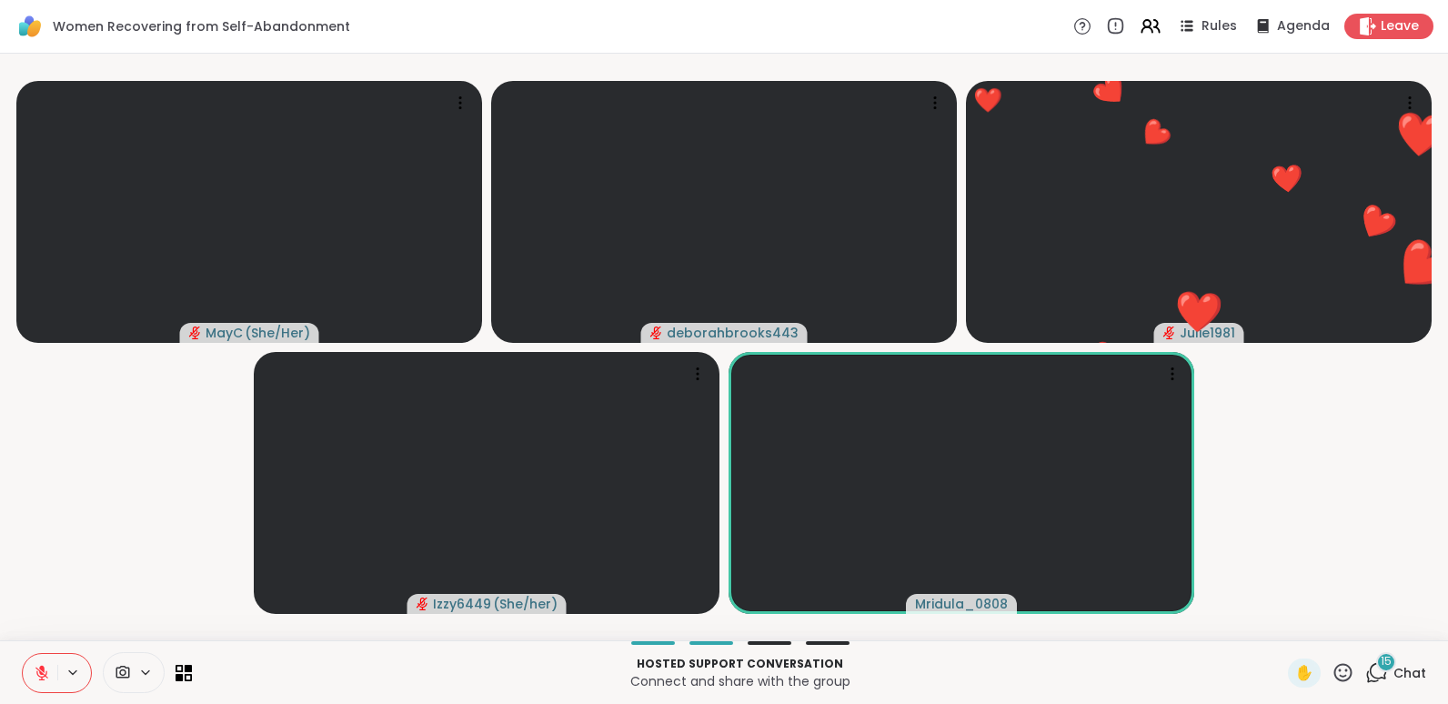
click at [1331, 672] on icon at bounding box center [1342, 672] width 23 height 23
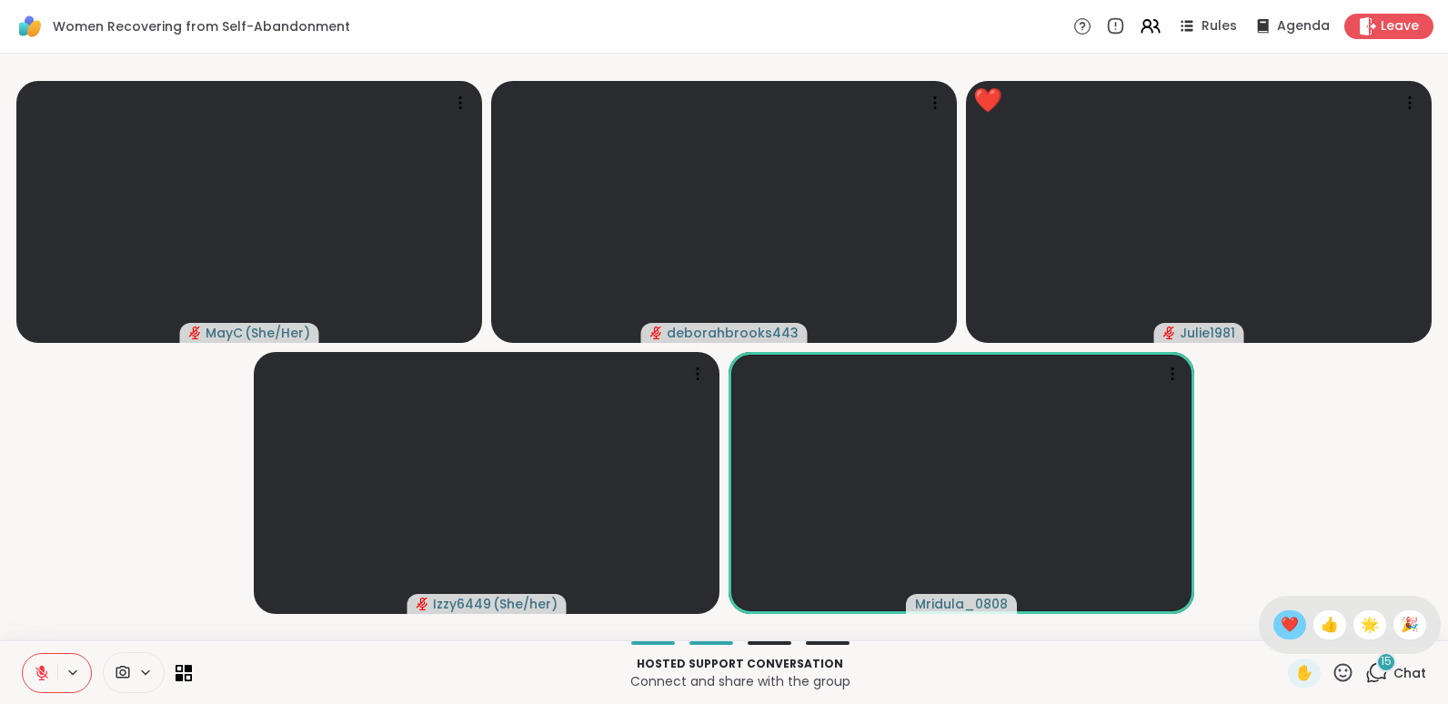
click at [1281, 618] on span "❤️" at bounding box center [1290, 625] width 18 height 22
click at [1334, 677] on icon at bounding box center [1343, 672] width 18 height 18
click at [1361, 624] on span "🌟" at bounding box center [1370, 625] width 18 height 22
click at [1334, 676] on icon at bounding box center [1342, 672] width 23 height 23
click at [1361, 619] on span "🌟" at bounding box center [1370, 625] width 18 height 22
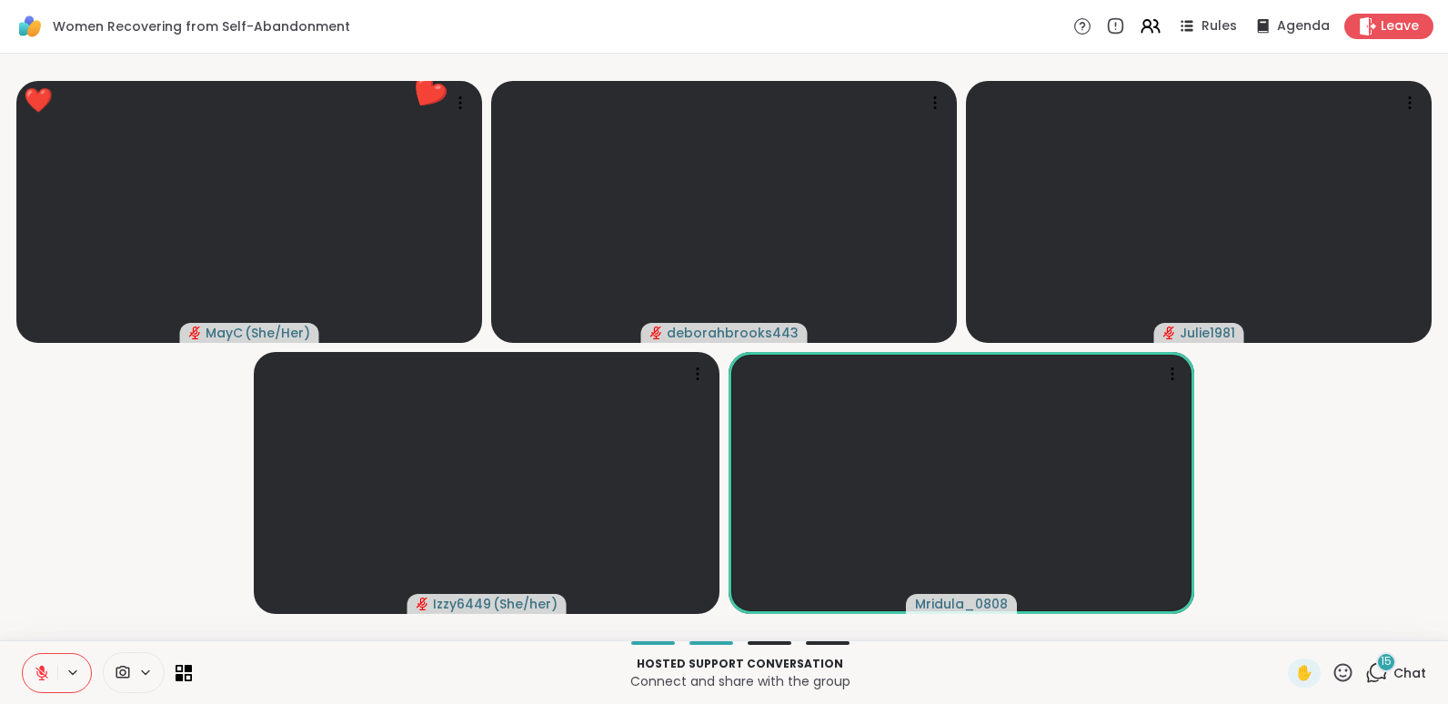
click at [1331, 668] on icon at bounding box center [1342, 672] width 23 height 23
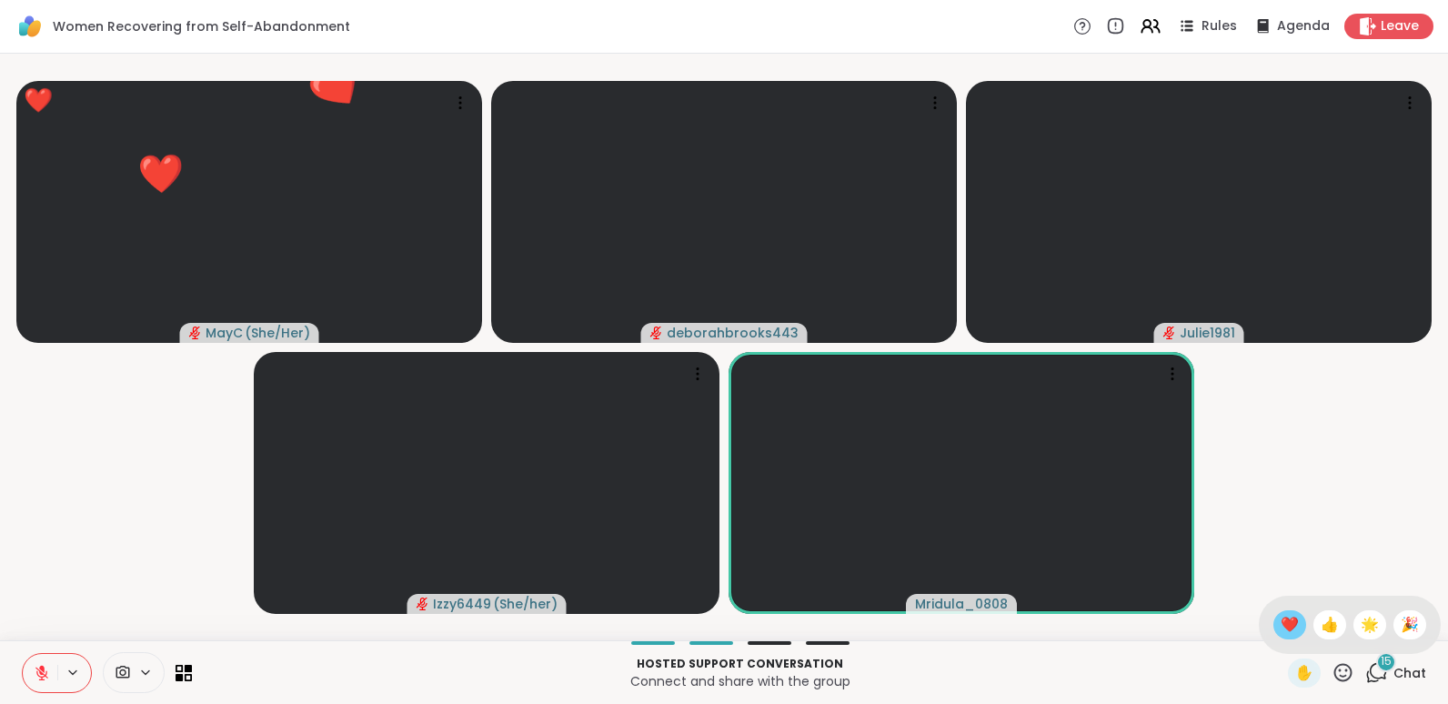
click at [1281, 614] on span "❤️" at bounding box center [1290, 625] width 18 height 22
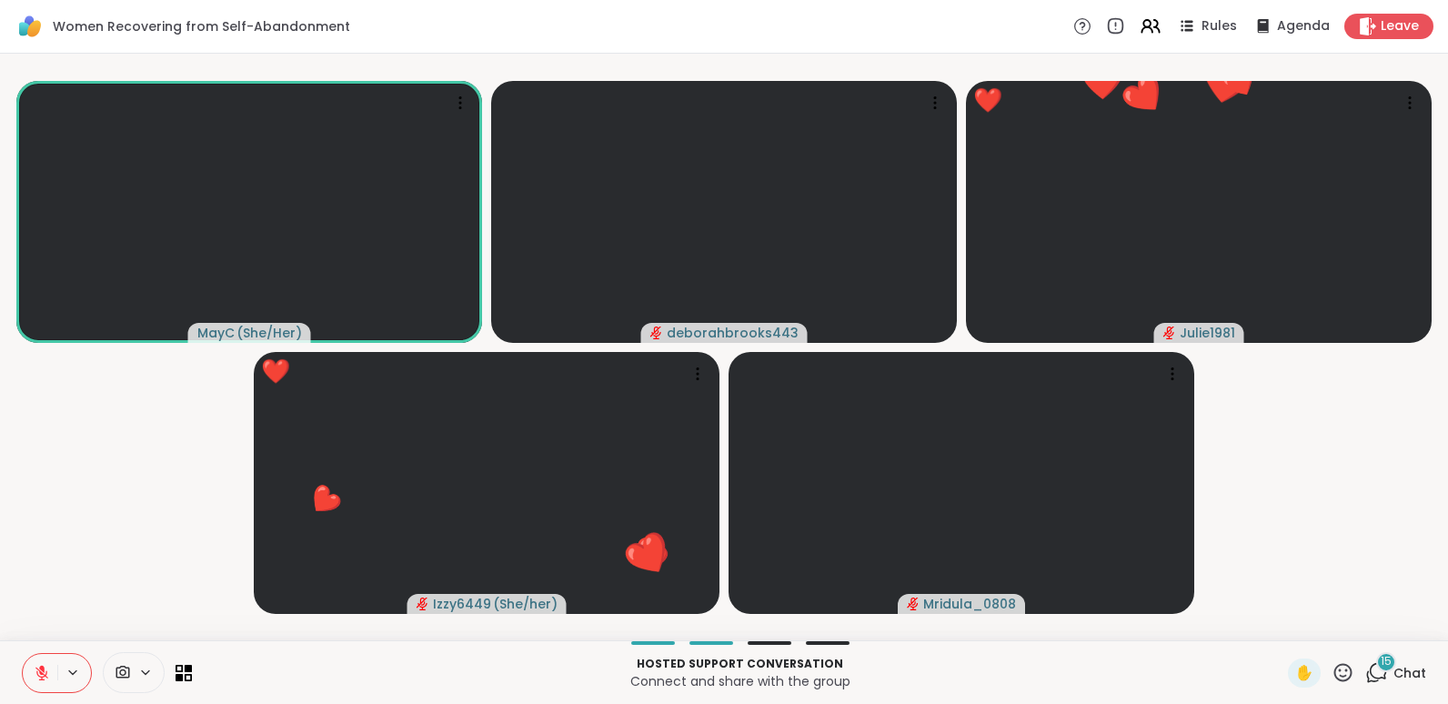
click at [1334, 669] on icon at bounding box center [1343, 672] width 18 height 18
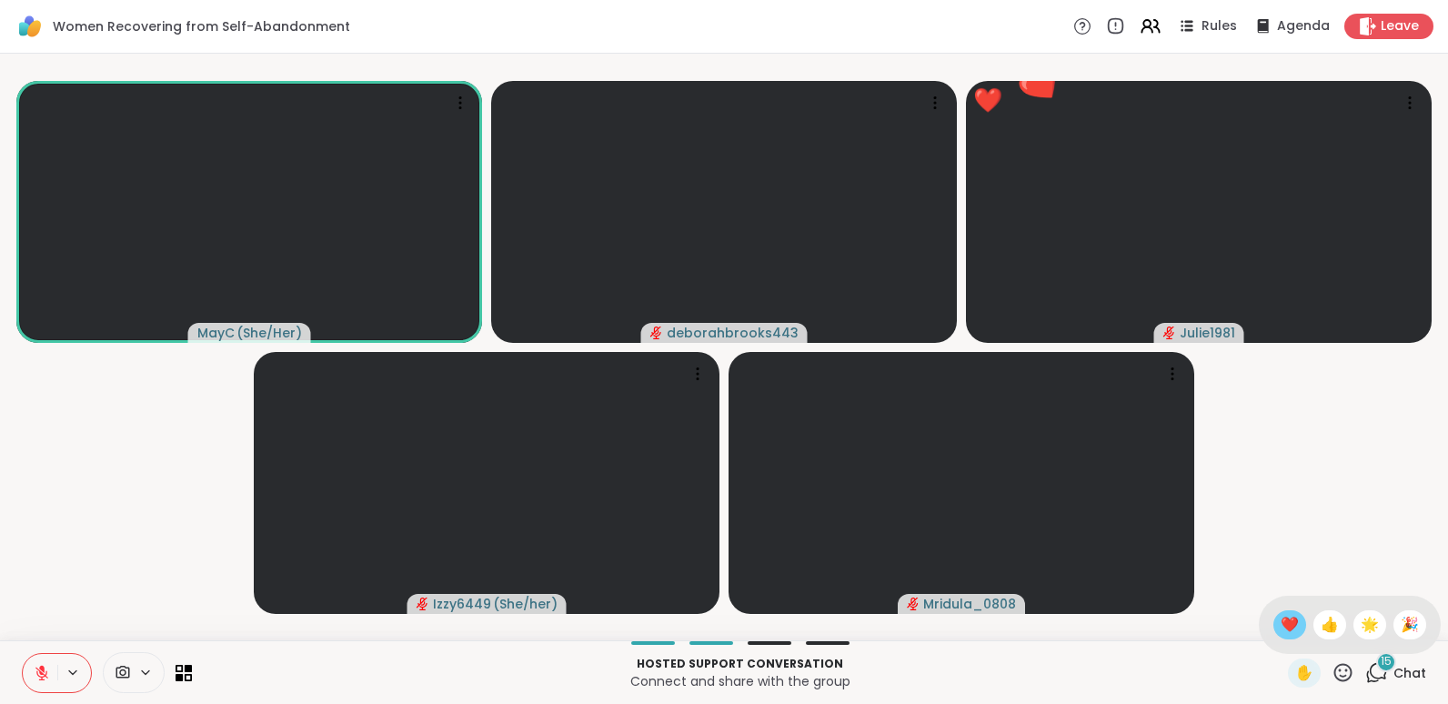
click at [1281, 630] on span "❤️" at bounding box center [1290, 625] width 18 height 22
click at [1331, 673] on icon at bounding box center [1342, 672] width 23 height 23
click at [1321, 628] on span "👍" at bounding box center [1330, 625] width 18 height 22
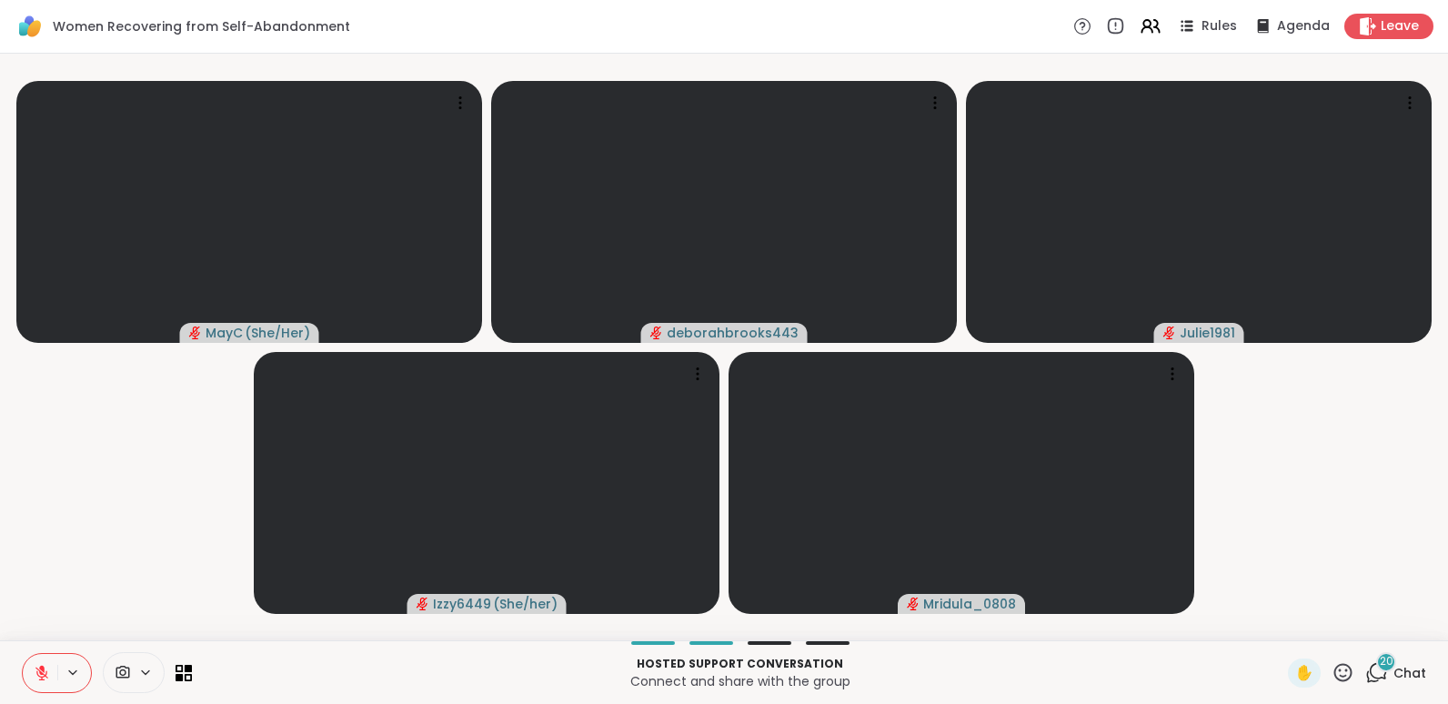
click at [37, 668] on icon at bounding box center [41, 673] width 13 height 13
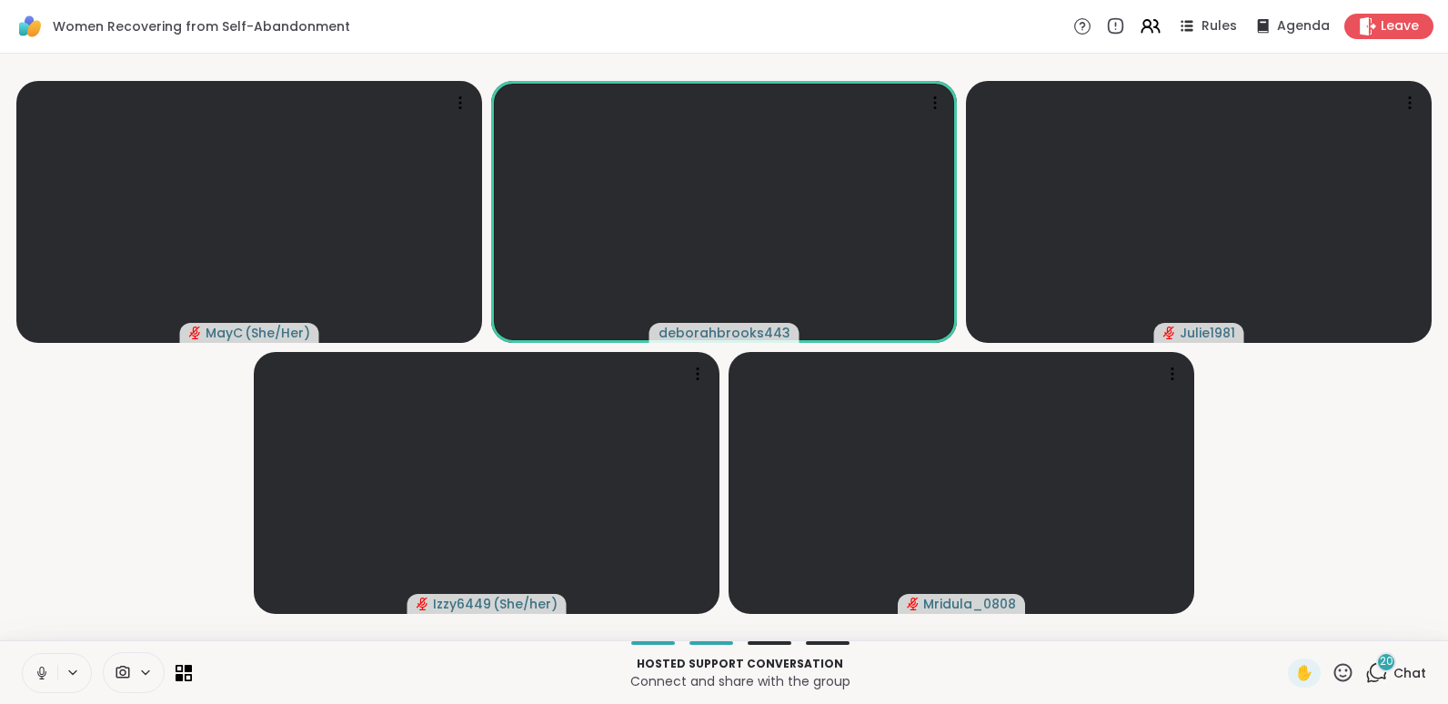
click at [42, 674] on icon at bounding box center [41, 671] width 5 height 8
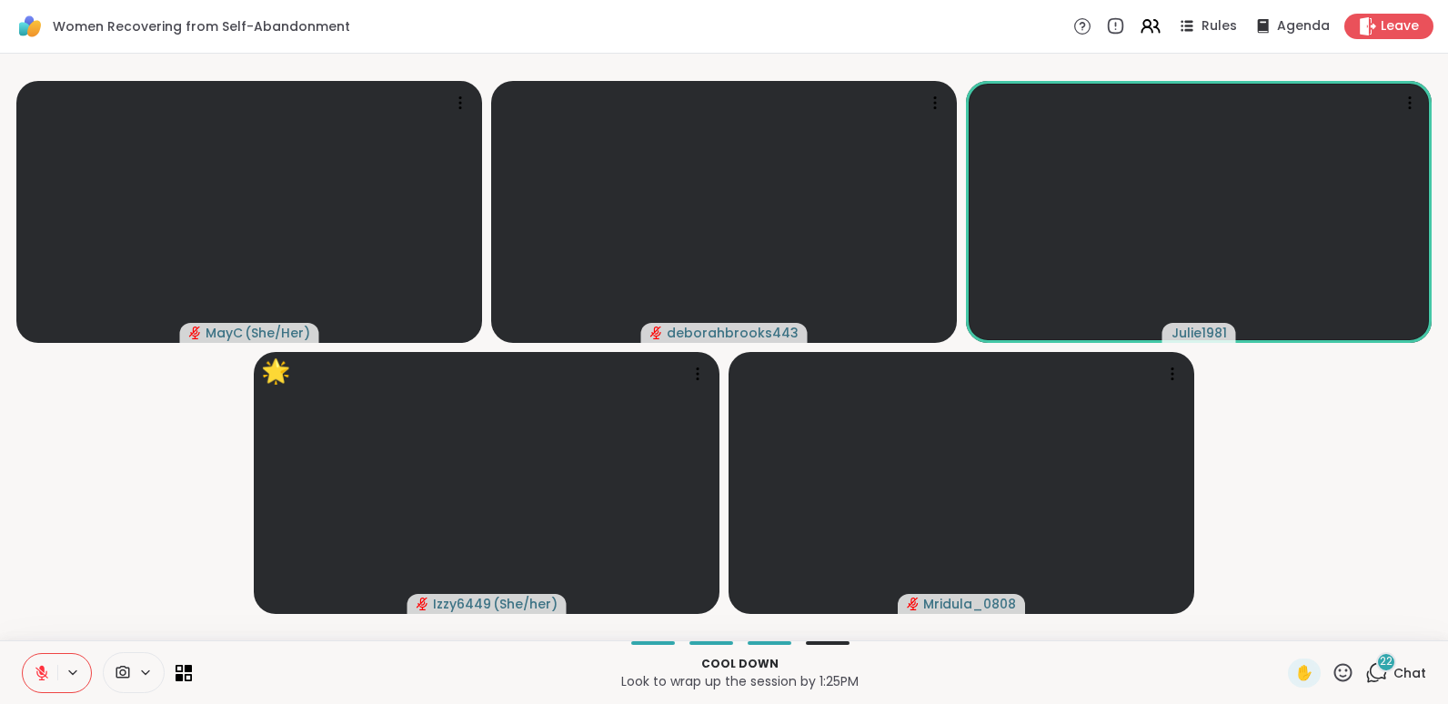
click at [1331, 670] on icon at bounding box center [1342, 672] width 23 height 23
click at [1361, 618] on span "🌟" at bounding box center [1370, 625] width 18 height 22
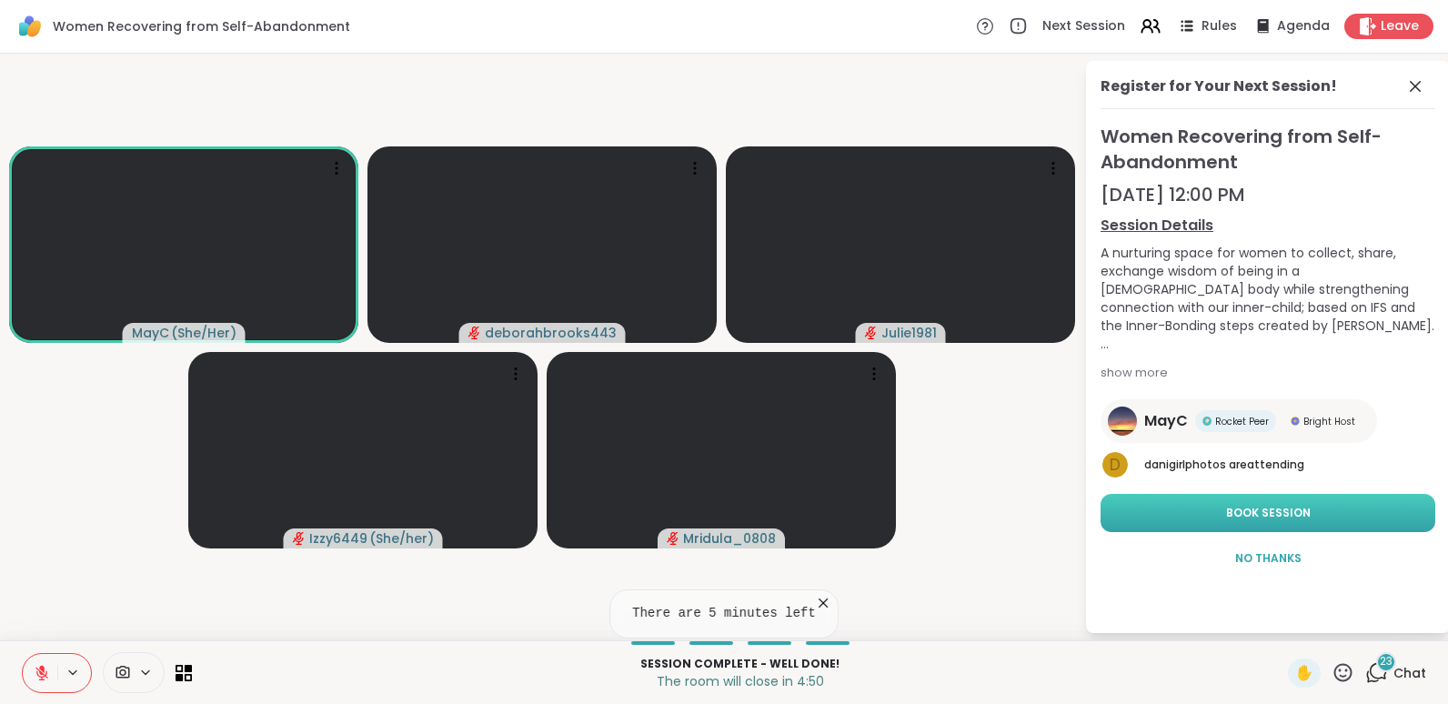
click at [1232, 508] on span "Book Session" at bounding box center [1268, 513] width 85 height 16
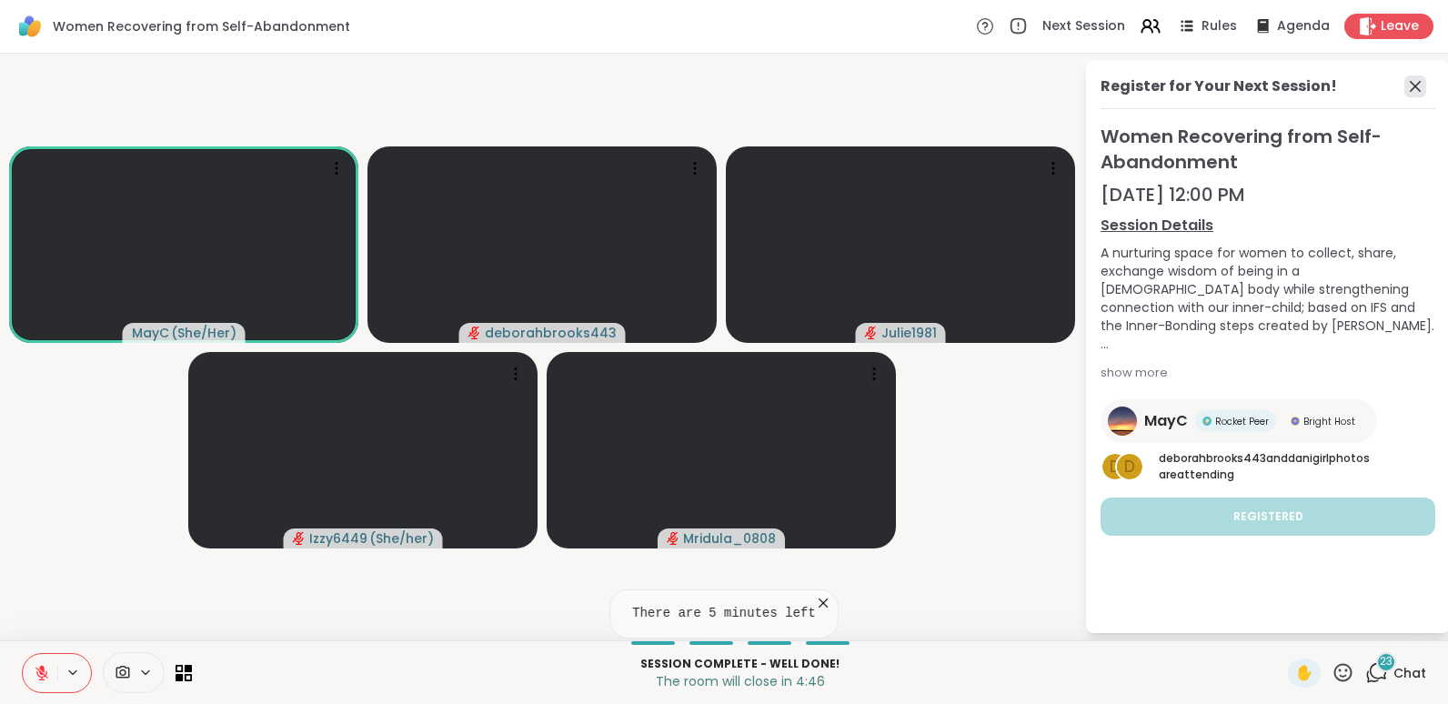
click at [1415, 79] on icon at bounding box center [1415, 86] width 22 height 22
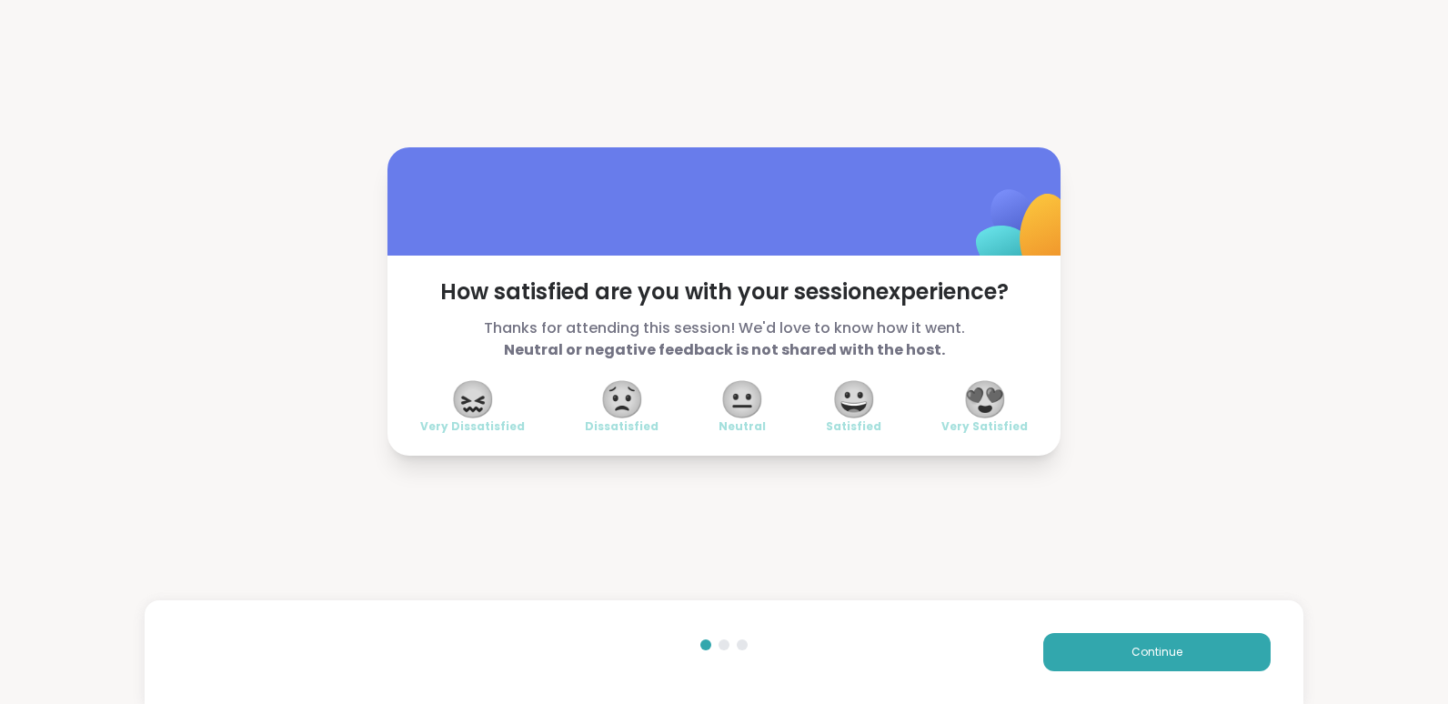
click at [989, 403] on span "😍" at bounding box center [984, 399] width 45 height 33
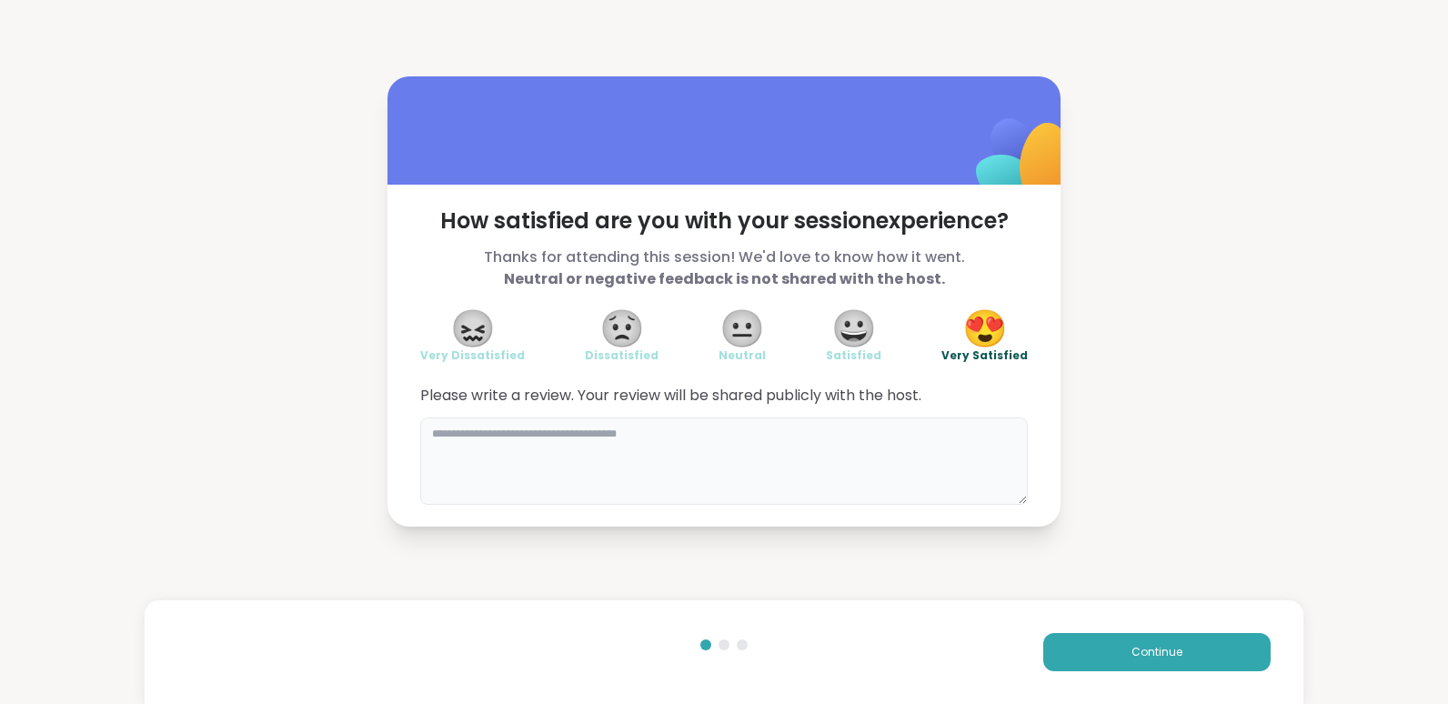
click at [825, 434] on textarea at bounding box center [724, 460] width 608 height 87
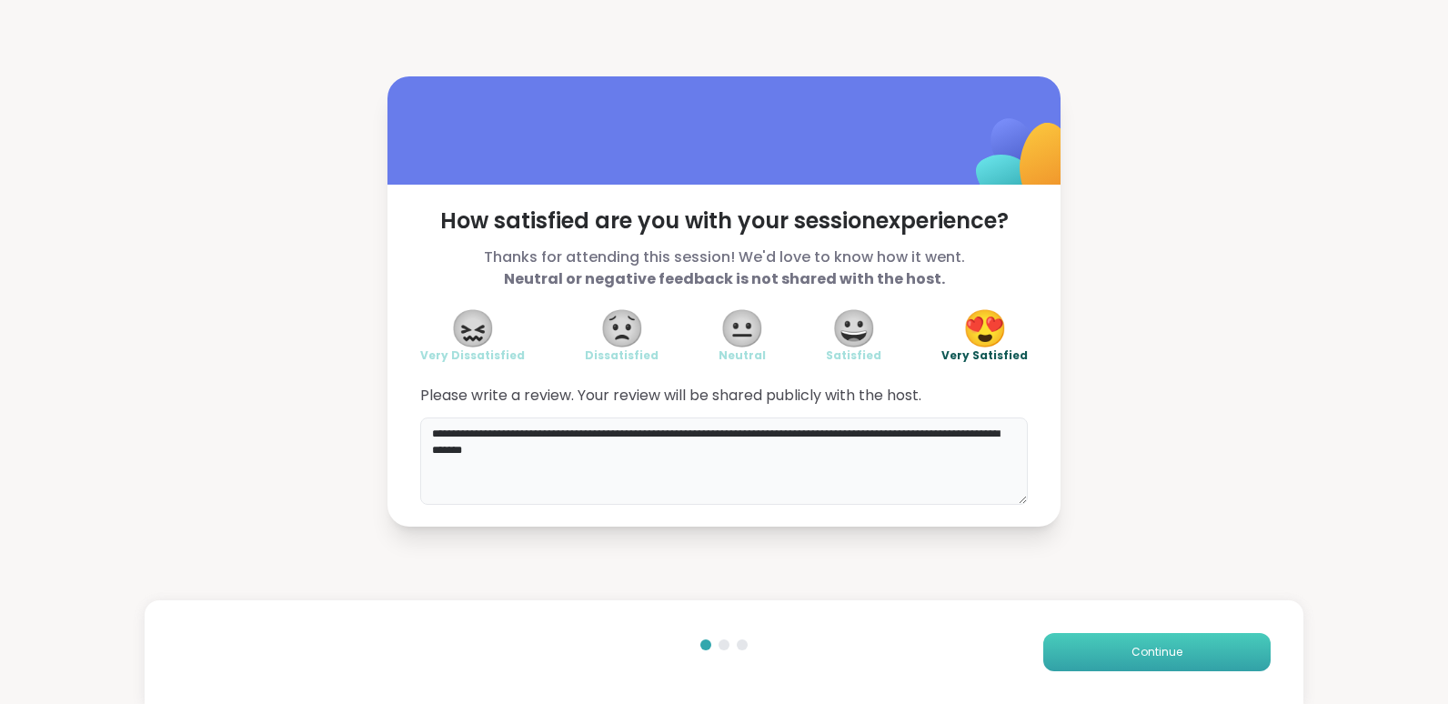
type textarea "**********"
click at [1118, 648] on button "Continue" at bounding box center [1156, 652] width 227 height 38
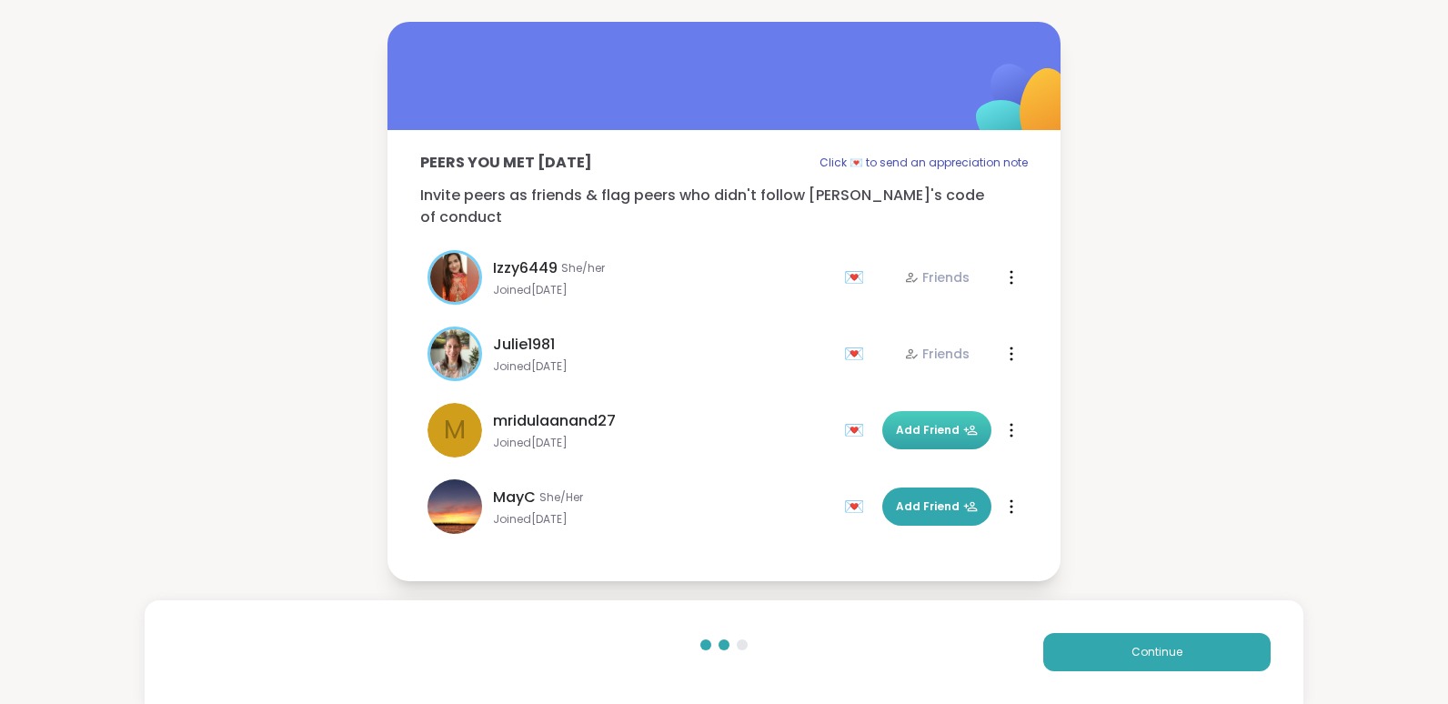
click at [905, 422] on span "Add Friend" at bounding box center [937, 430] width 82 height 16
click at [917, 498] on span "Add Friend" at bounding box center [937, 506] width 82 height 16
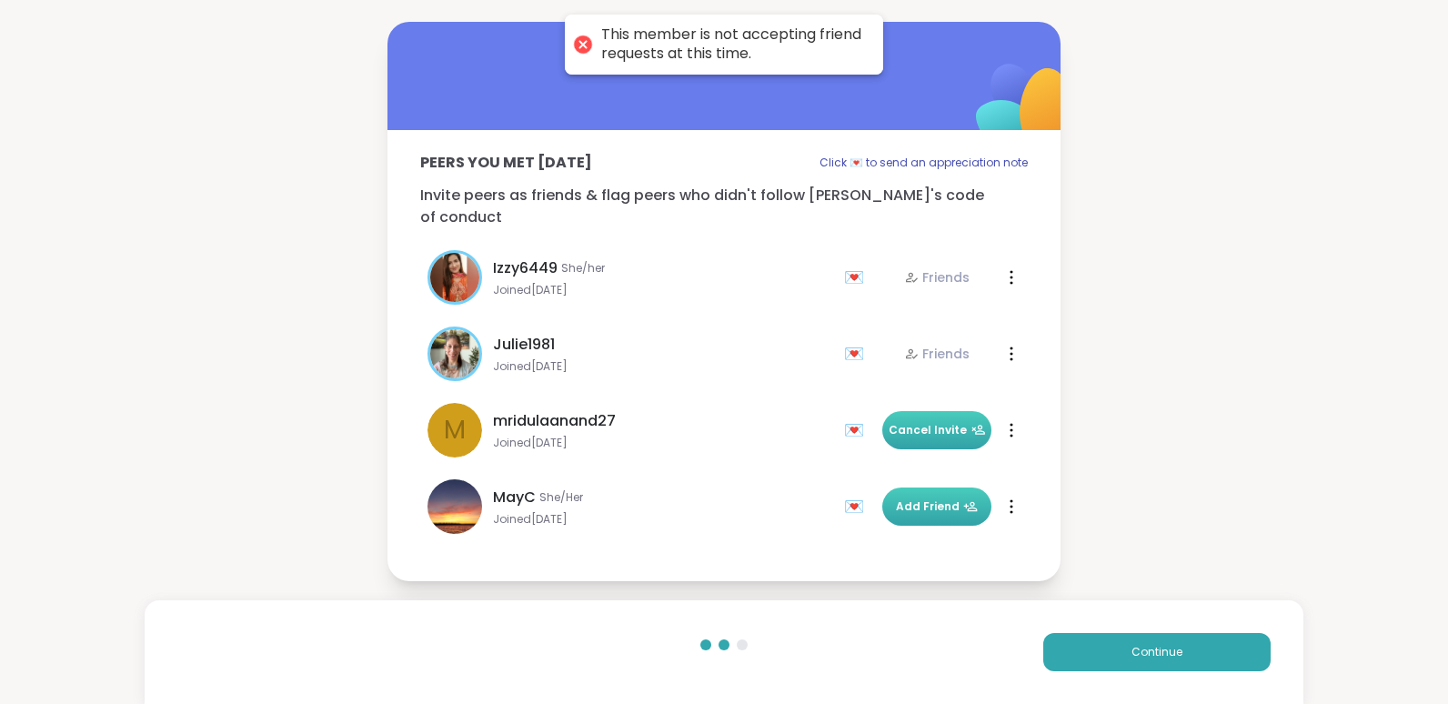
click at [917, 498] on span "Add Friend" at bounding box center [937, 506] width 82 height 16
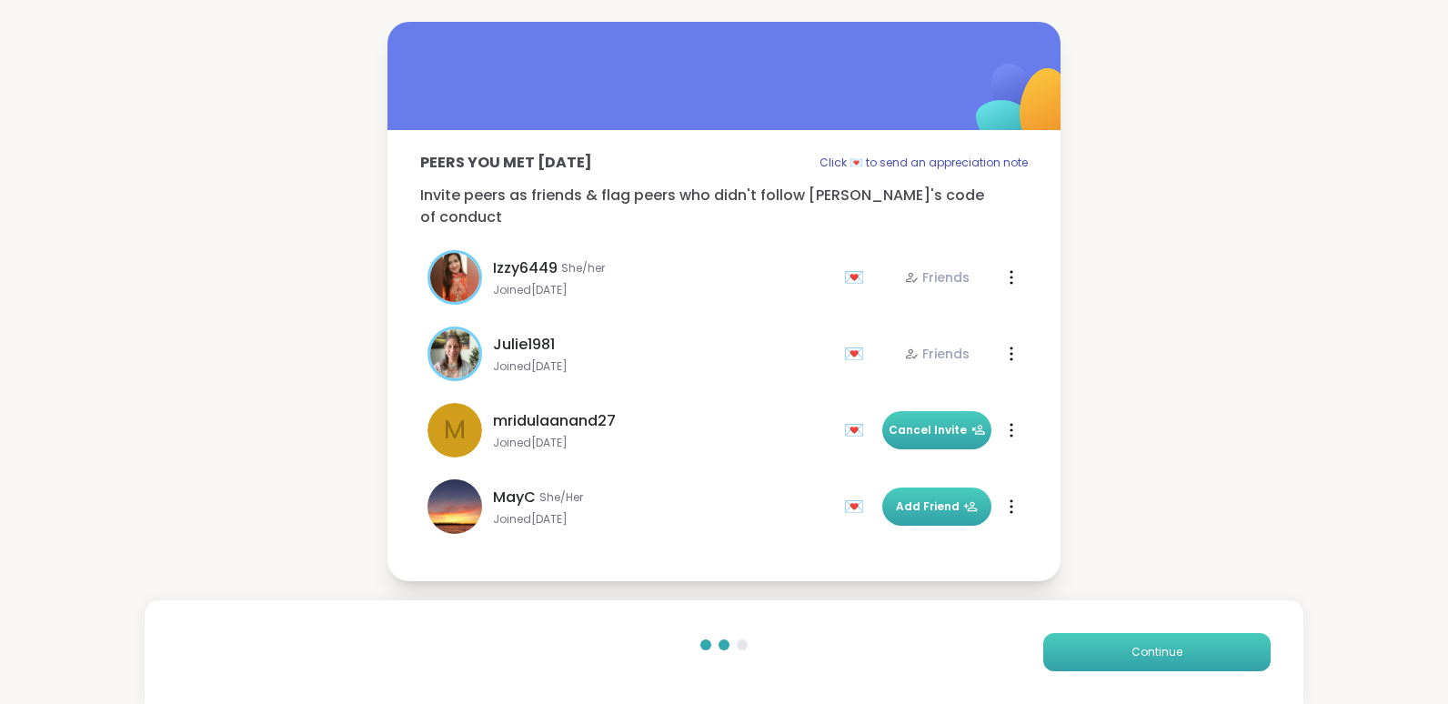
click at [1080, 649] on button "Continue" at bounding box center [1156, 652] width 227 height 38
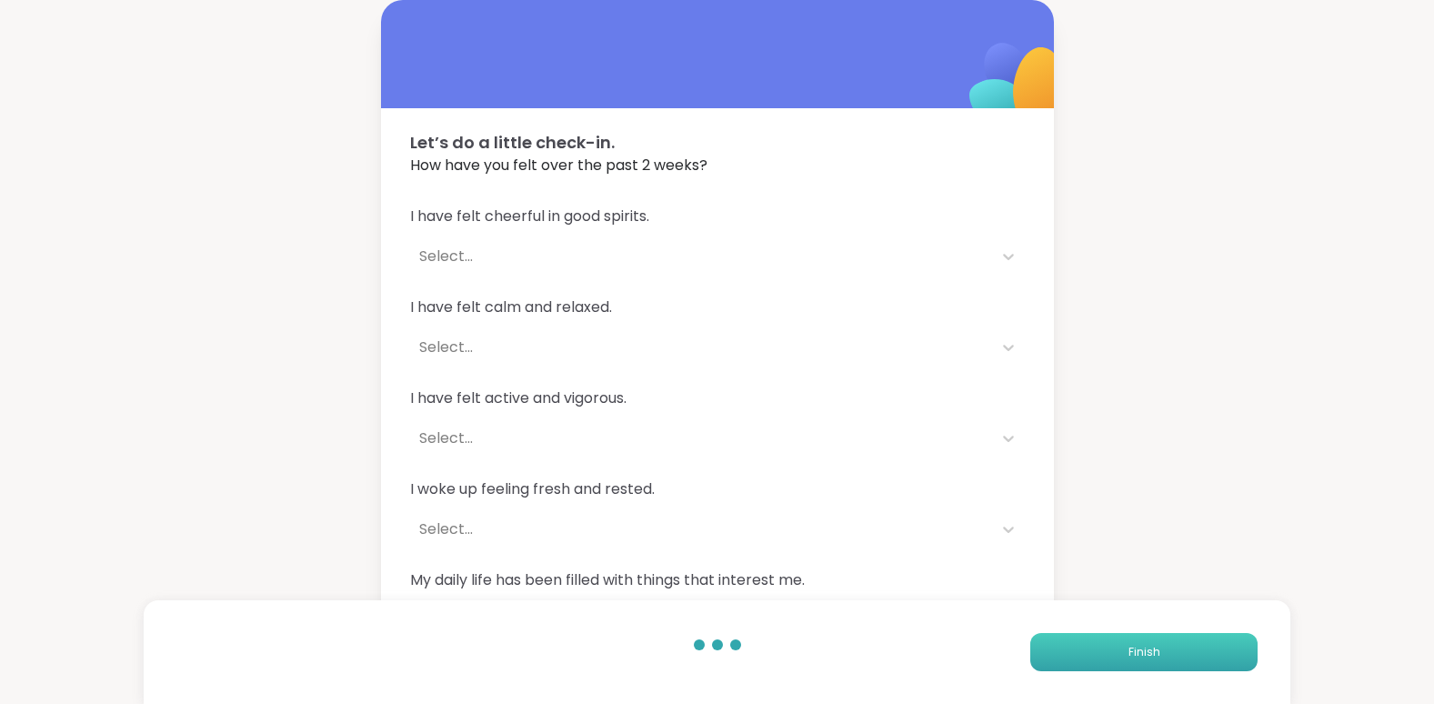
click at [1080, 650] on button "Finish" at bounding box center [1143, 652] width 227 height 38
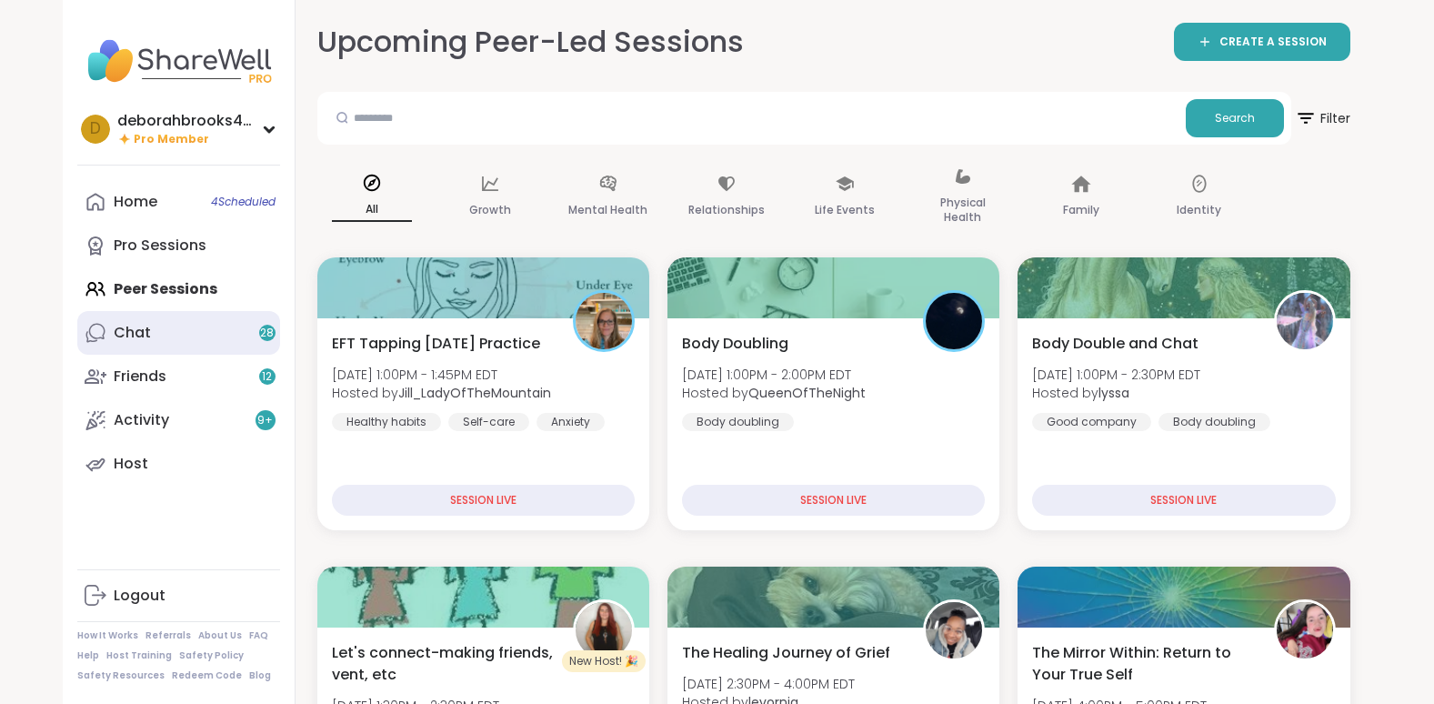
click at [136, 339] on div "Chat 28" at bounding box center [132, 333] width 37 height 20
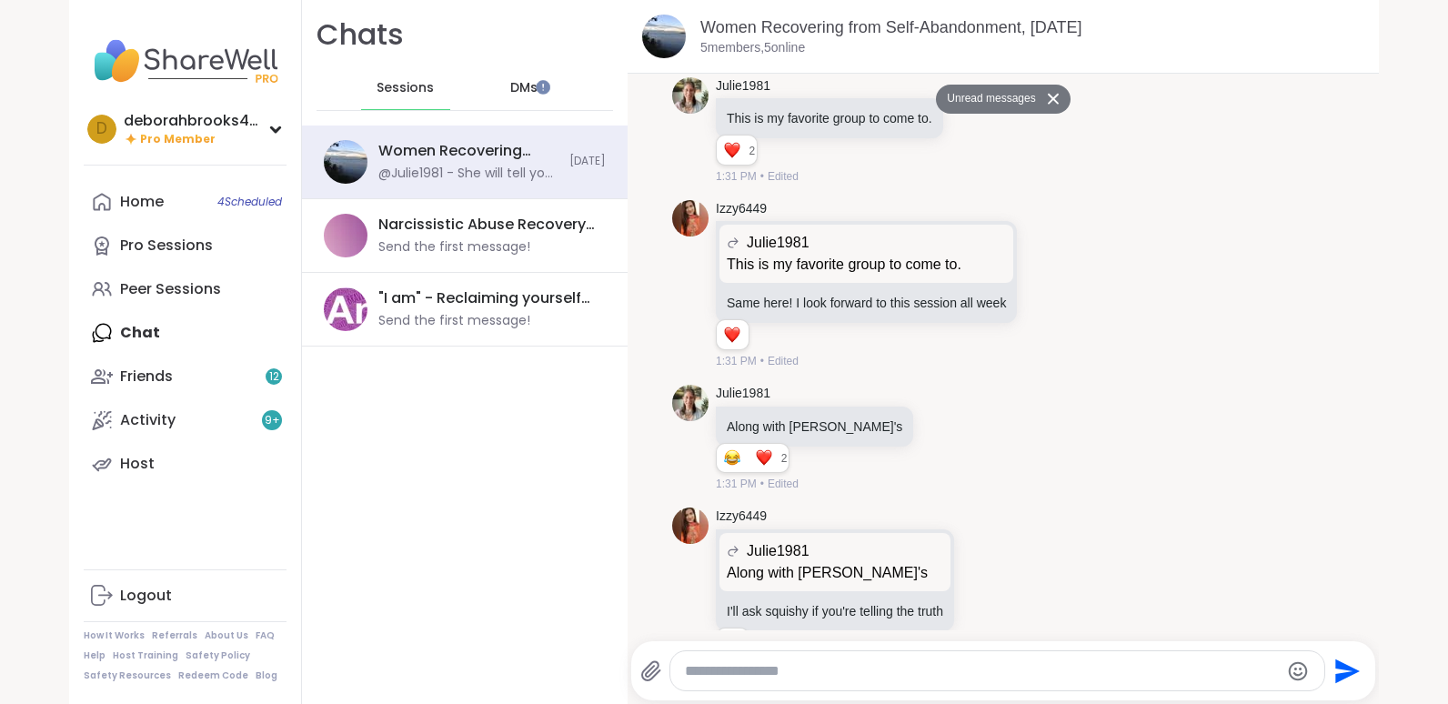
scroll to position [3333, 0]
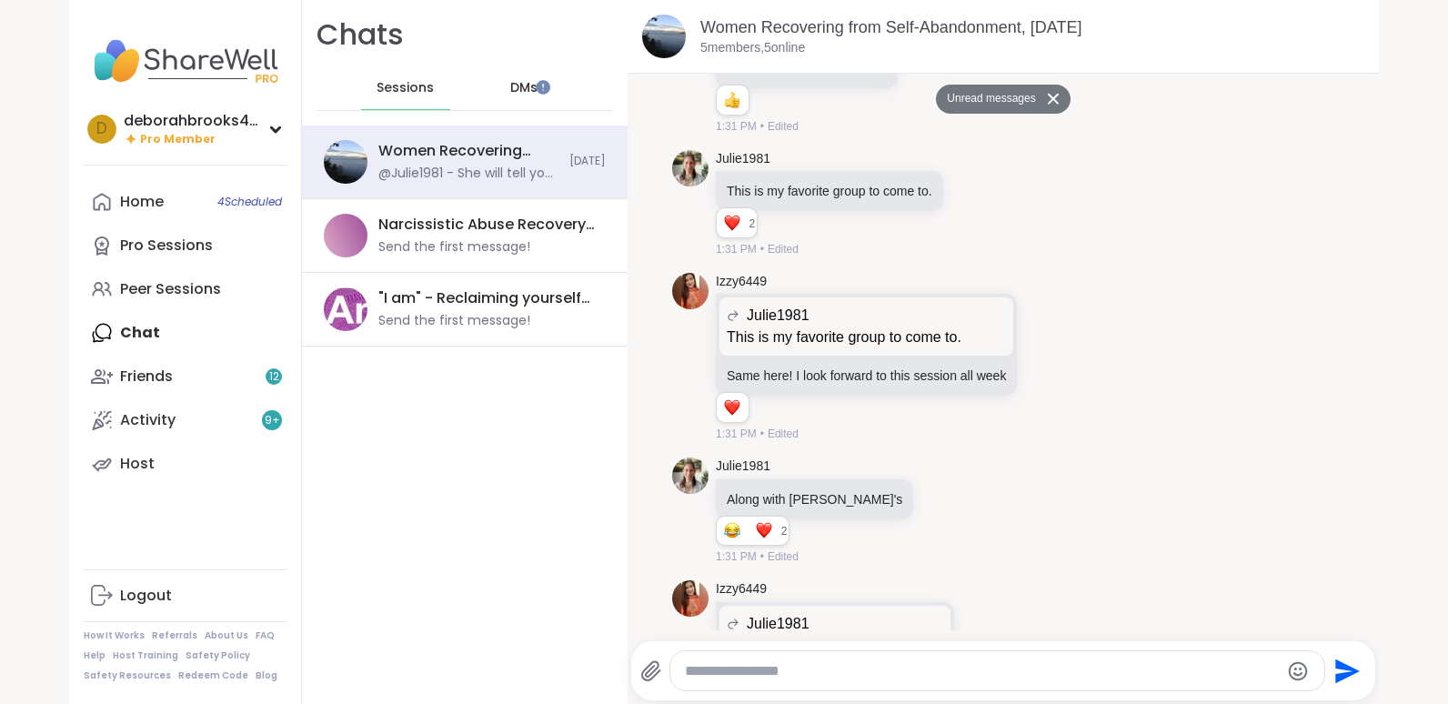
click at [1347, 71] on div "Women Recovering from Self-Abandonment, Sep 06 5 members, 5 online" at bounding box center [1003, 37] width 751 height 74
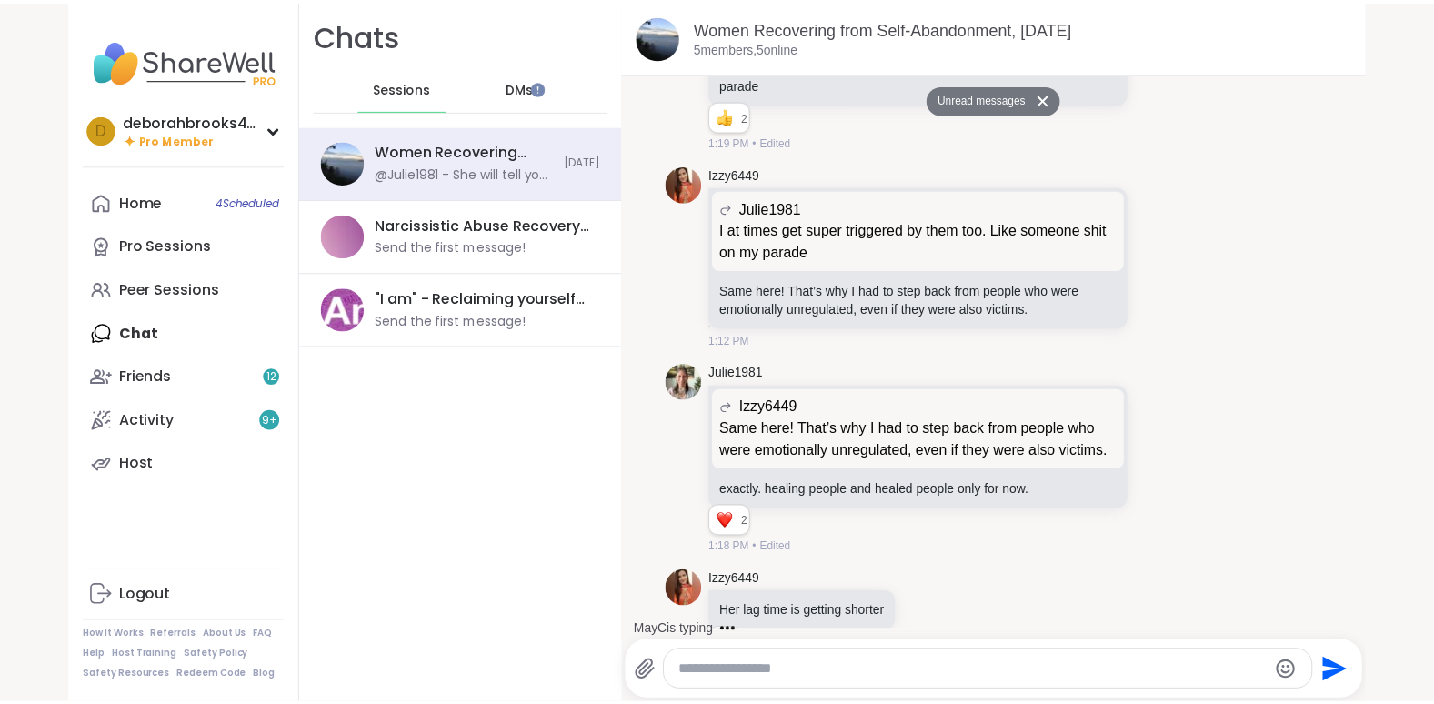
scroll to position [2497, 0]
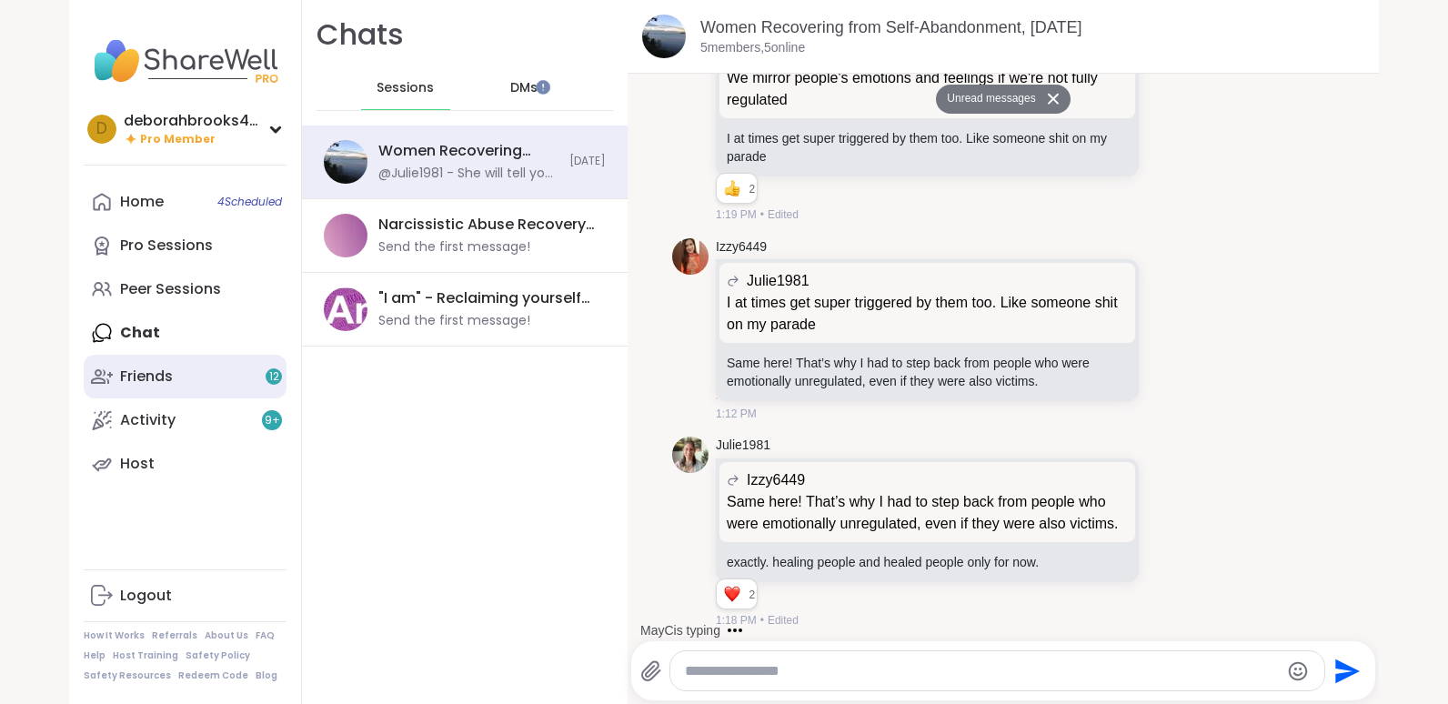
click at [149, 375] on div "Friends 12" at bounding box center [146, 377] width 53 height 20
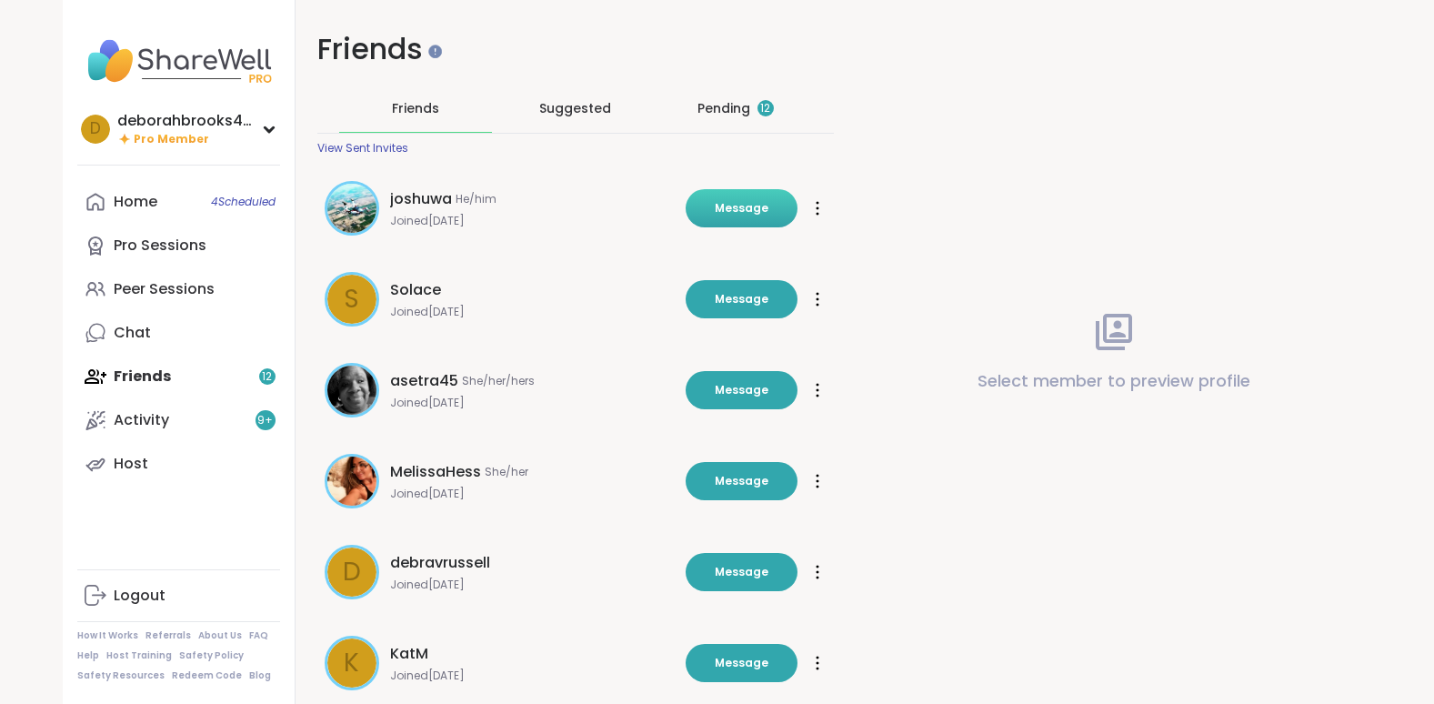
click at [702, 201] on button "Message" at bounding box center [742, 208] width 112 height 38
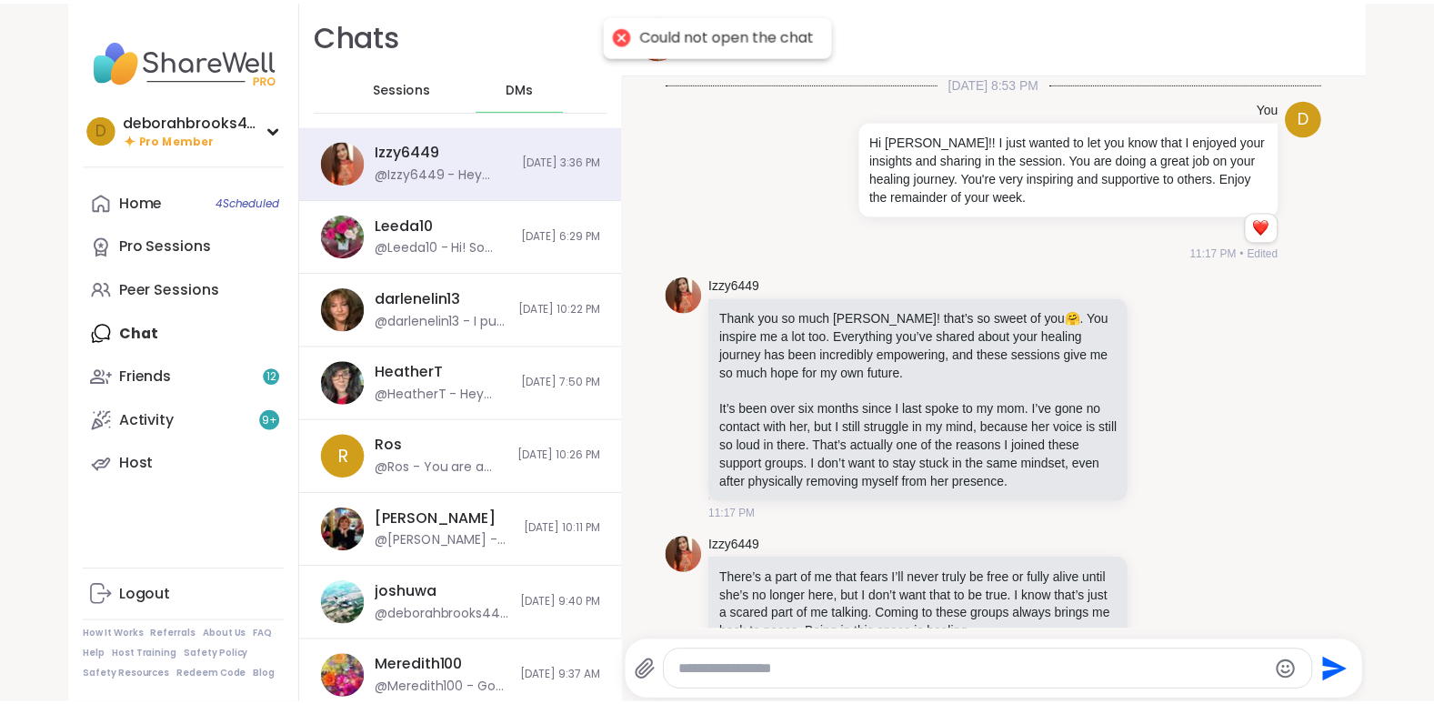
scroll to position [742, 0]
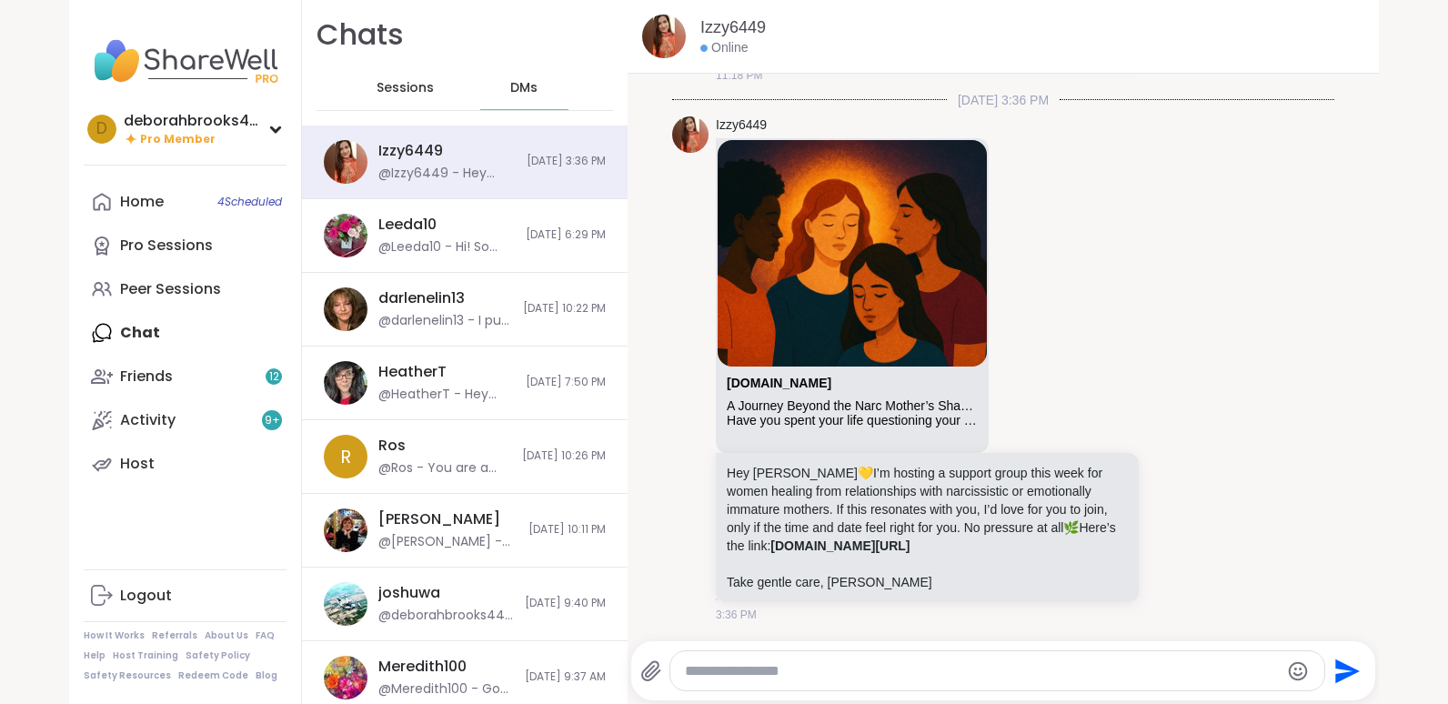
click at [510, 85] on span "DMs" at bounding box center [523, 88] width 27 height 18
click at [241, 196] on span "4 Scheduled" at bounding box center [249, 202] width 65 height 15
